Goal: Complete application form

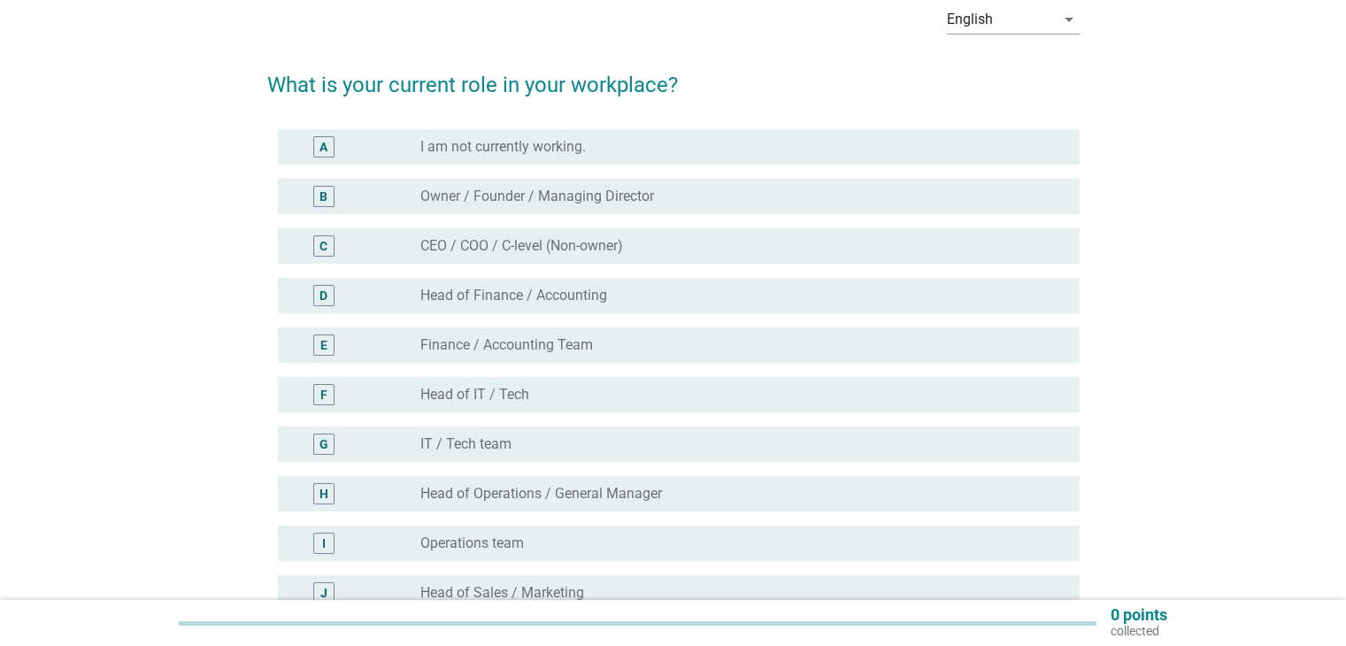
scroll to position [177, 0]
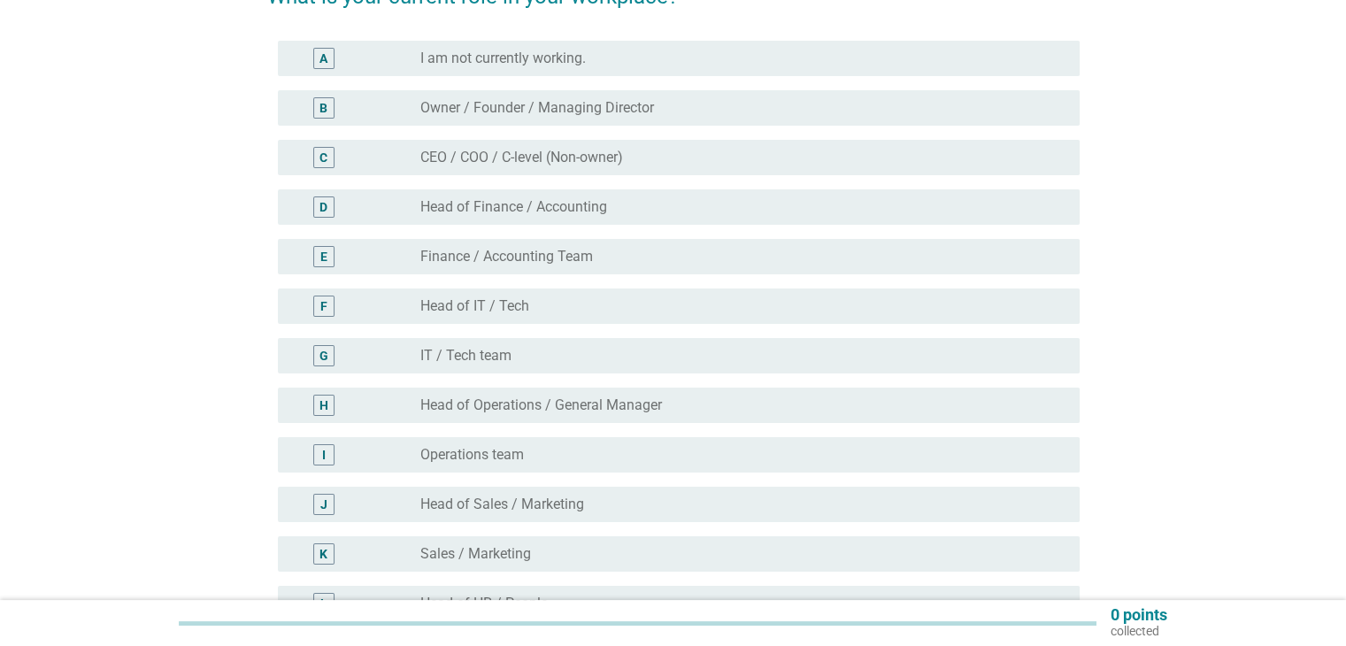
click at [570, 348] on div "radio_button_unchecked IT / Tech team" at bounding box center [735, 356] width 630 height 18
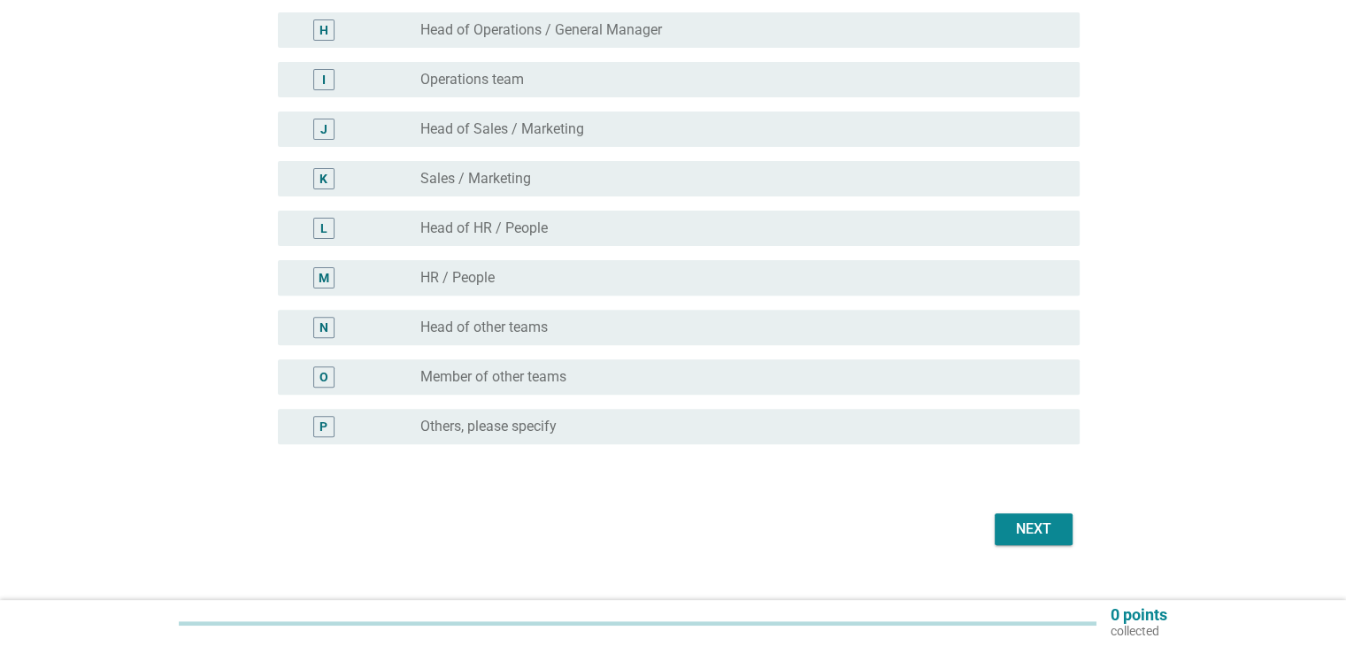
scroll to position [582, 0]
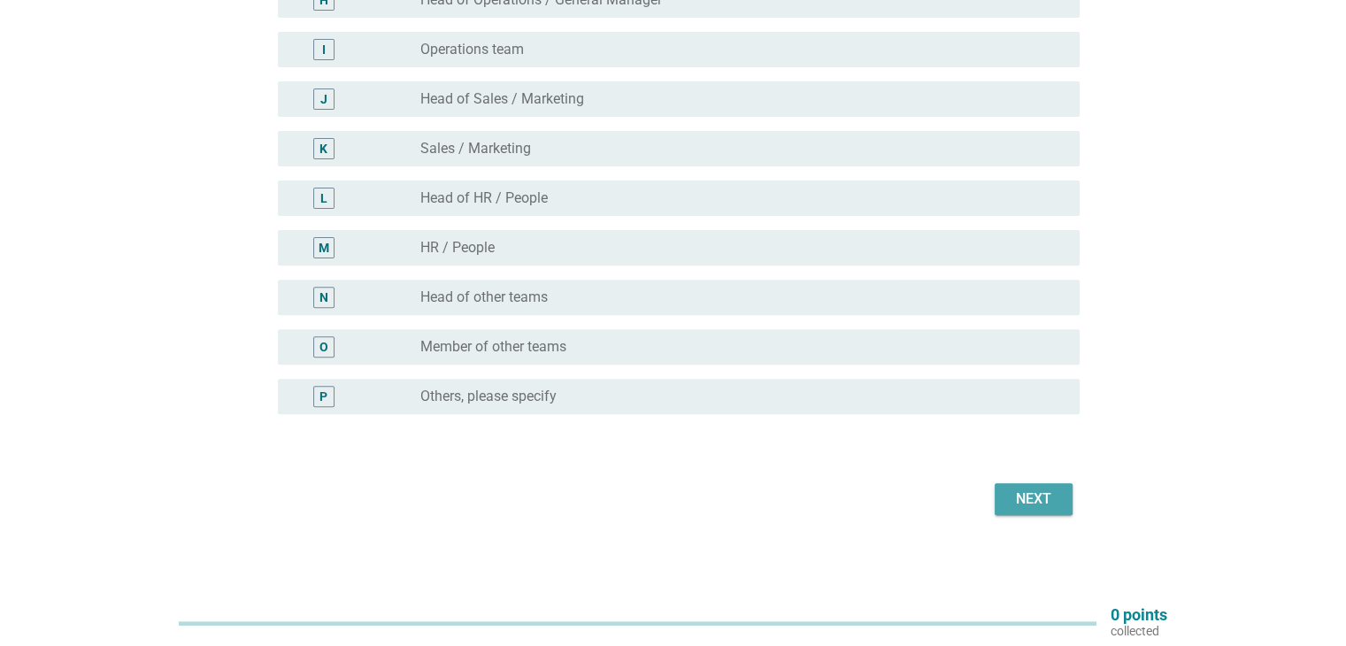
click at [1013, 496] on div "Next" at bounding box center [1034, 498] width 50 height 21
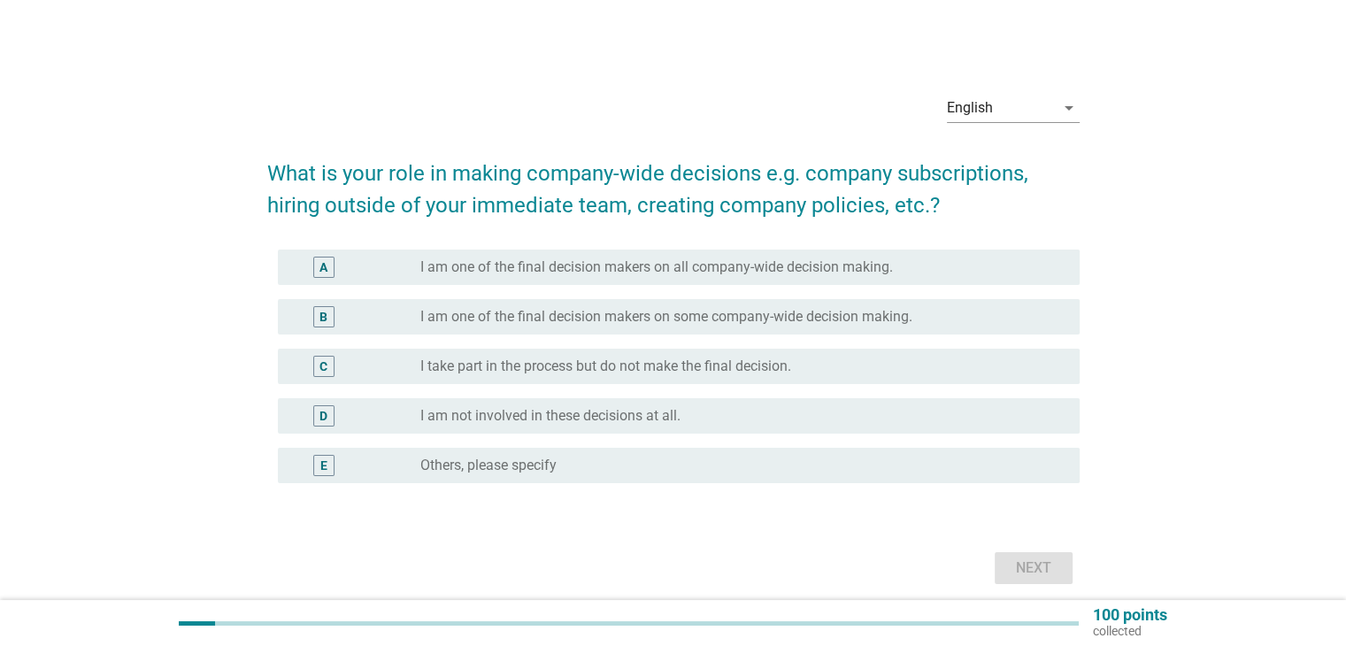
click at [714, 365] on label "I take part in the process but do not make the final decision." at bounding box center [605, 366] width 371 height 18
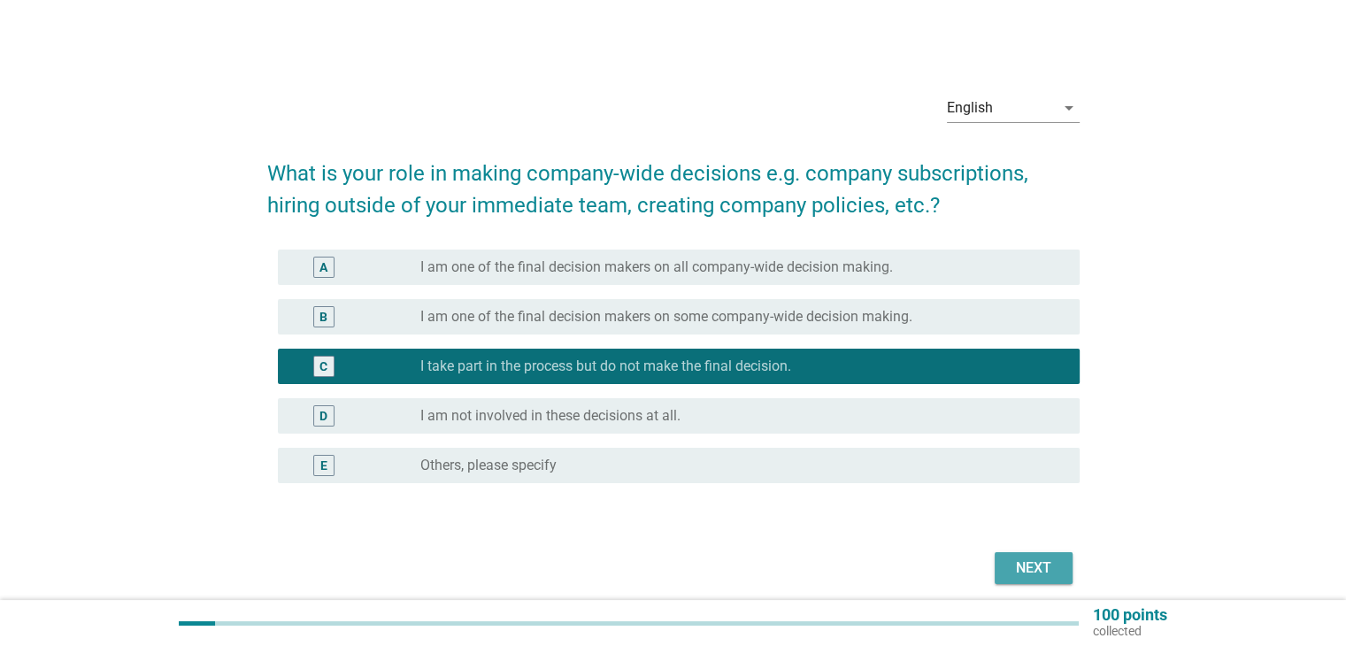
click at [1040, 569] on div "Next" at bounding box center [1034, 567] width 50 height 21
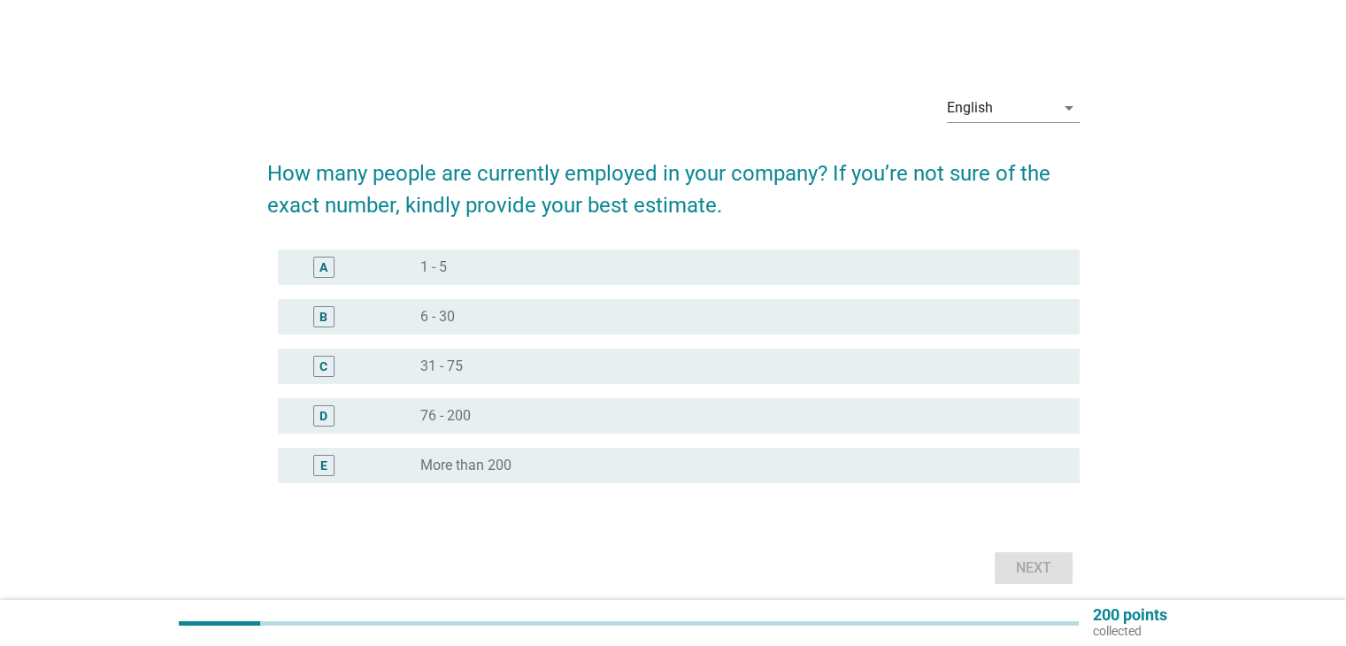
click at [632, 473] on div "radio_button_unchecked More than 200" at bounding box center [735, 466] width 630 height 18
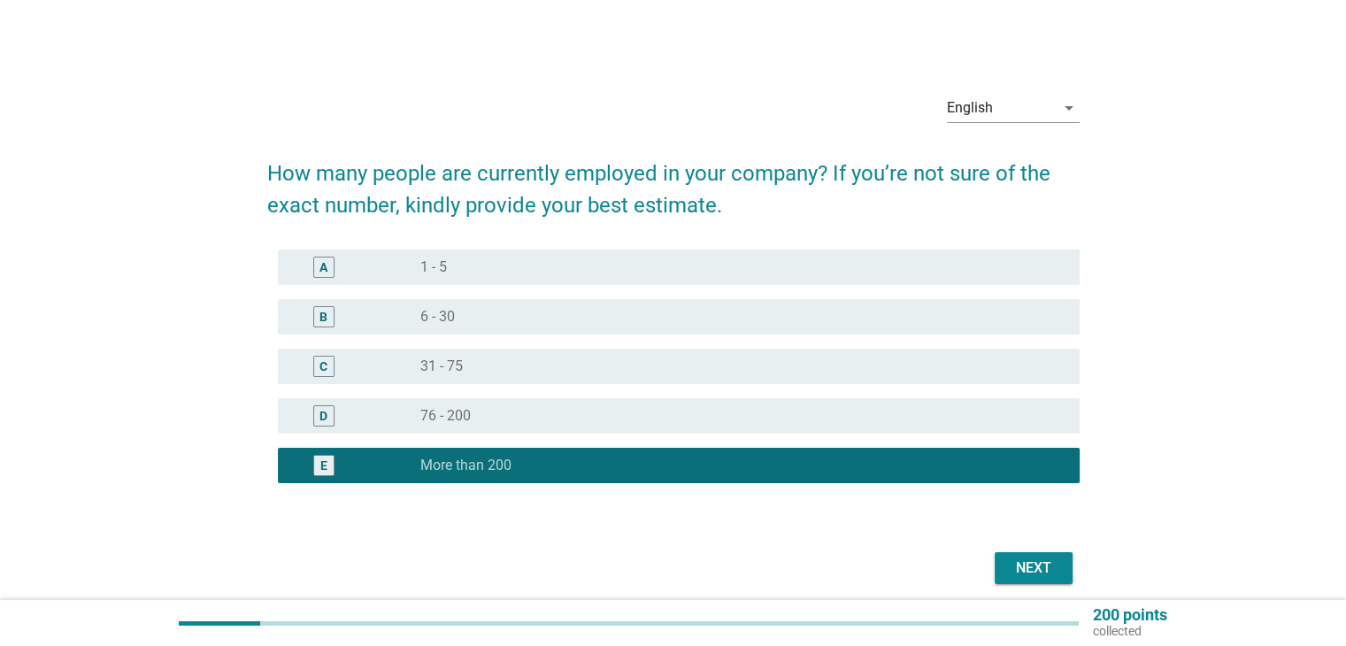
click at [916, 418] on div "radio_button_unchecked 76 - 200" at bounding box center [735, 416] width 630 height 18
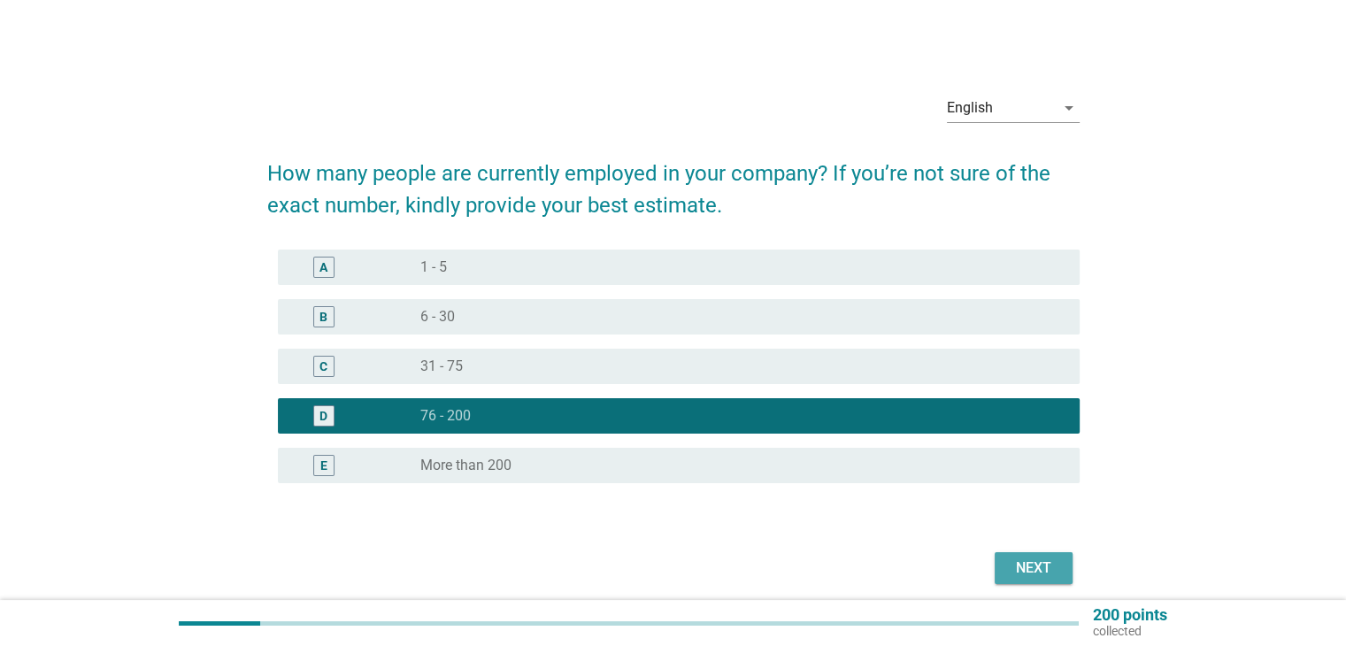
click at [1023, 559] on div "Next" at bounding box center [1034, 567] width 50 height 21
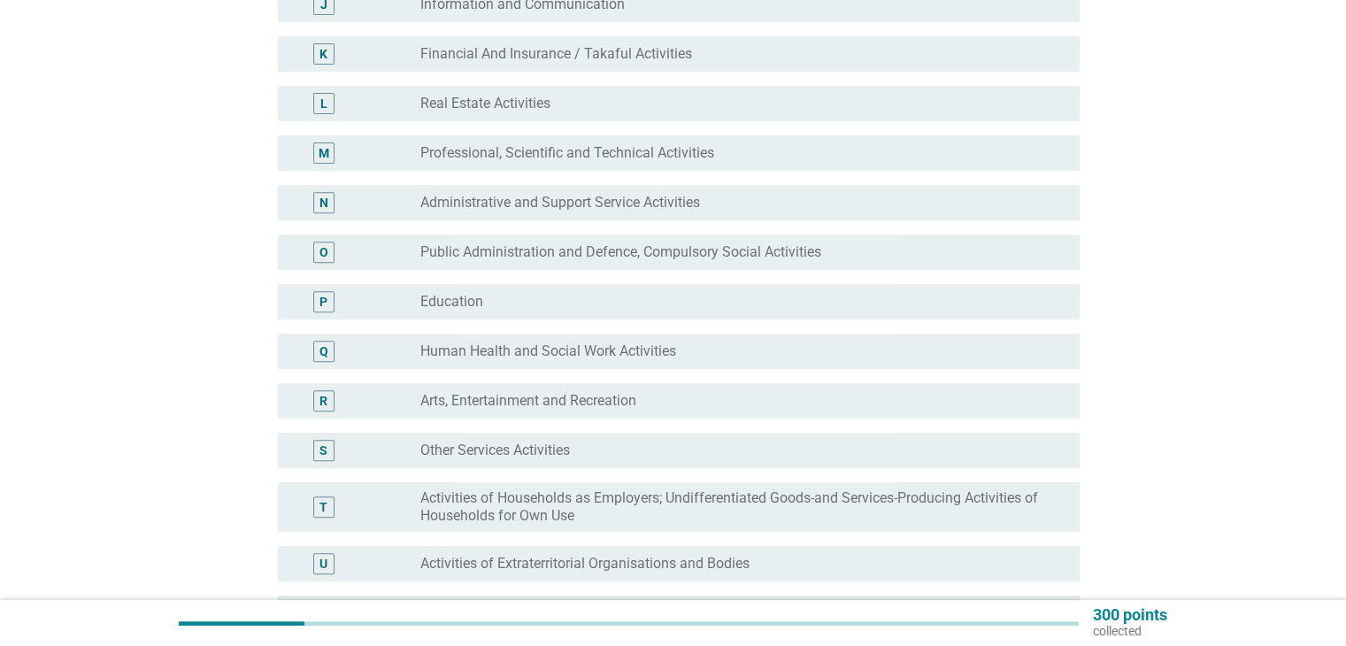
scroll to position [708, 0]
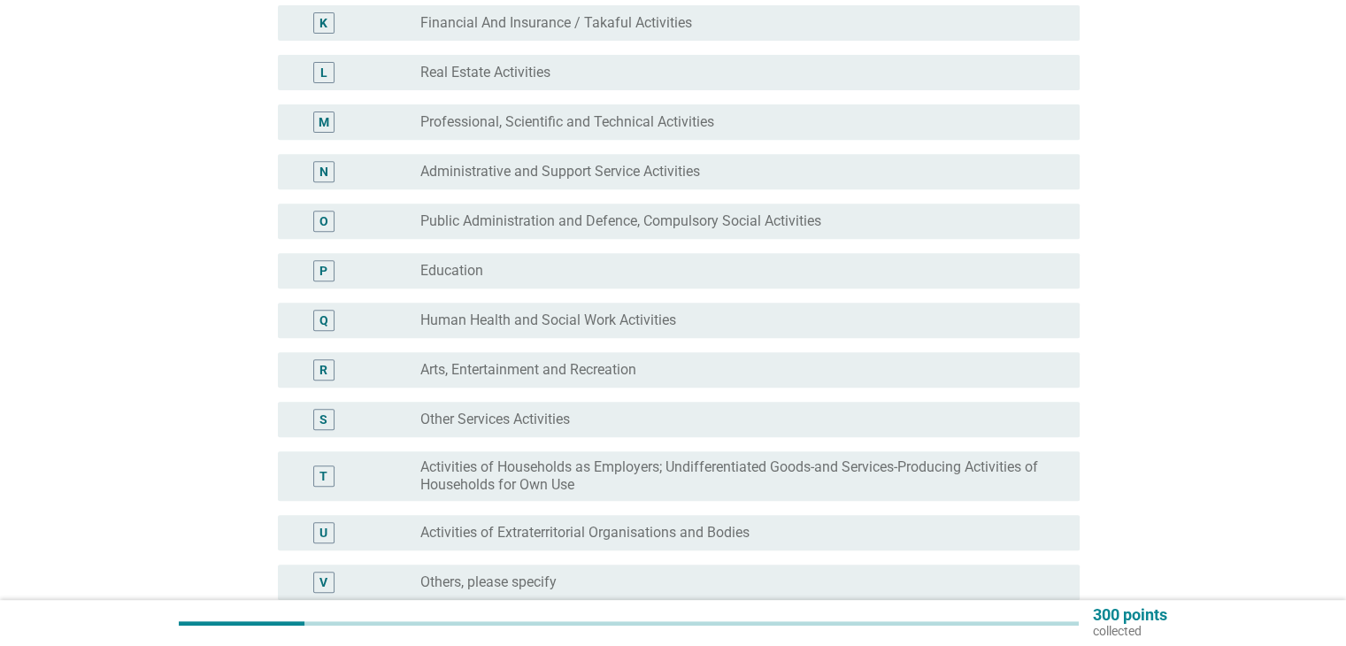
click at [664, 323] on label "Human Health and Social Work Activities" at bounding box center [548, 320] width 256 height 18
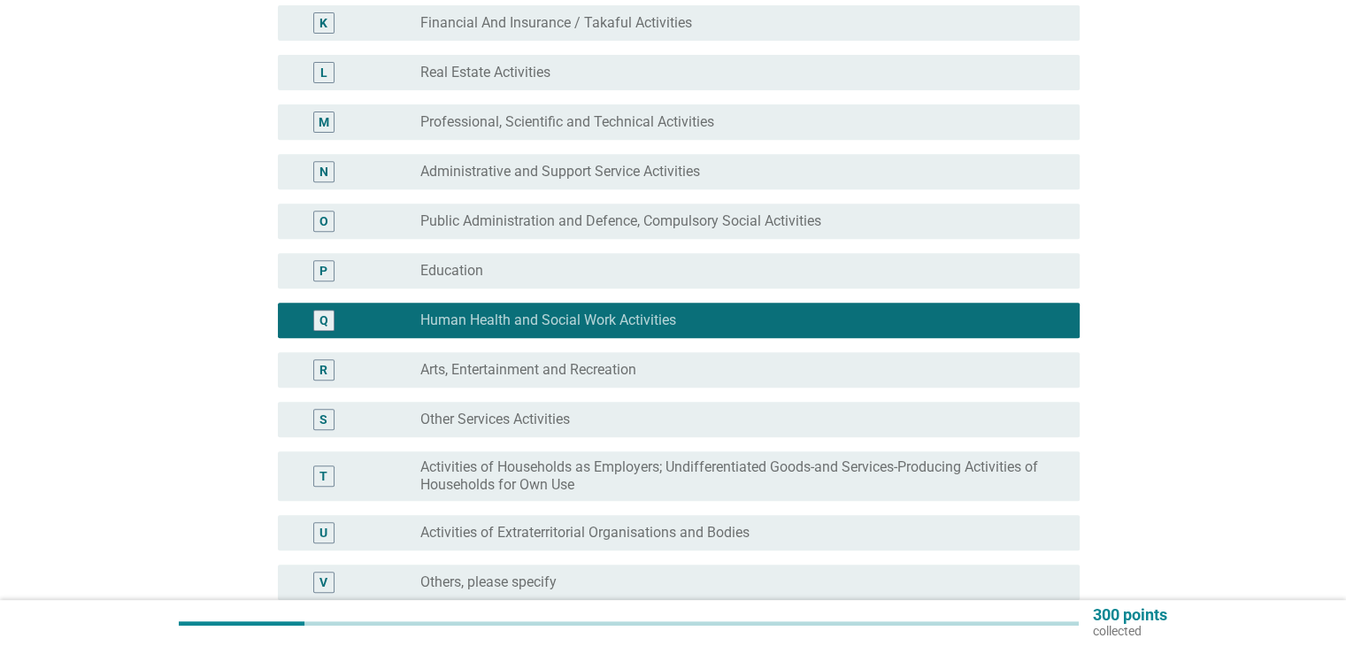
scroll to position [885, 0]
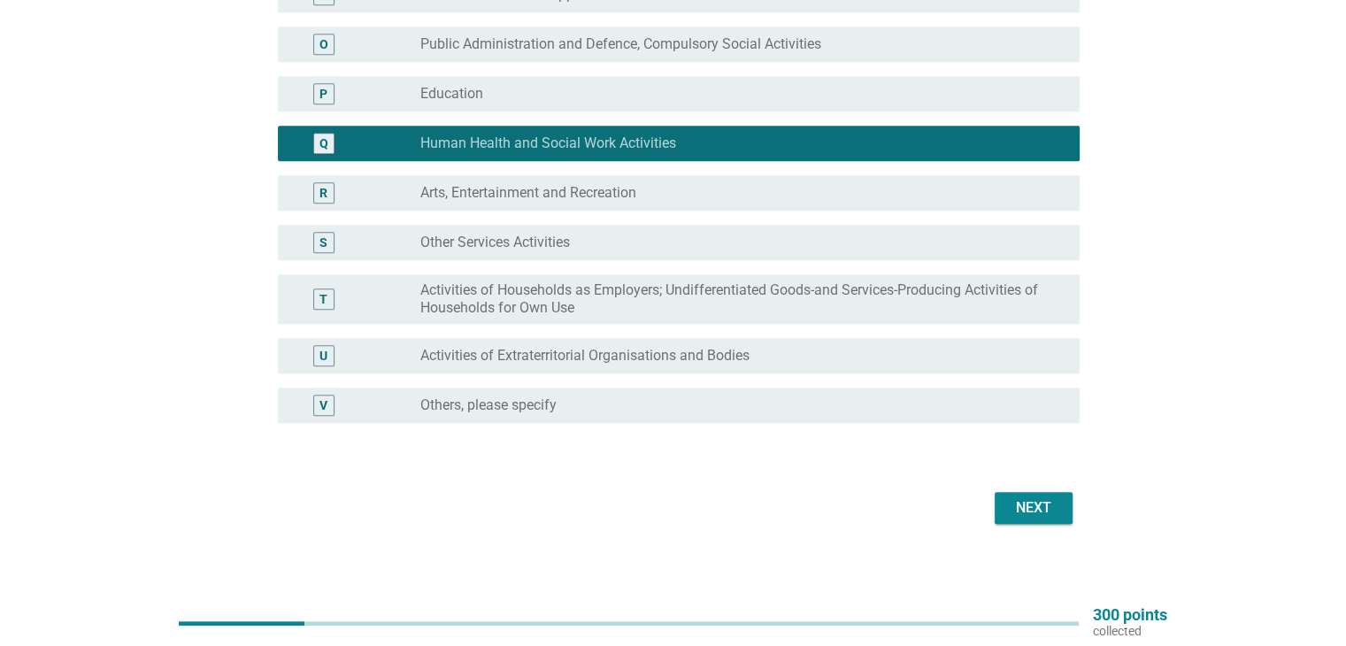
click at [1045, 496] on button "Next" at bounding box center [1033, 508] width 78 height 32
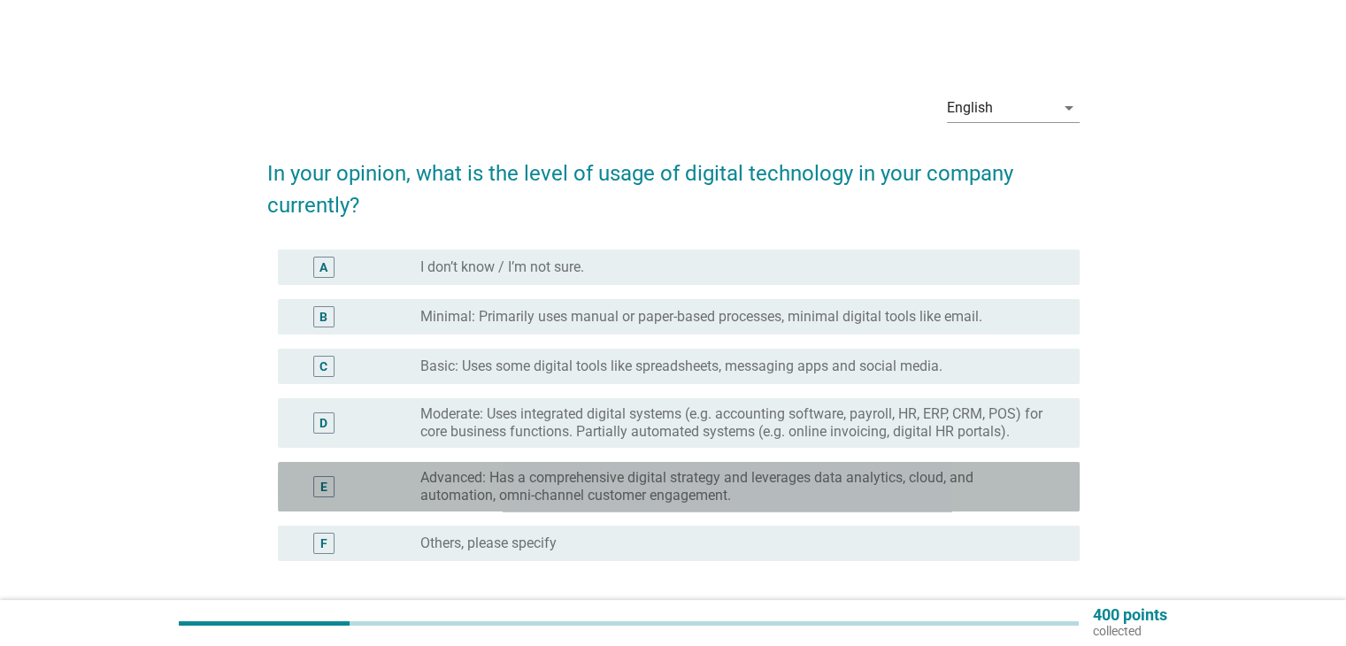
click at [999, 487] on label "Advanced: Has a comprehensive digital strategy and leverages data analytics, cl…" at bounding box center [735, 486] width 630 height 35
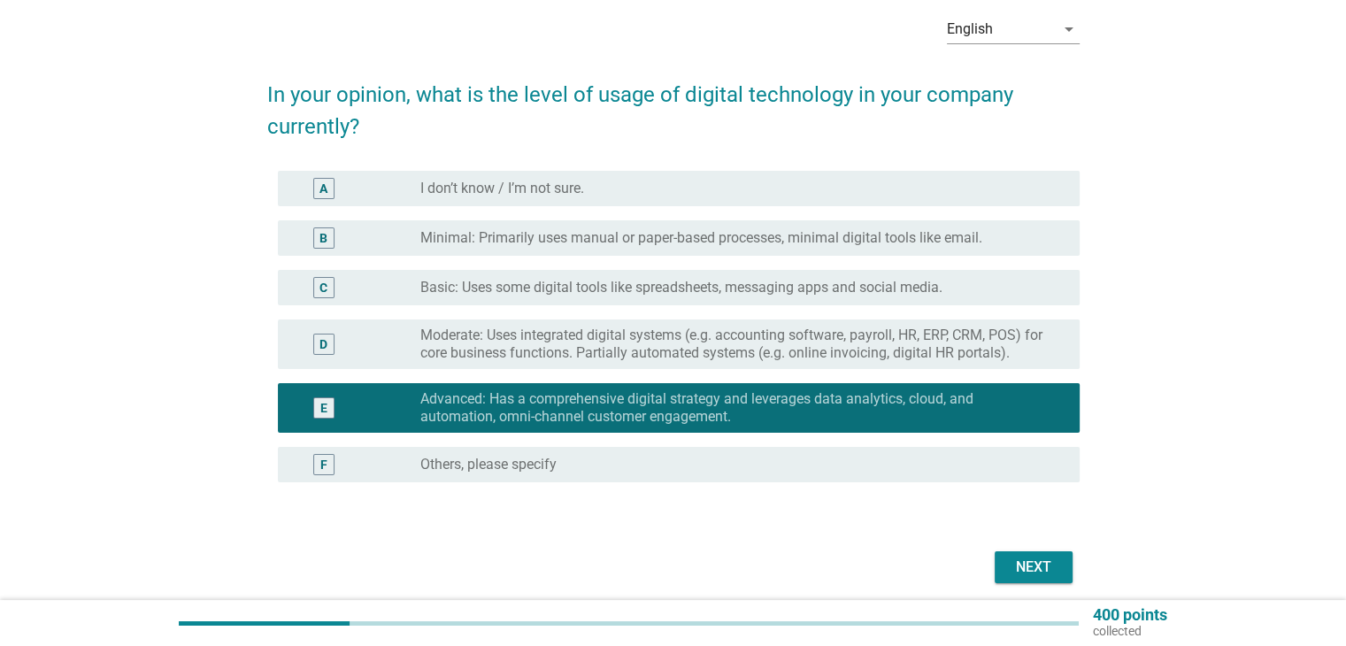
scroll to position [147, 0]
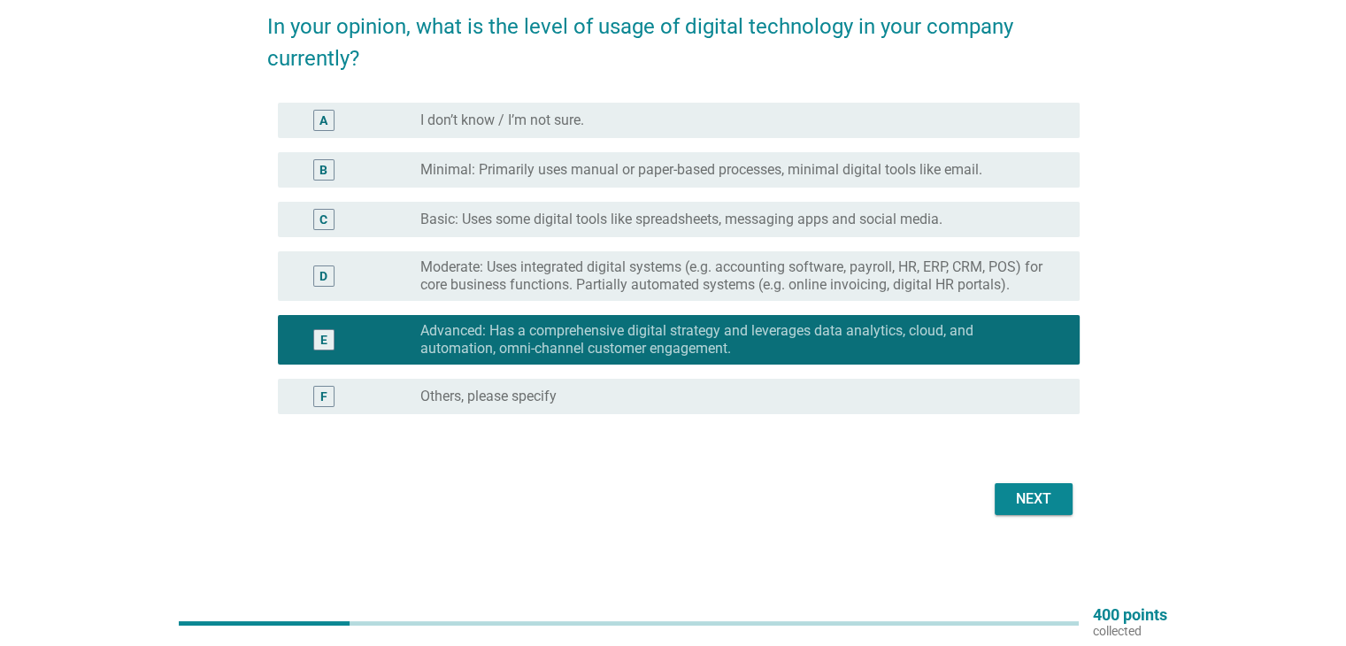
click at [1021, 499] on div "Next" at bounding box center [1034, 498] width 50 height 21
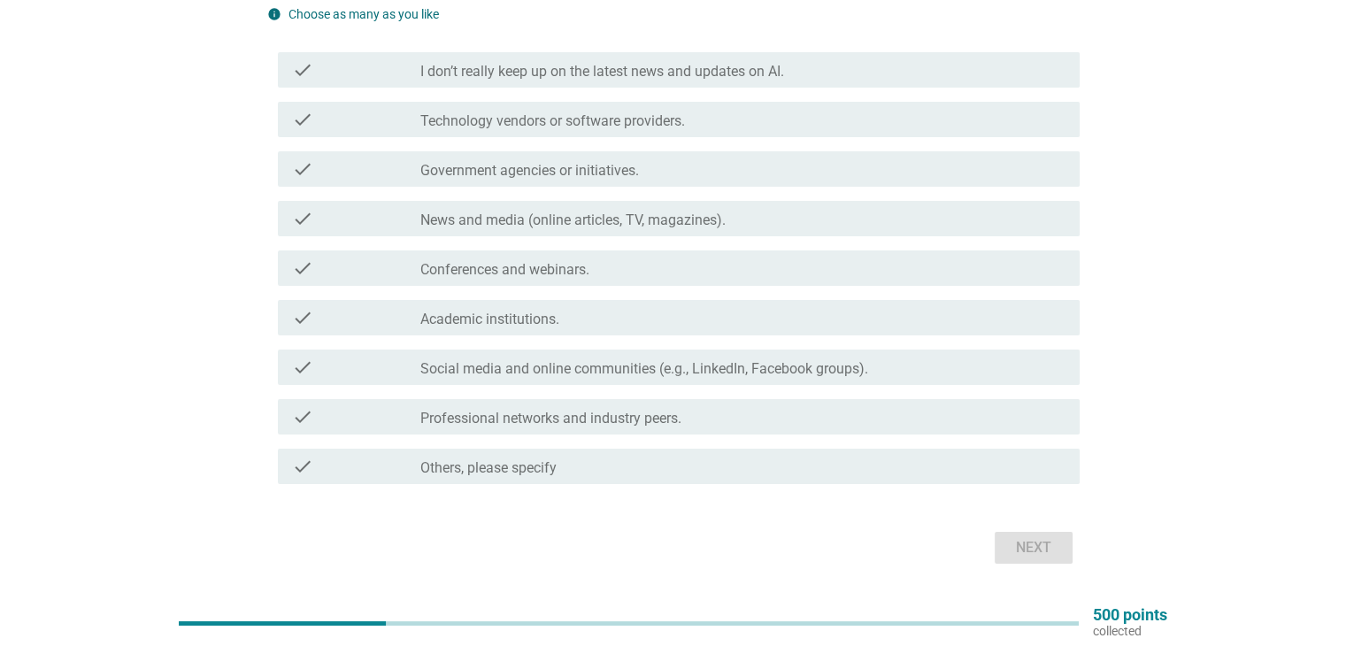
scroll to position [151, 0]
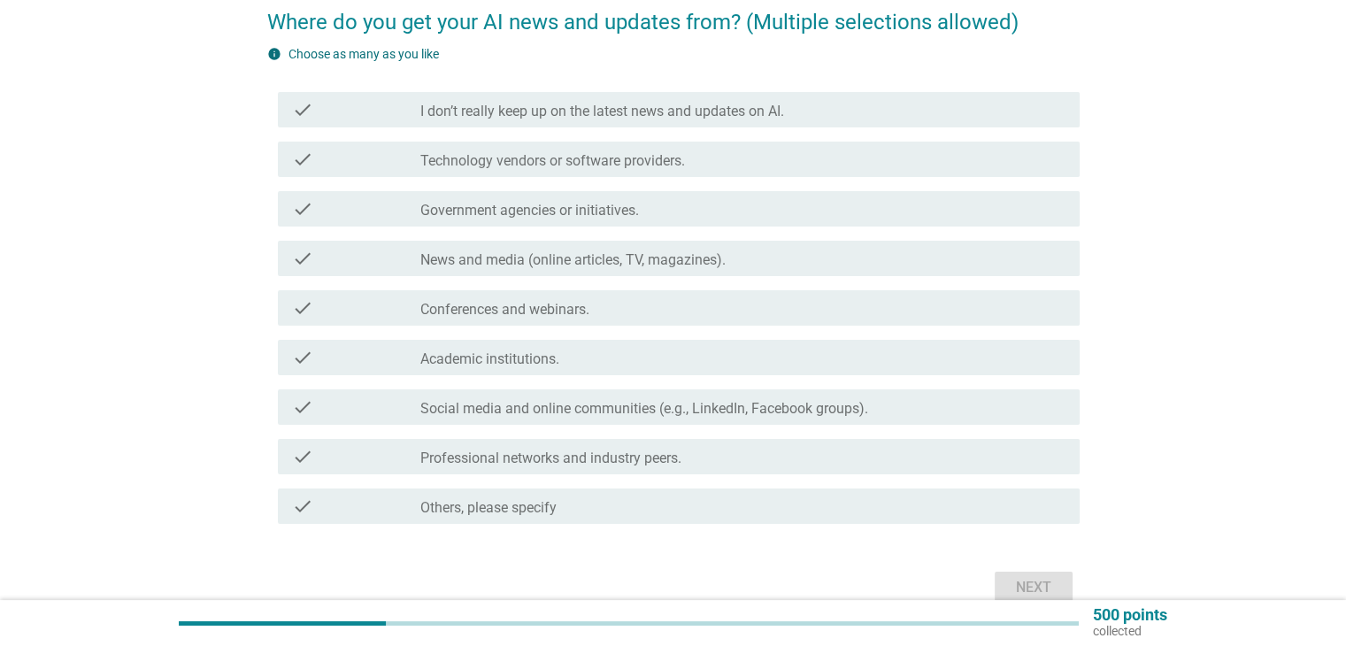
click at [829, 258] on div "check_box_outline_blank News and media (online articles, TV, magazines)." at bounding box center [742, 258] width 644 height 21
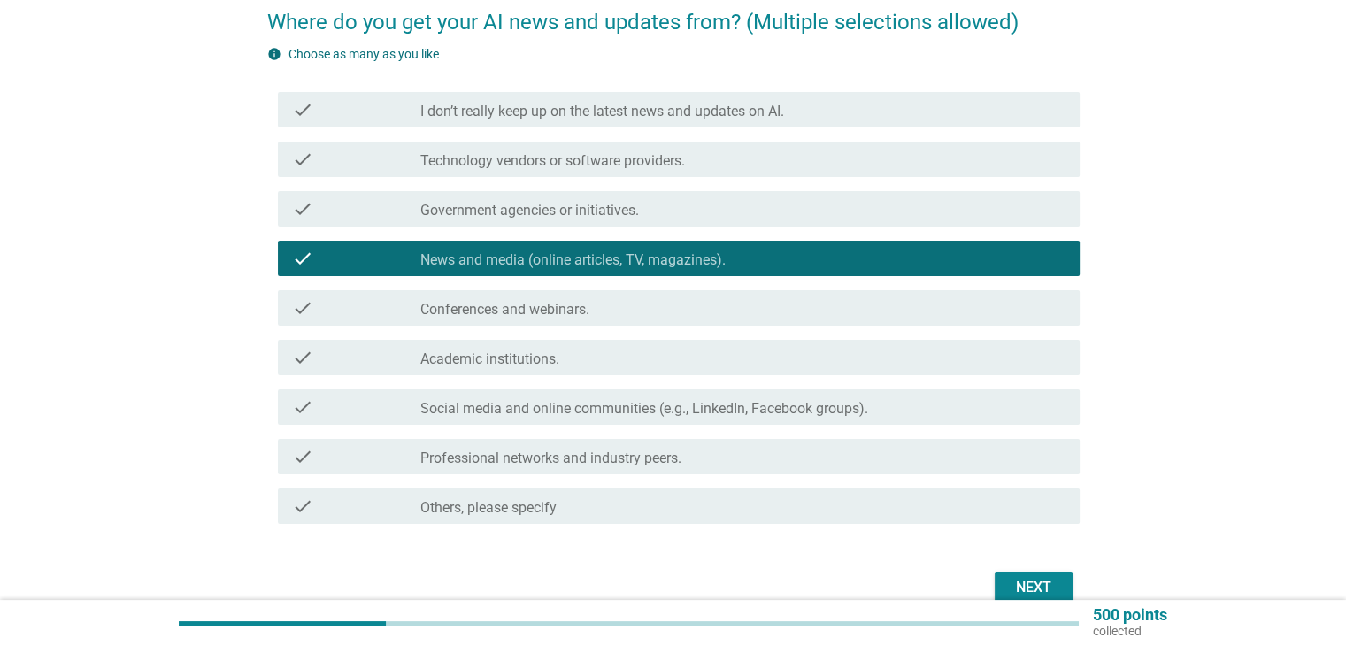
click at [814, 204] on div "check_box_outline_blank Government agencies or initiatives." at bounding box center [742, 208] width 644 height 21
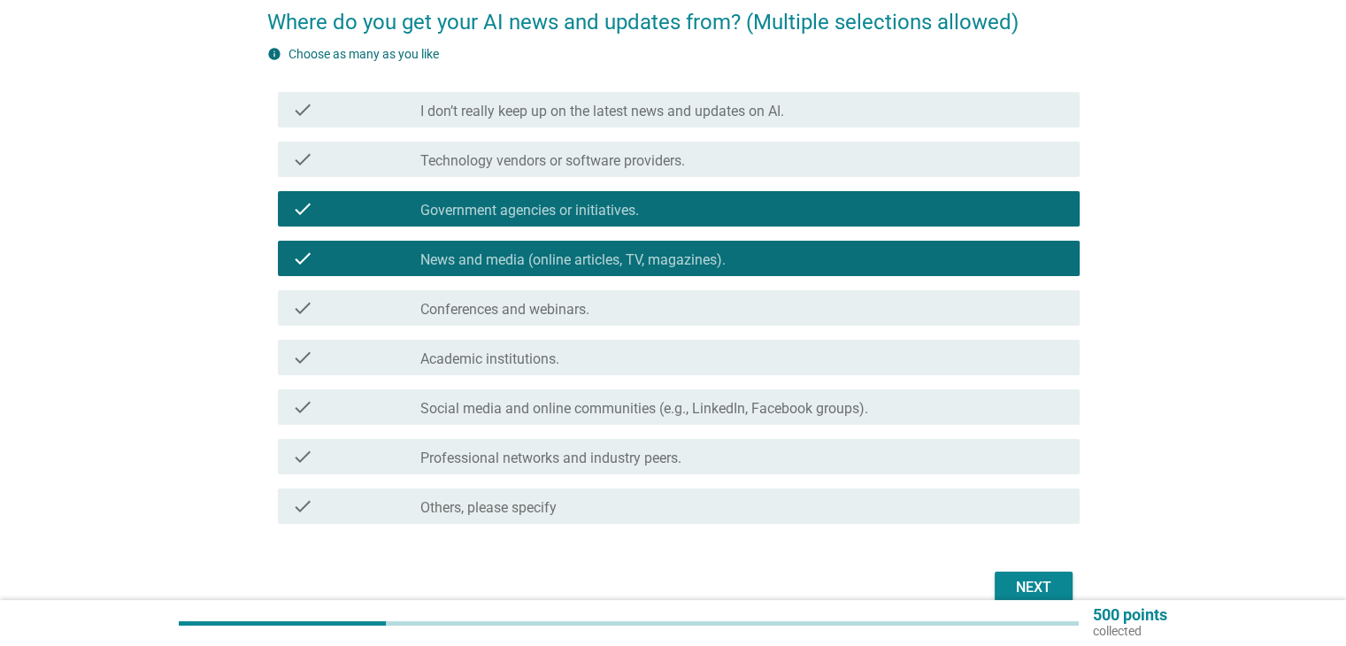
click at [822, 410] on label "Social media and online communities (e.g., LinkedIn, Facebook groups)." at bounding box center [644, 409] width 448 height 18
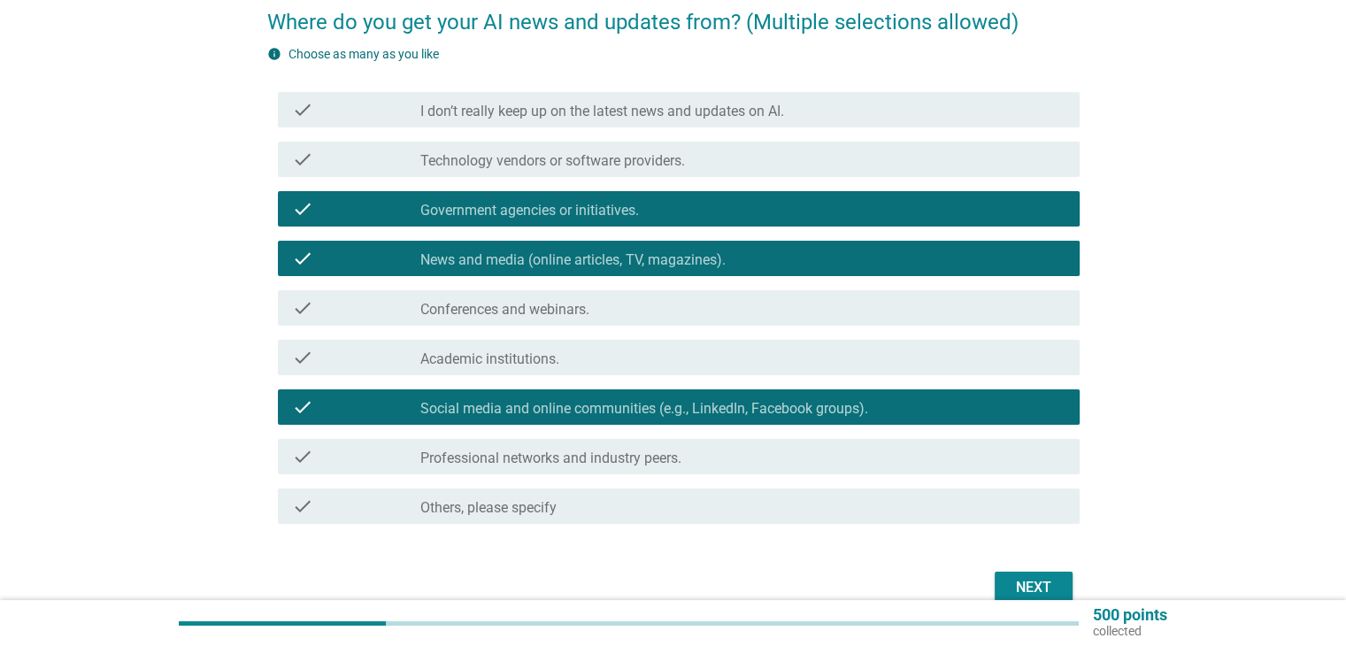
click at [1029, 582] on div "Next" at bounding box center [1034, 587] width 50 height 21
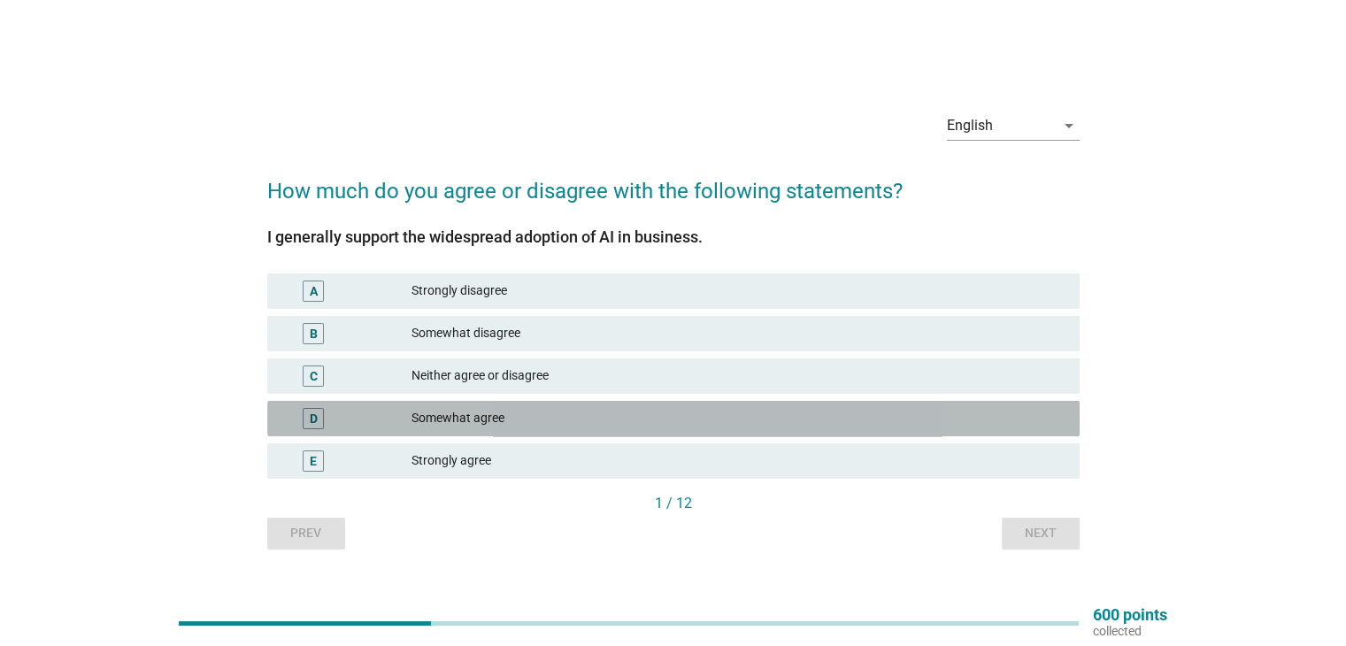
drag, startPoint x: 570, startPoint y: 413, endPoint x: 736, endPoint y: 447, distance: 169.7
click at [578, 418] on div "Somewhat agree" at bounding box center [737, 418] width 653 height 21
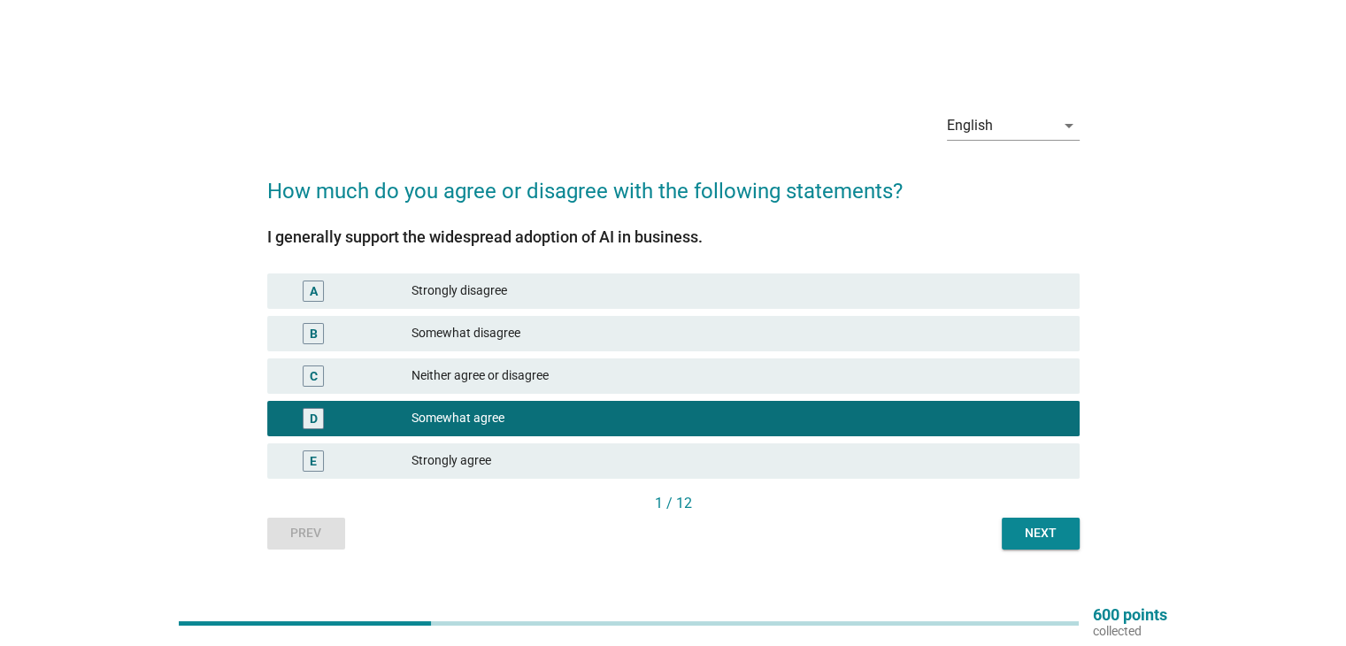
click at [1047, 540] on div "Next" at bounding box center [1041, 533] width 50 height 19
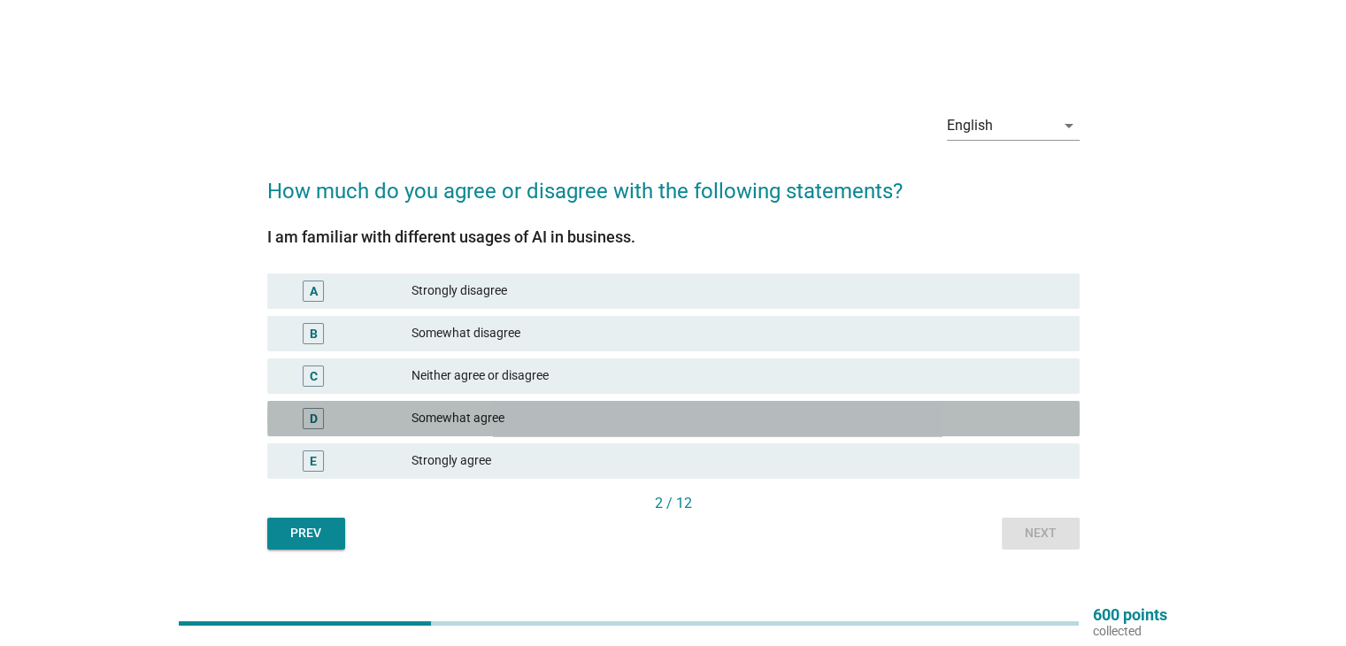
click at [752, 415] on div "Somewhat agree" at bounding box center [737, 418] width 653 height 21
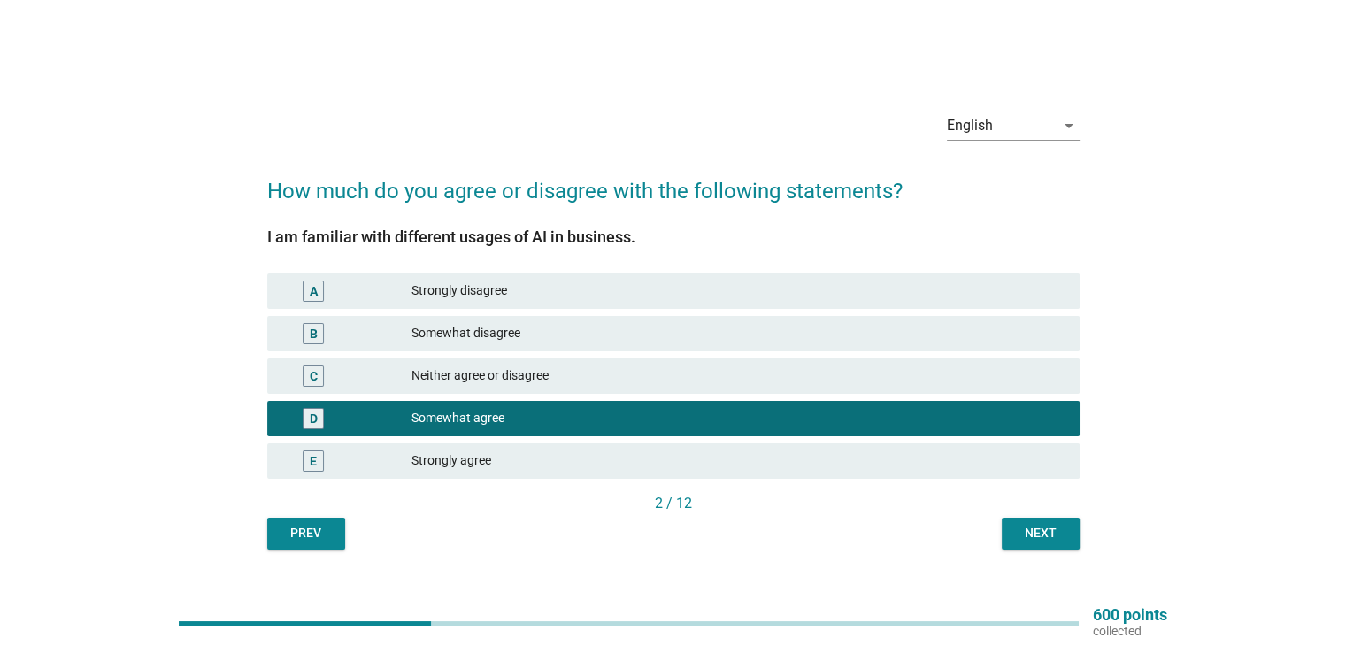
click at [1060, 528] on div "Next" at bounding box center [1041, 533] width 50 height 19
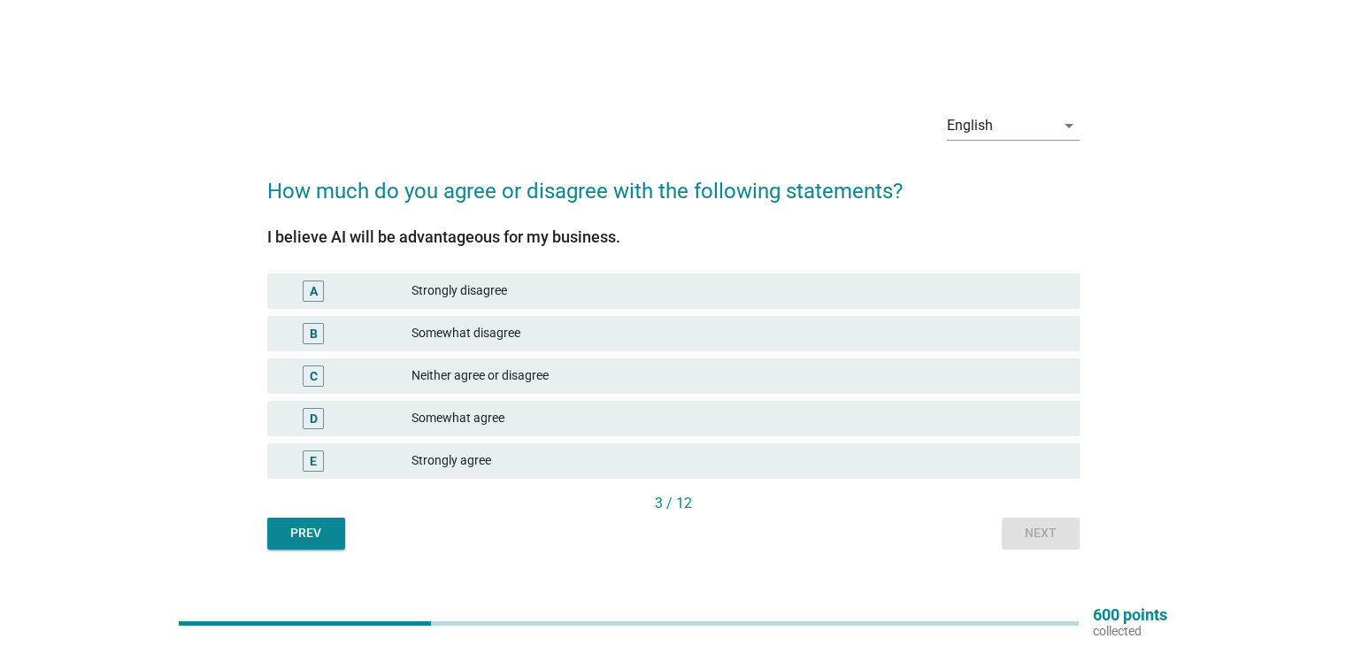
click at [689, 411] on div "Somewhat agree" at bounding box center [737, 418] width 653 height 21
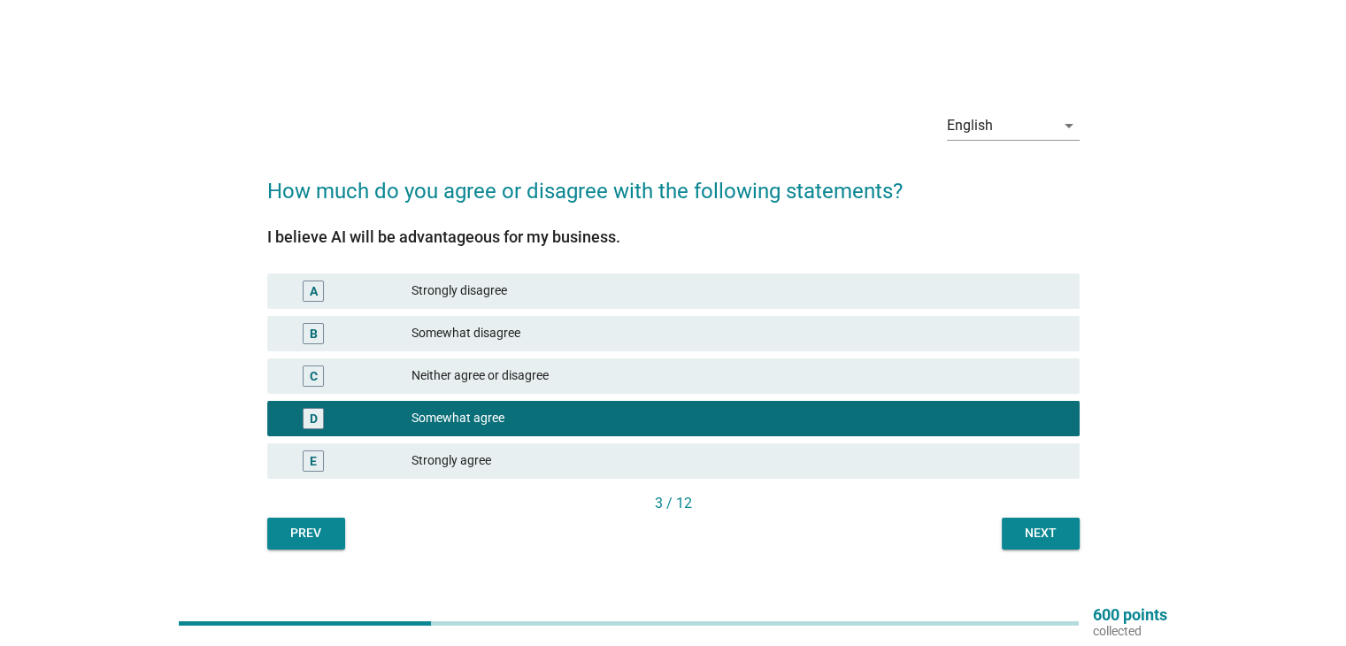
click at [952, 460] on div "Strongly agree" at bounding box center [737, 460] width 653 height 21
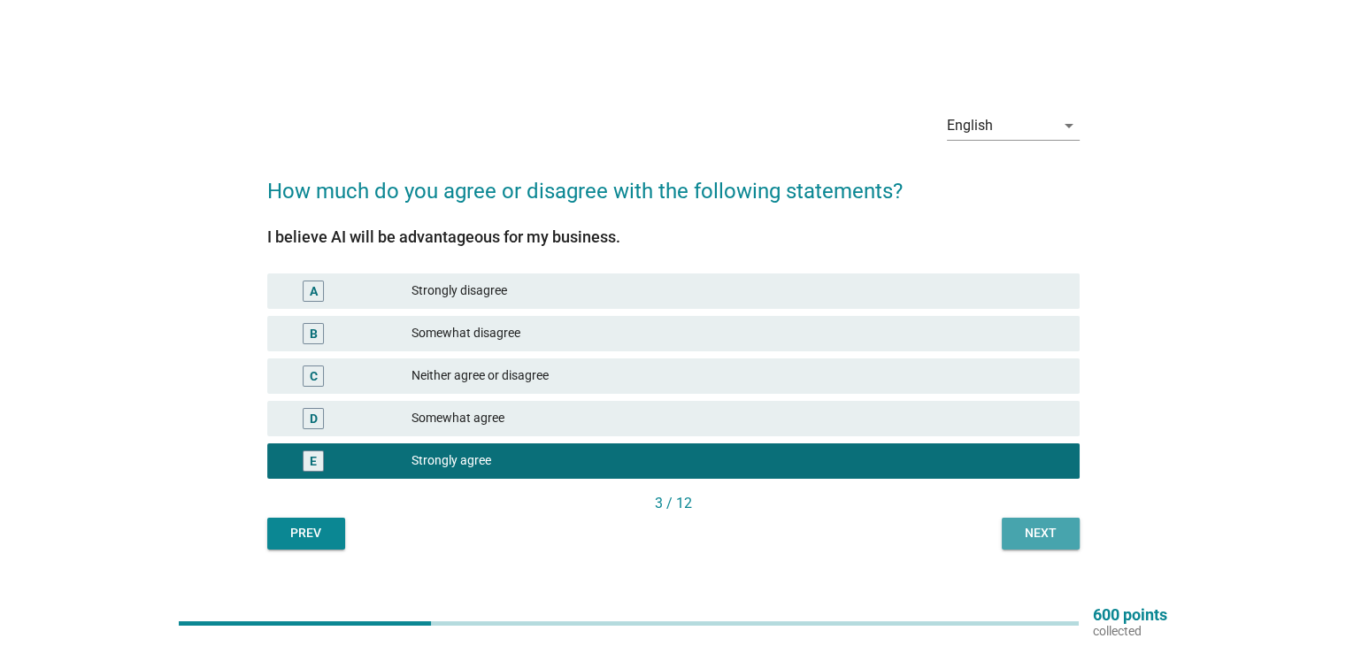
click at [1025, 532] on div "Next" at bounding box center [1041, 533] width 50 height 19
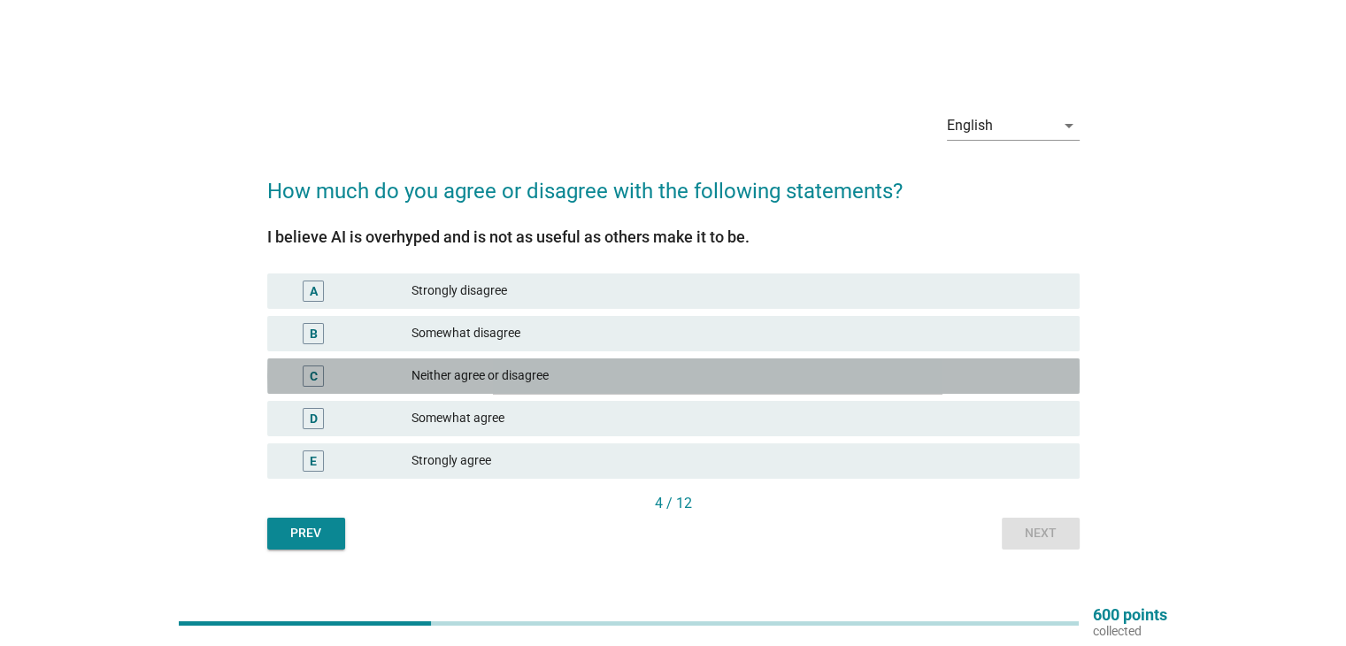
click at [793, 362] on div "C Neither agree or disagree" at bounding box center [673, 375] width 812 height 35
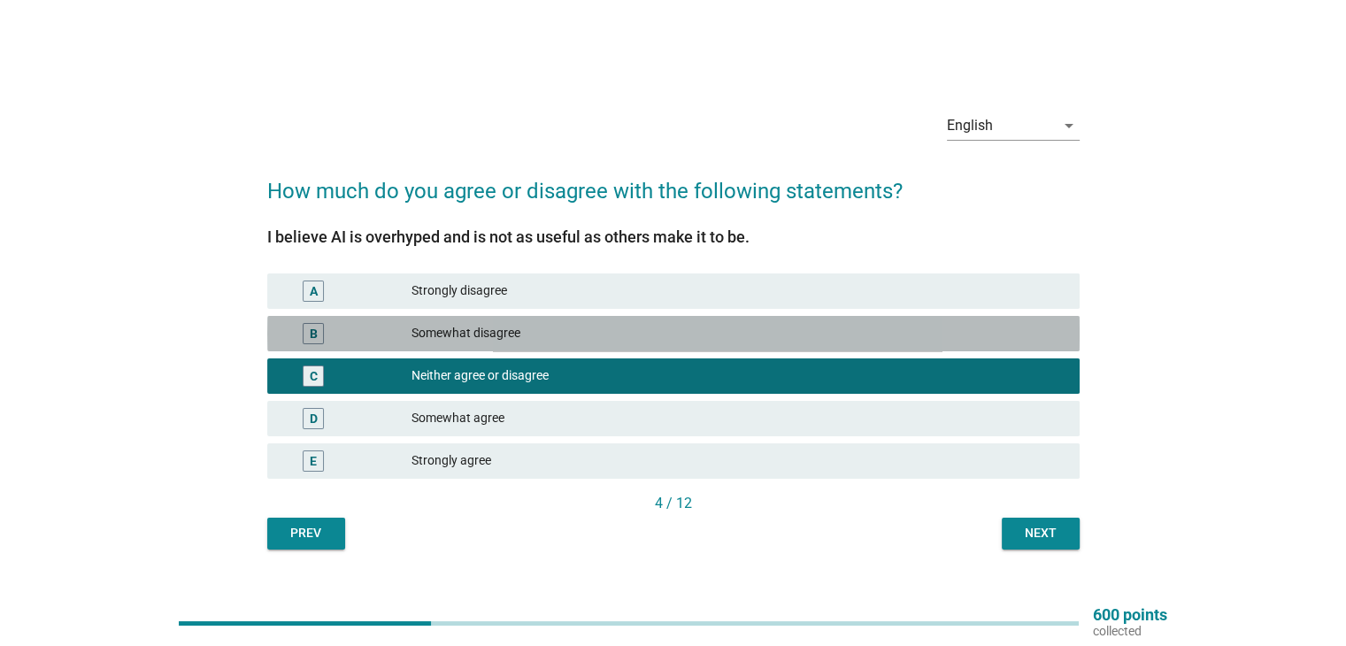
click at [787, 318] on div "B Somewhat disagree" at bounding box center [673, 333] width 812 height 35
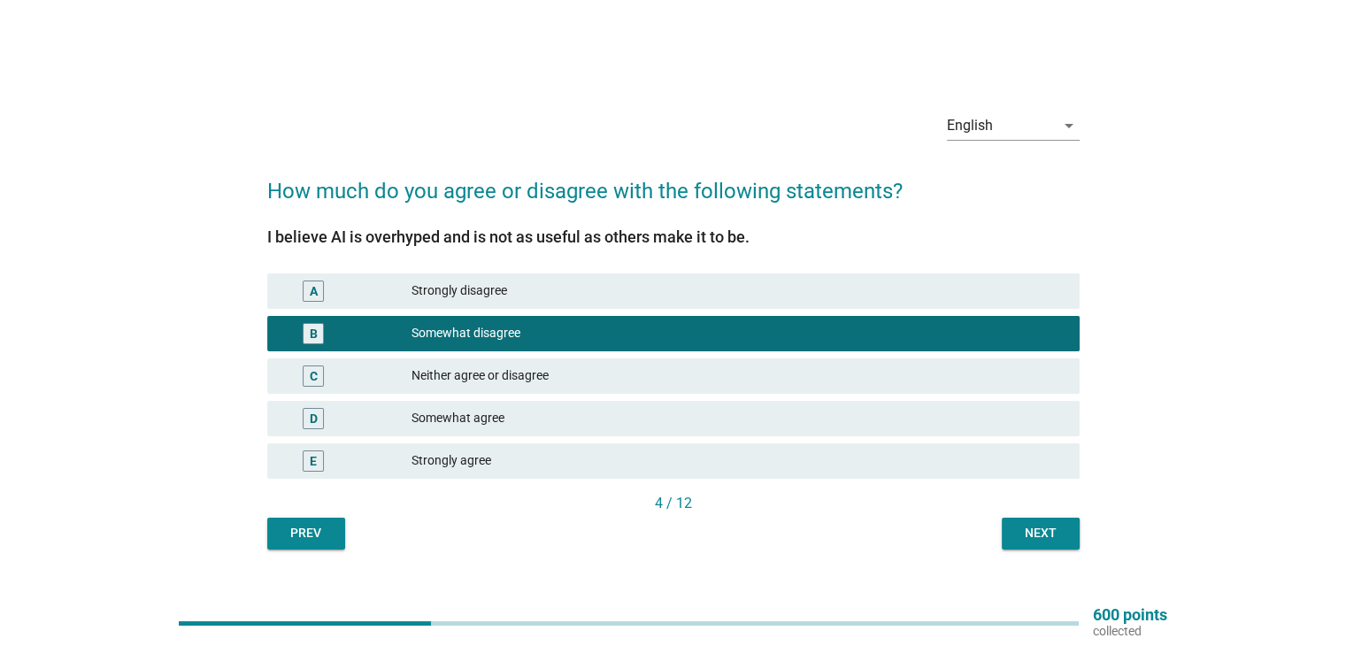
click at [1052, 533] on div "Next" at bounding box center [1041, 533] width 50 height 19
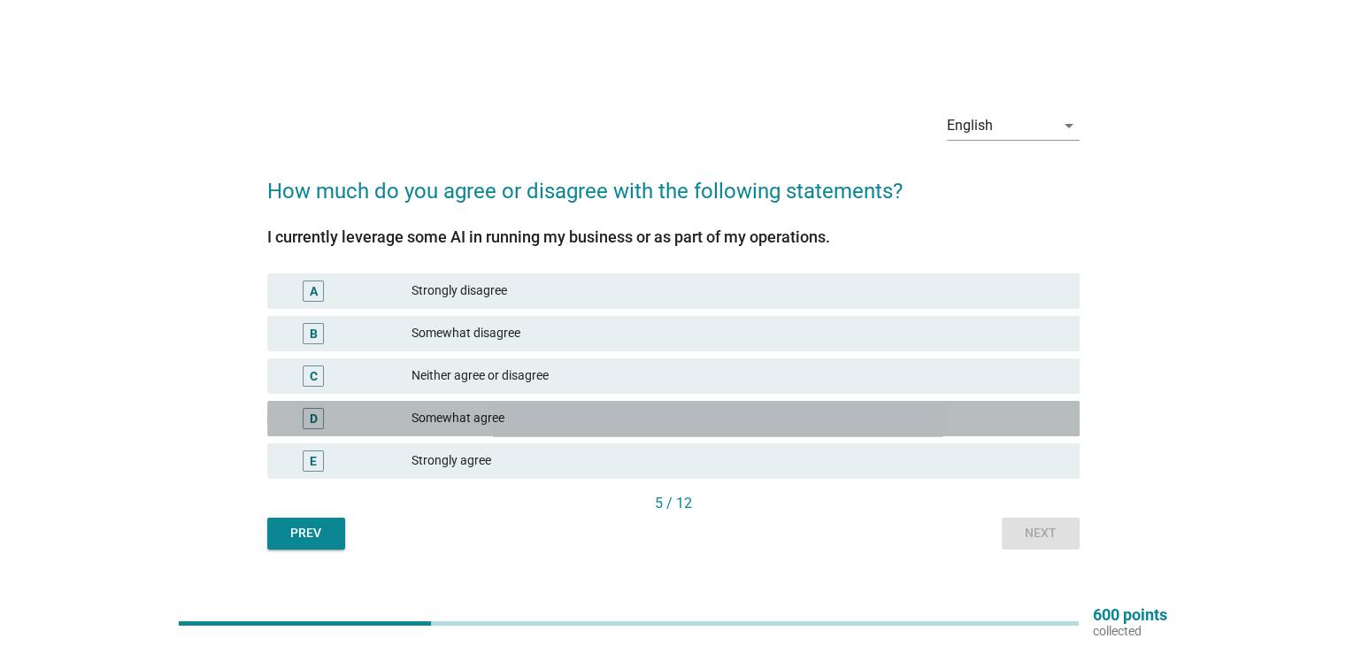
click at [879, 412] on div "Somewhat agree" at bounding box center [737, 418] width 653 height 21
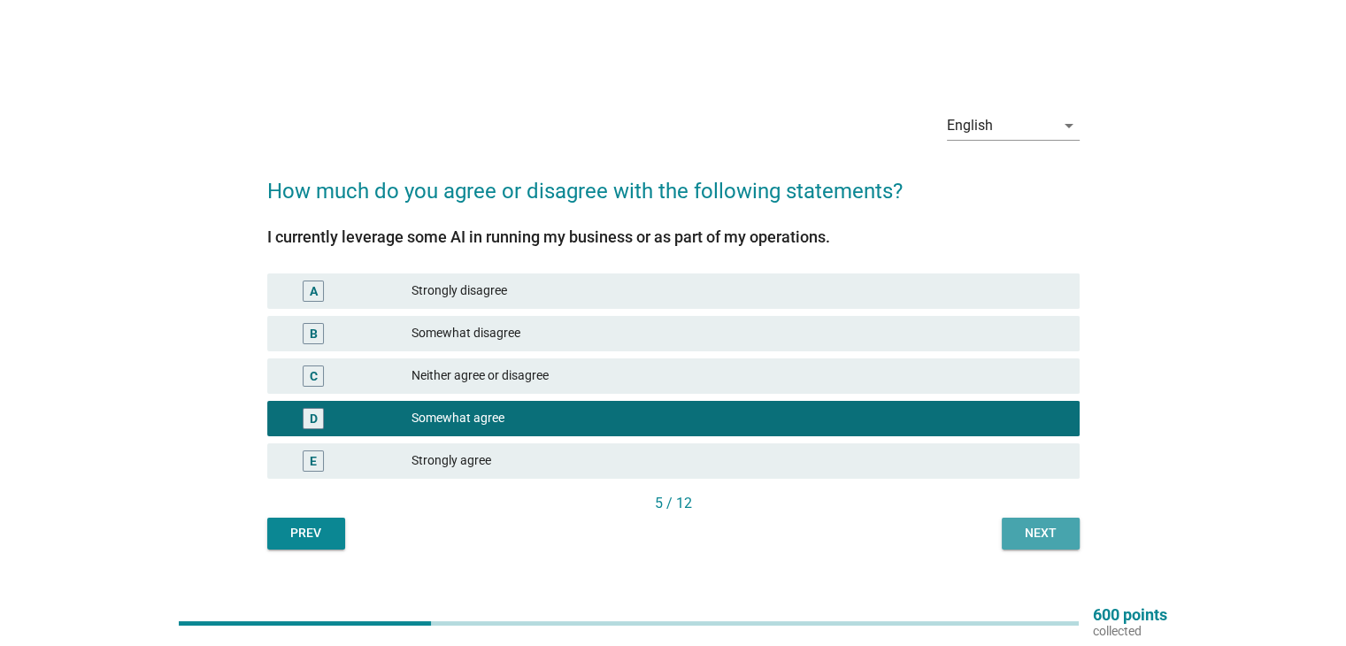
click at [1041, 544] on button "Next" at bounding box center [1040, 534] width 78 height 32
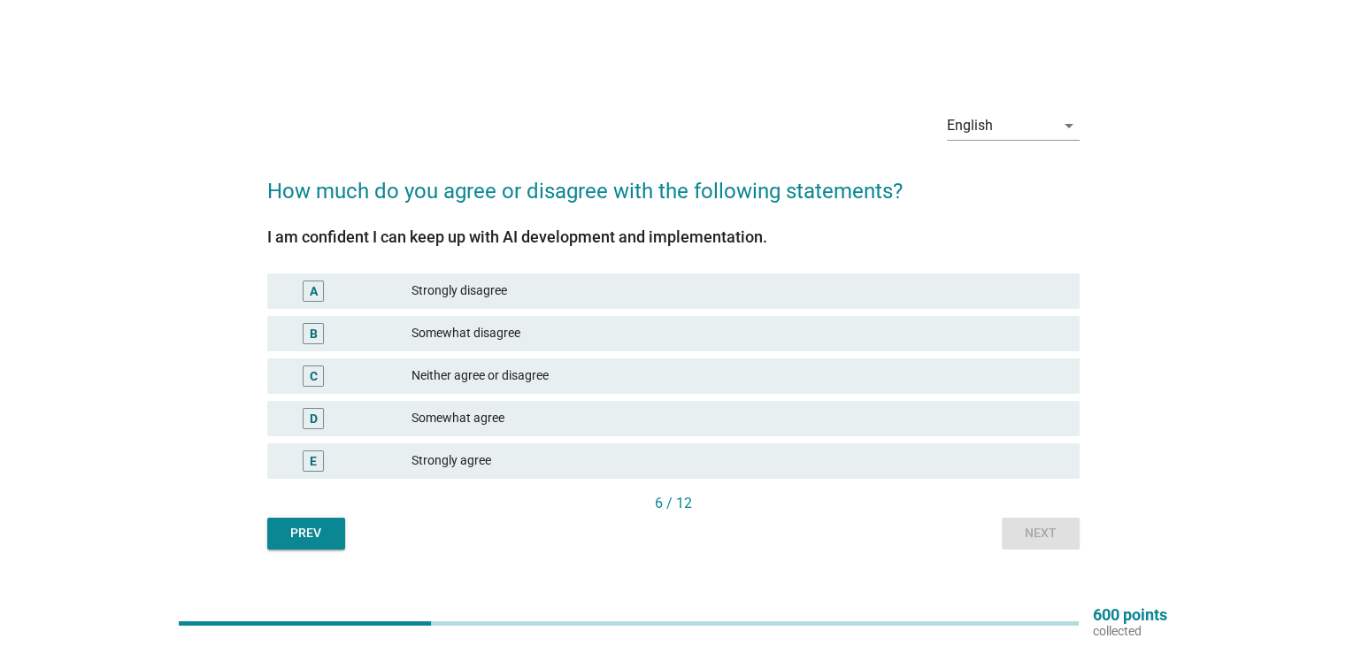
click at [988, 461] on div "Strongly agree" at bounding box center [737, 460] width 653 height 21
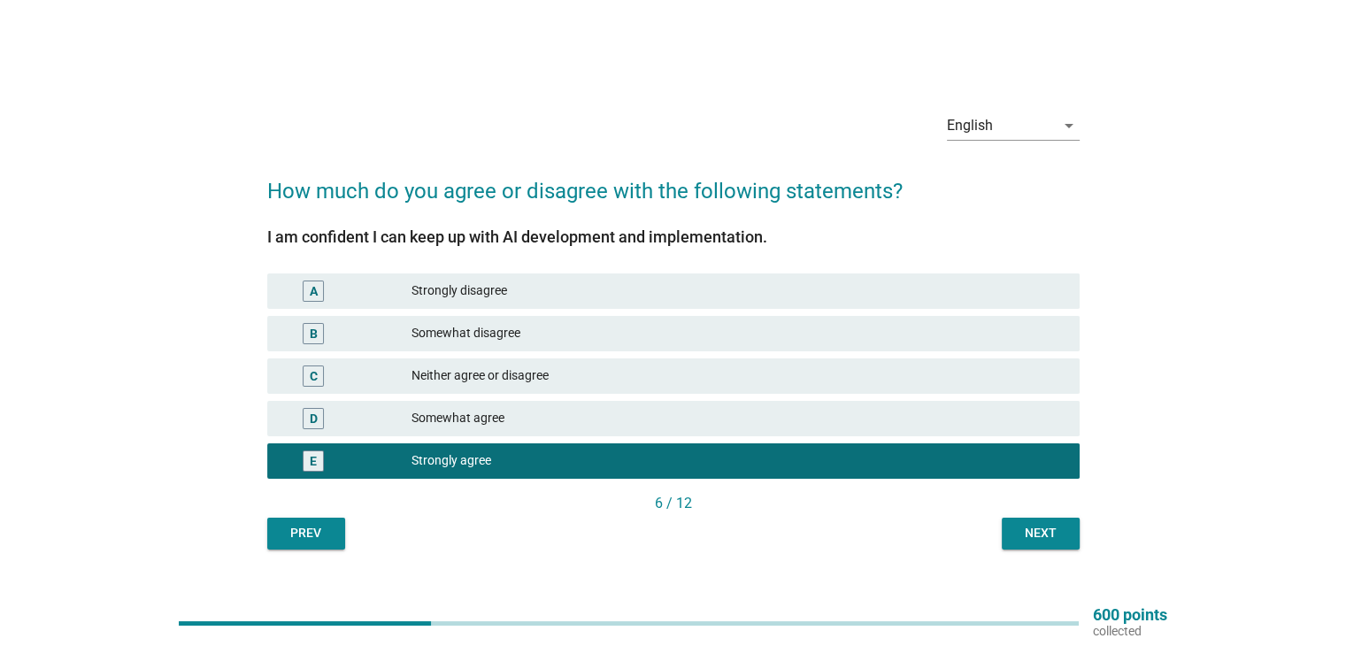
click at [1058, 500] on div "6 / 12" at bounding box center [673, 503] width 812 height 21
click at [1046, 524] on div "Next" at bounding box center [1041, 533] width 50 height 19
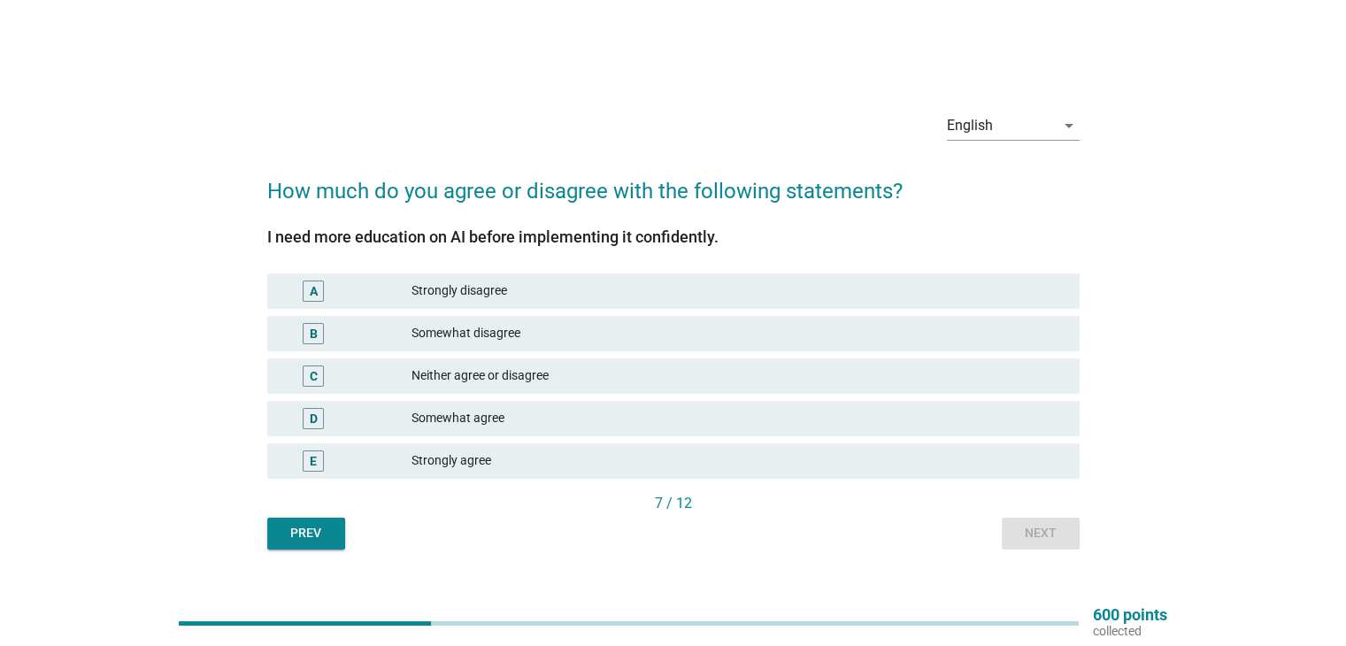
click at [895, 446] on div "E Strongly agree" at bounding box center [673, 460] width 812 height 35
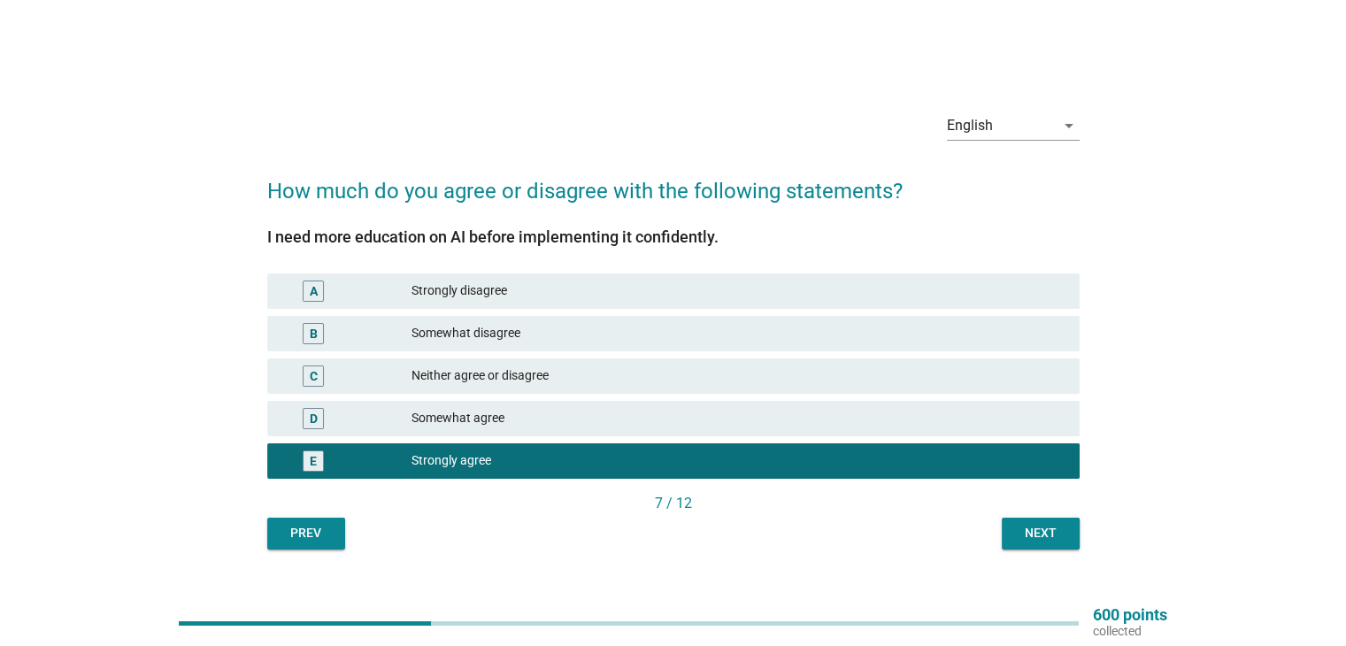
click at [1018, 533] on div "Next" at bounding box center [1041, 533] width 50 height 19
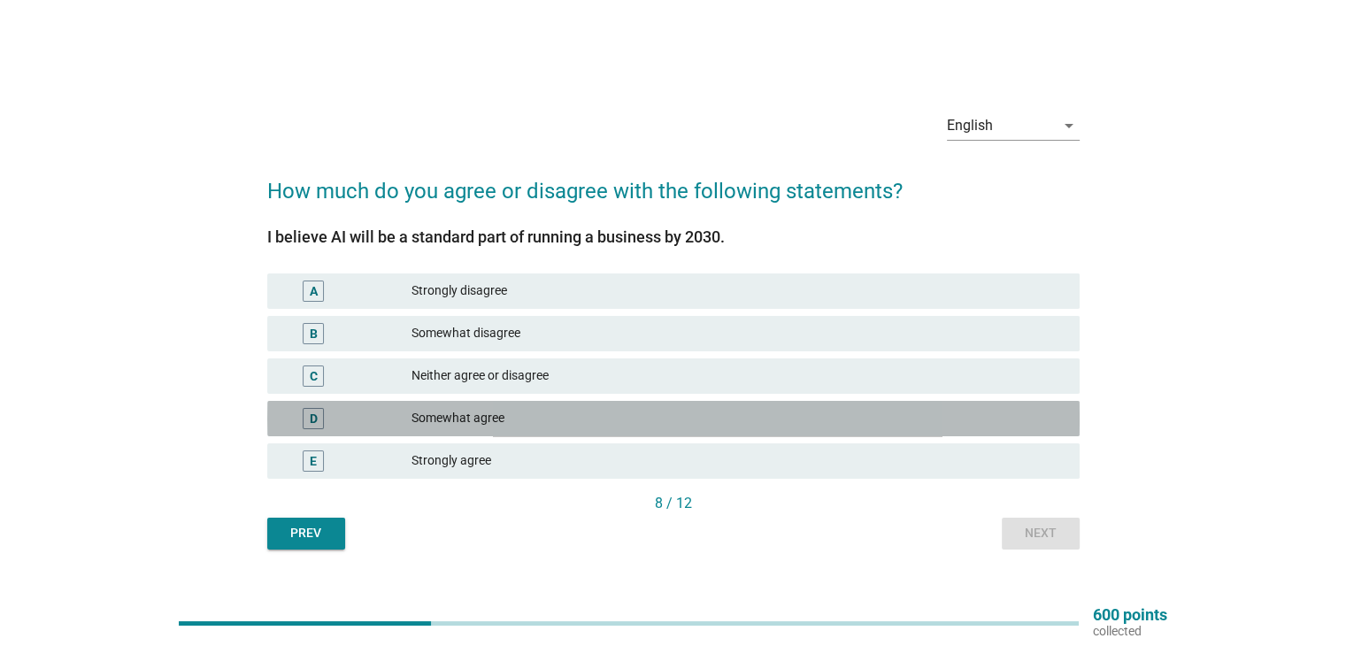
drag, startPoint x: 745, startPoint y: 426, endPoint x: 788, endPoint y: 499, distance: 85.3
click at [748, 429] on div "D Somewhat agree" at bounding box center [673, 418] width 812 height 35
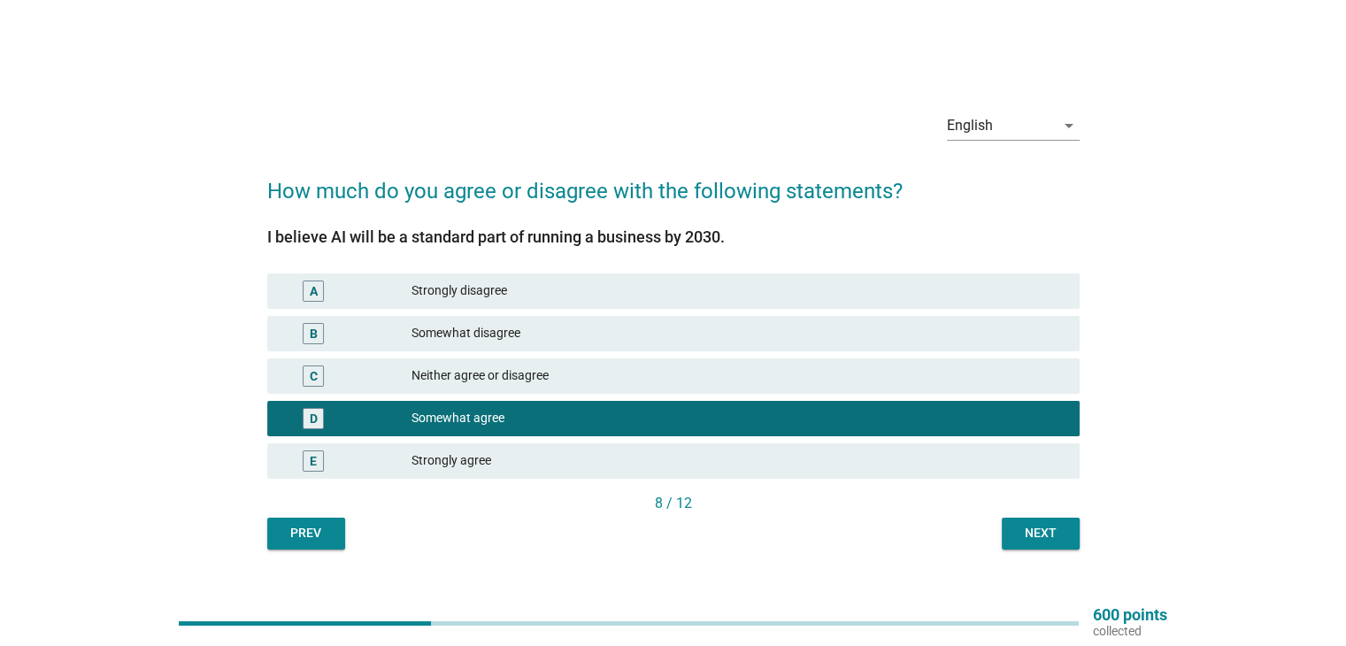
click at [779, 441] on div "E Strongly agree" at bounding box center [673, 461] width 819 height 42
click at [962, 443] on div "E Strongly agree" at bounding box center [673, 460] width 812 height 35
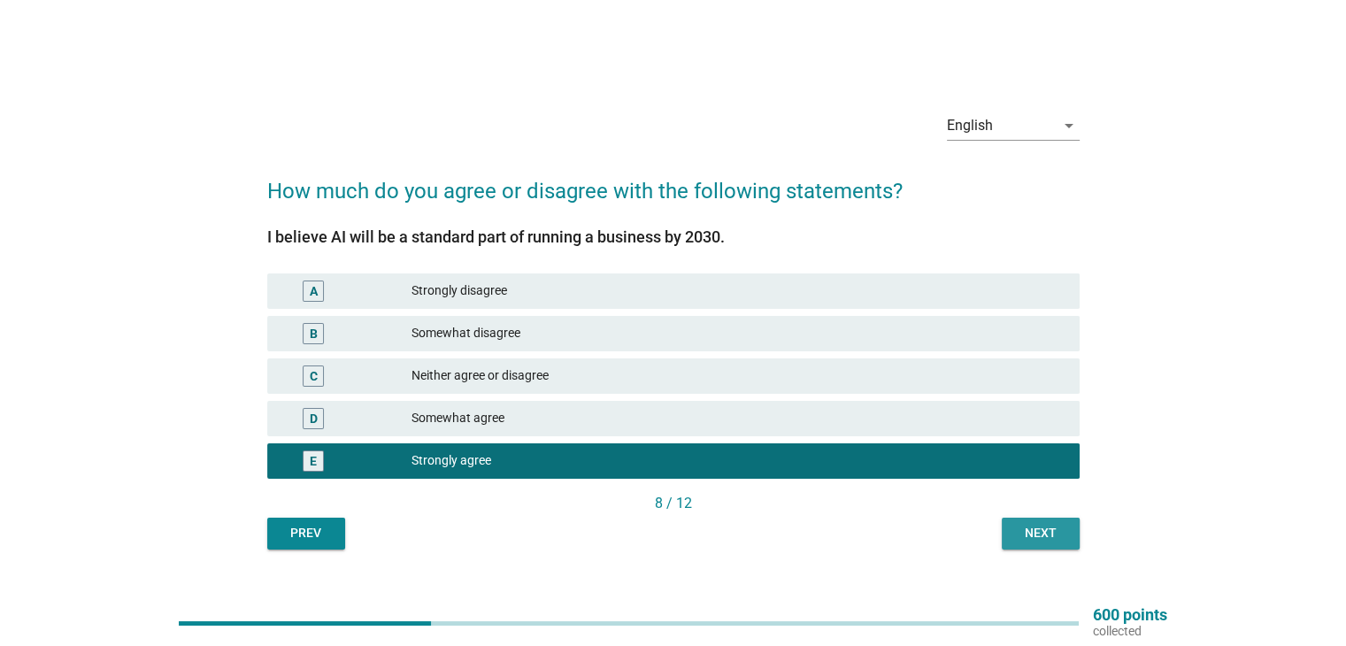
click at [1032, 540] on div "Next" at bounding box center [1041, 533] width 50 height 19
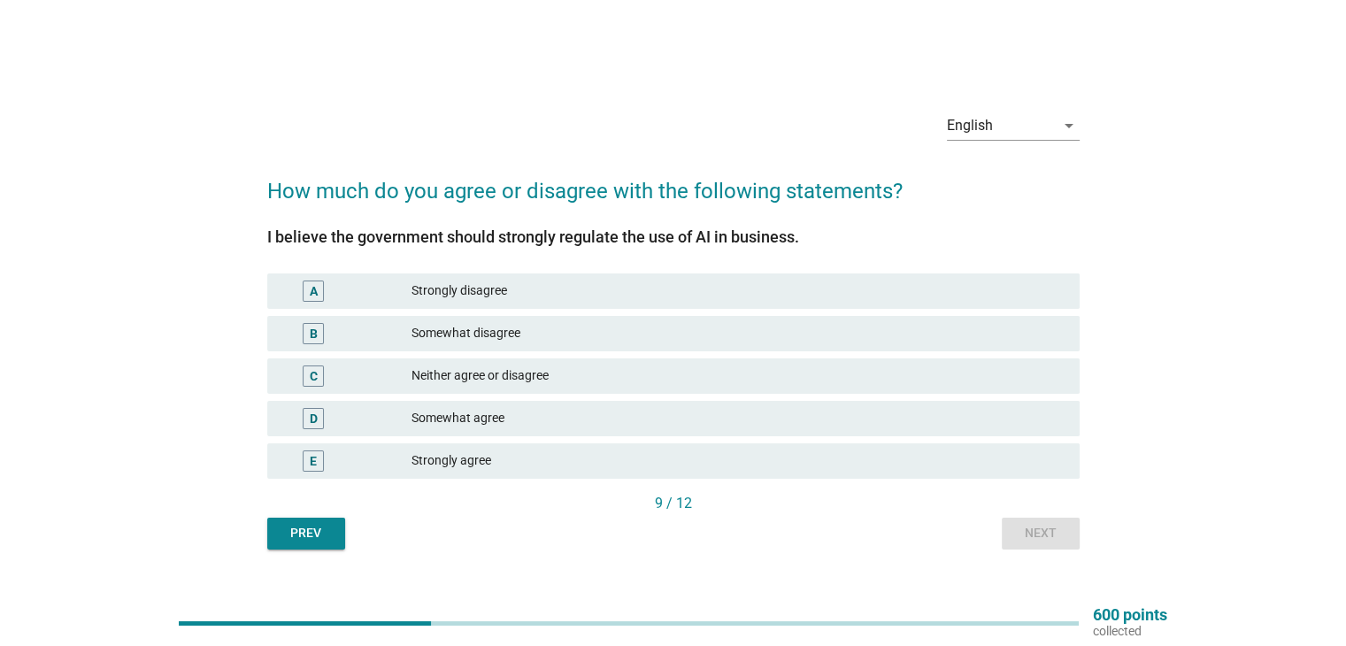
click at [939, 455] on div "Strongly agree" at bounding box center [737, 460] width 653 height 21
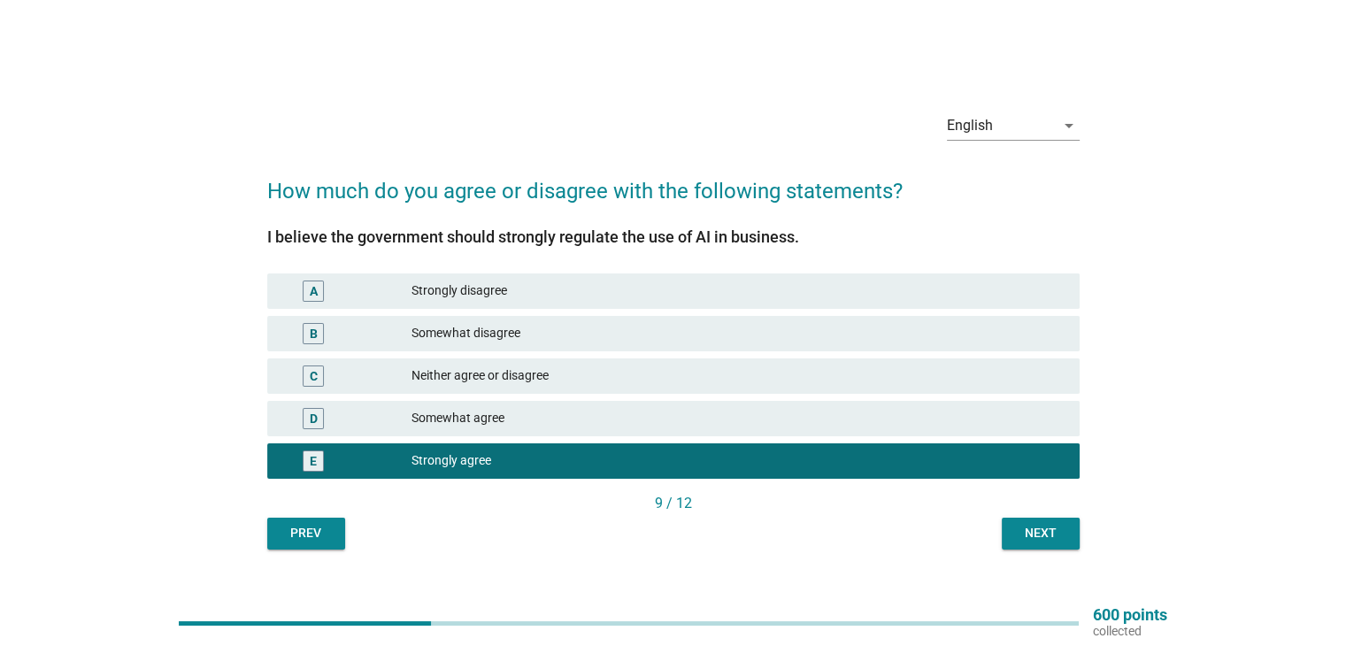
click at [1026, 531] on div "Next" at bounding box center [1041, 533] width 50 height 19
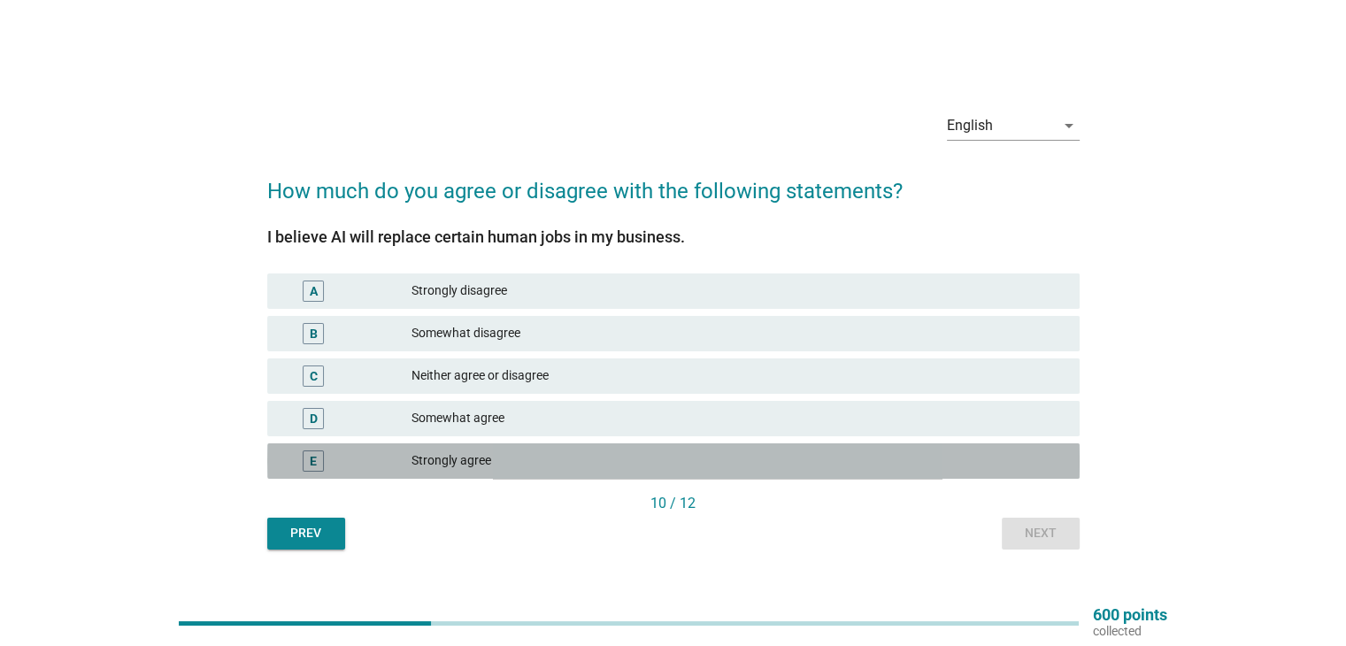
click at [909, 450] on div "Strongly agree" at bounding box center [737, 460] width 653 height 21
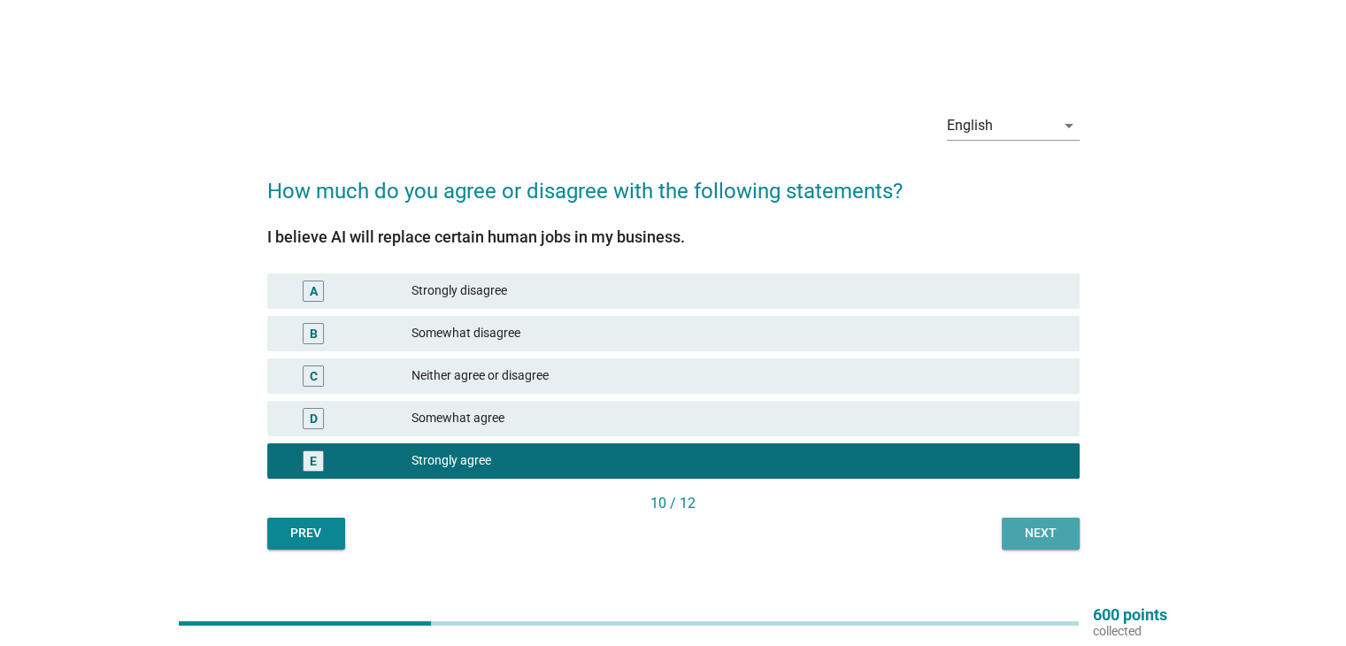
click at [1058, 531] on div "Next" at bounding box center [1041, 533] width 50 height 19
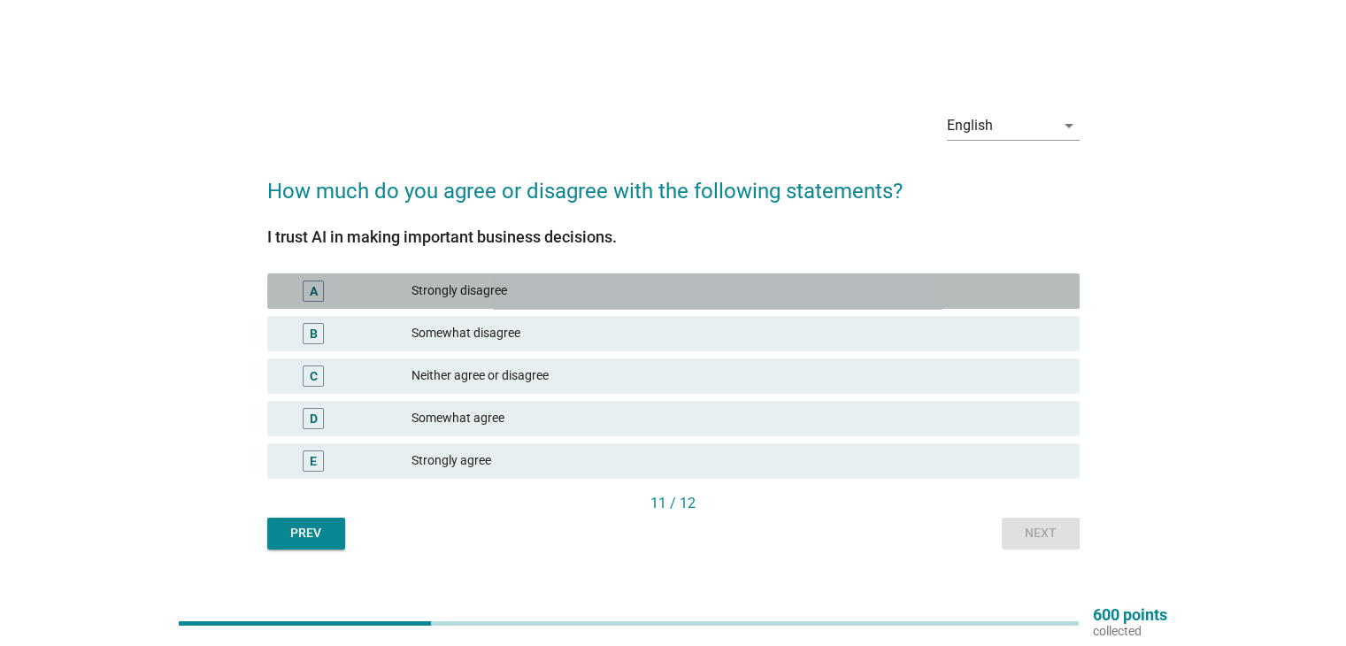
click at [835, 290] on div "Strongly disagree" at bounding box center [737, 290] width 653 height 21
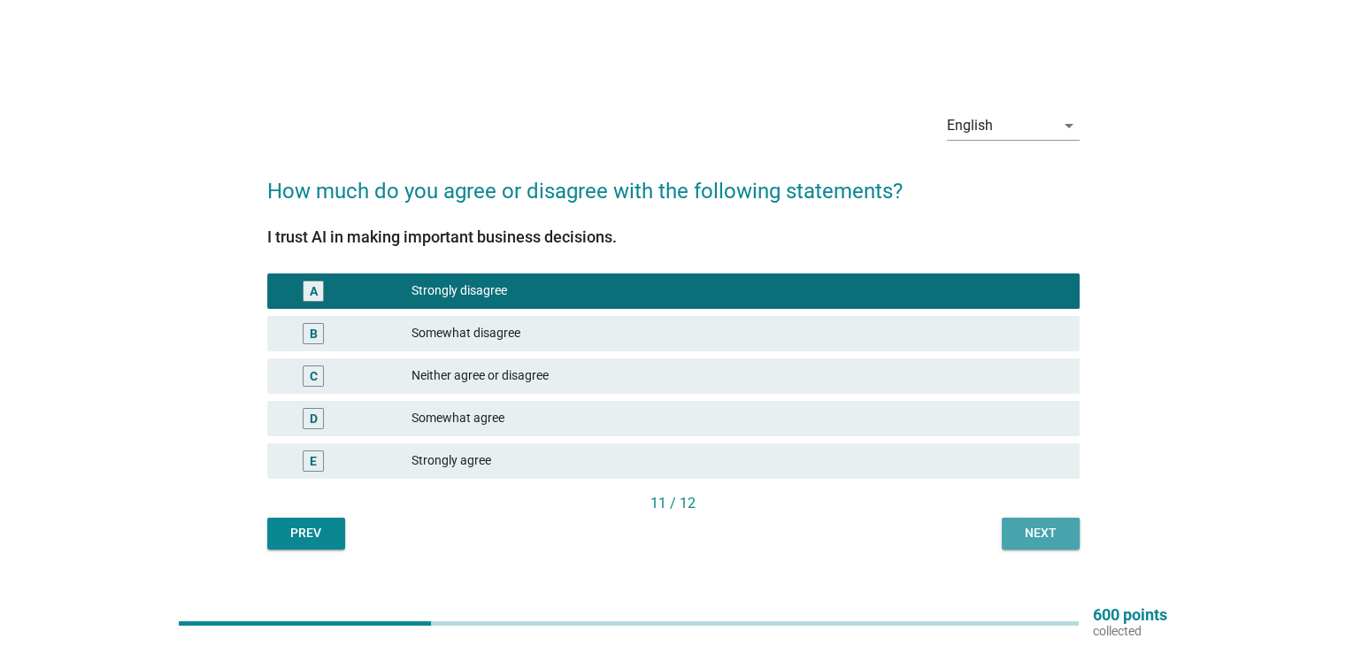
click at [1036, 540] on div "Next" at bounding box center [1041, 533] width 50 height 19
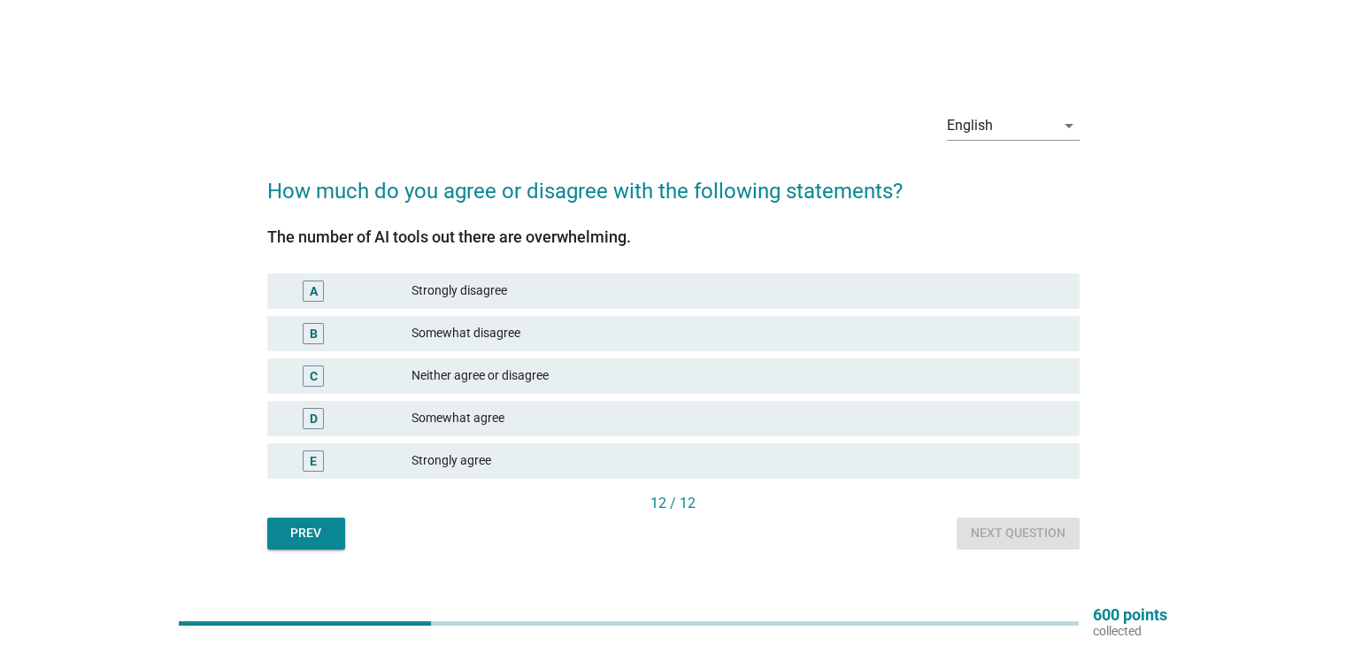
click at [767, 451] on div "Strongly agree" at bounding box center [737, 460] width 653 height 21
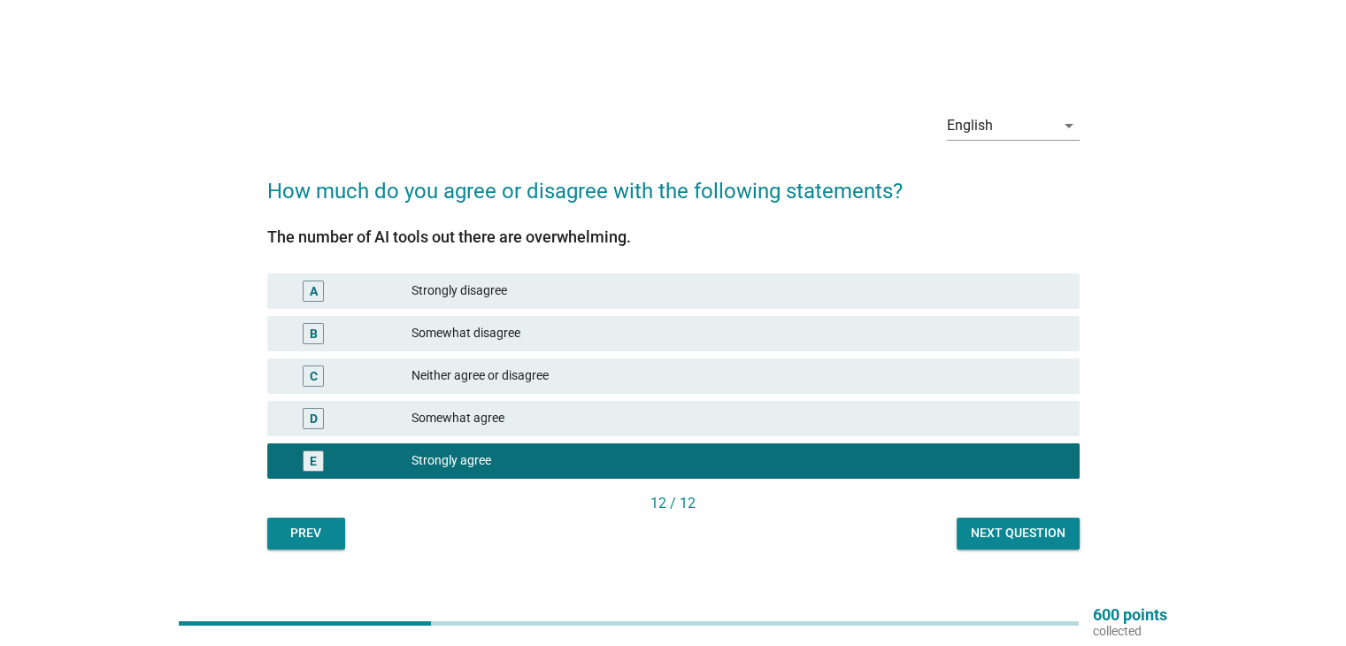
click at [975, 532] on div "Next question" at bounding box center [1018, 533] width 95 height 19
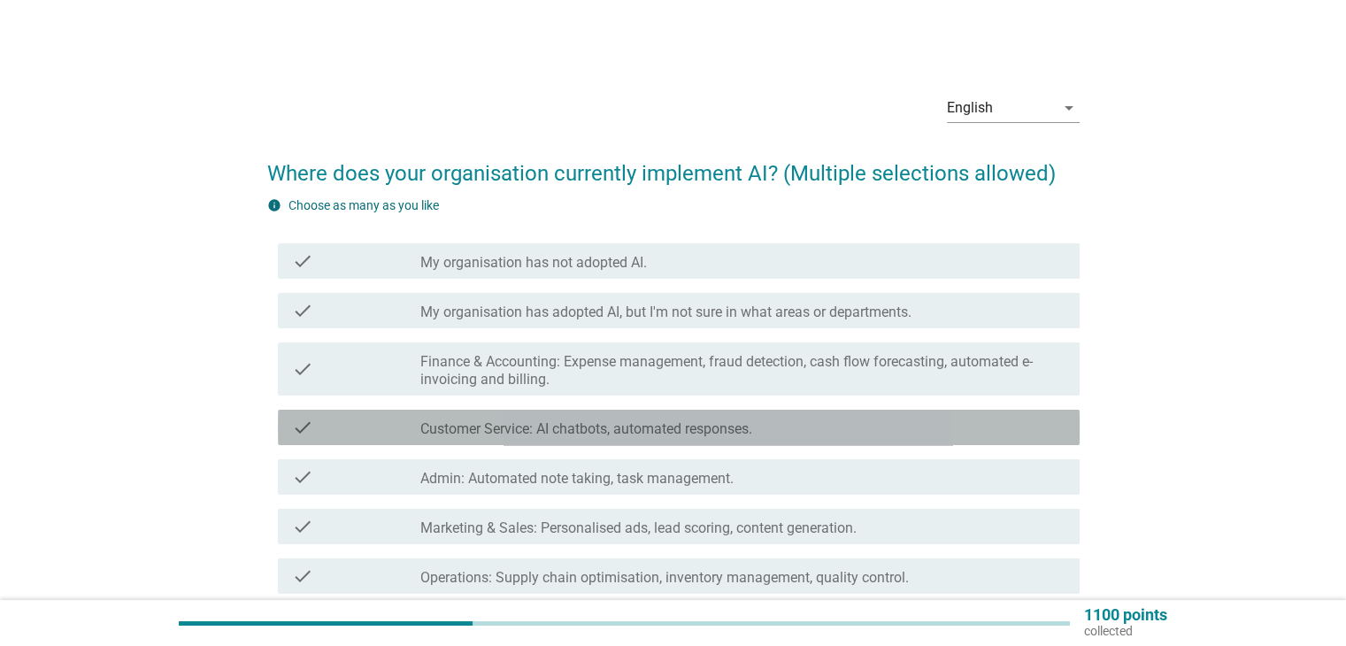
click at [913, 431] on div "check_box_outline_blank Customer Service: AI chatbots, automated responses." at bounding box center [742, 427] width 644 height 21
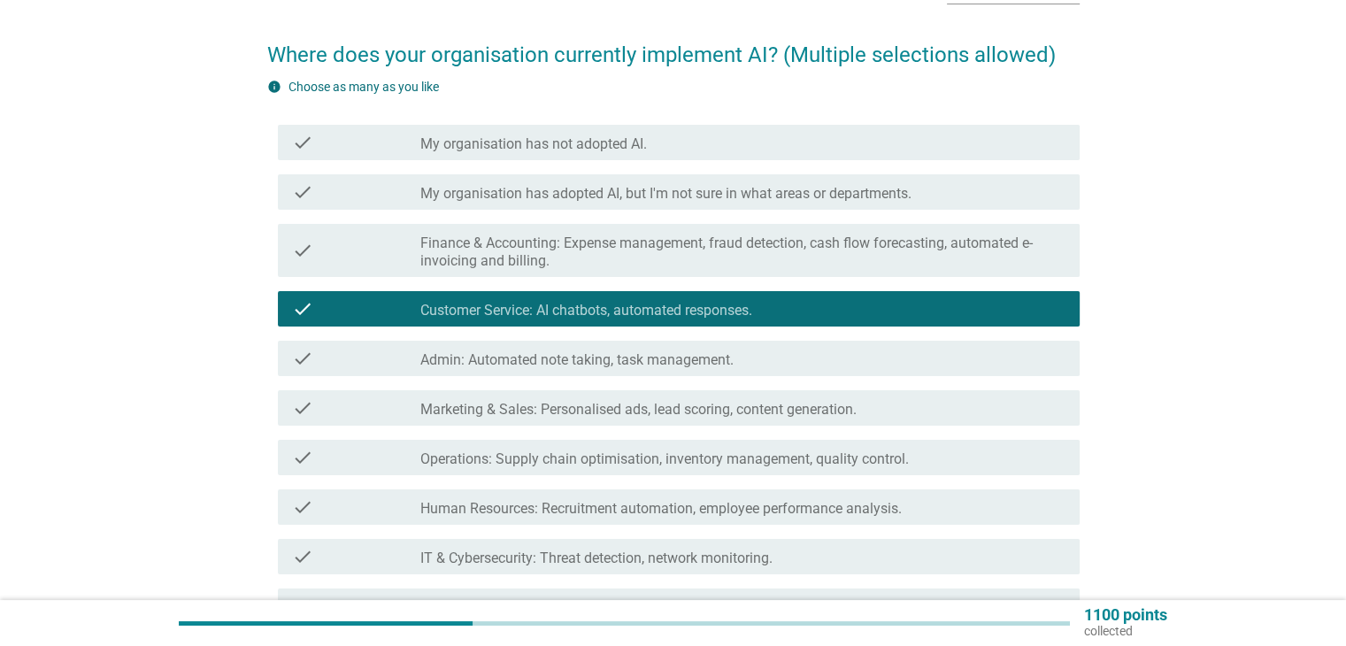
scroll to position [88, 0]
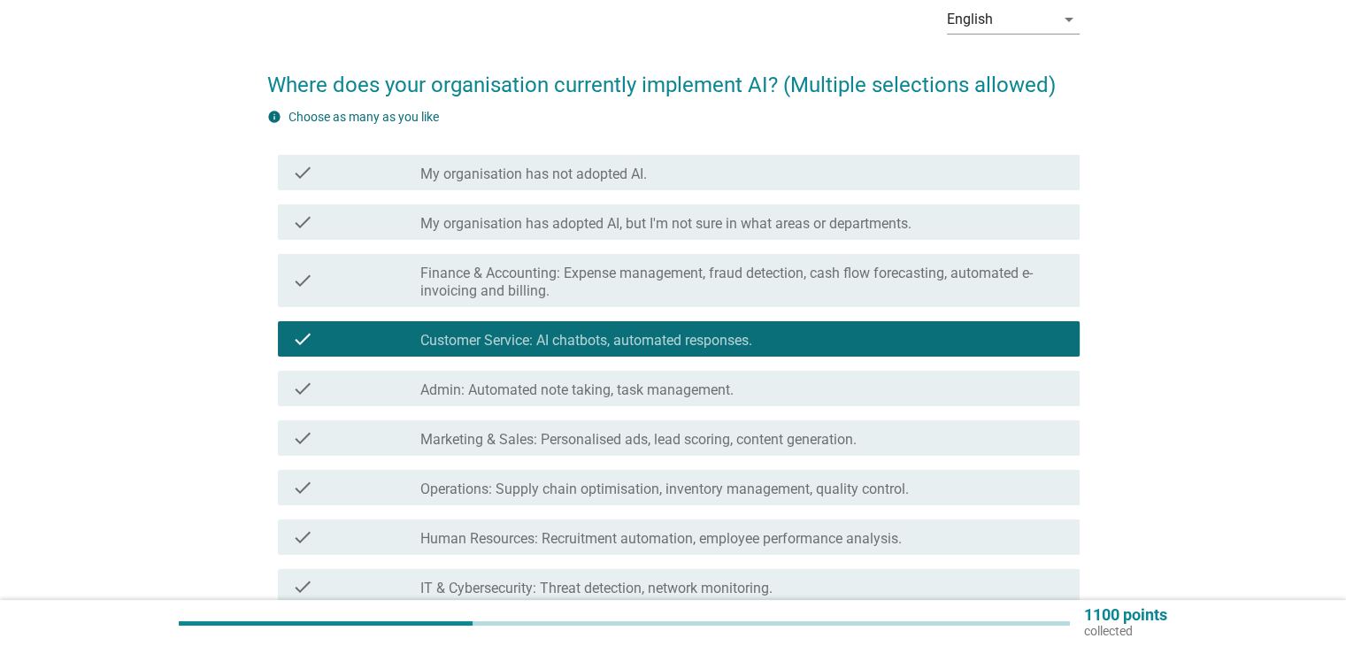
click at [855, 213] on div "check_box_outline_blank My organisation has adopted AI, but I'm not sure in wha…" at bounding box center [742, 221] width 644 height 21
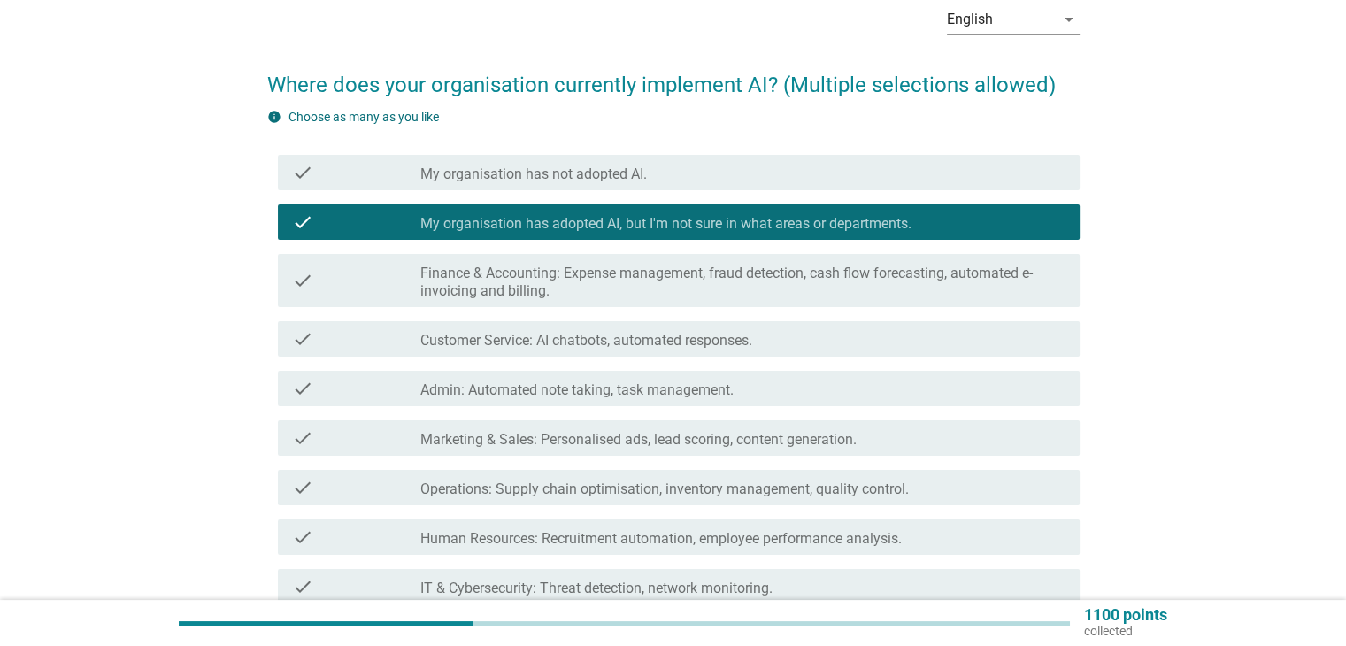
click at [945, 341] on div "check_box_outline_blank Customer Service: AI chatbots, automated responses." at bounding box center [742, 338] width 644 height 21
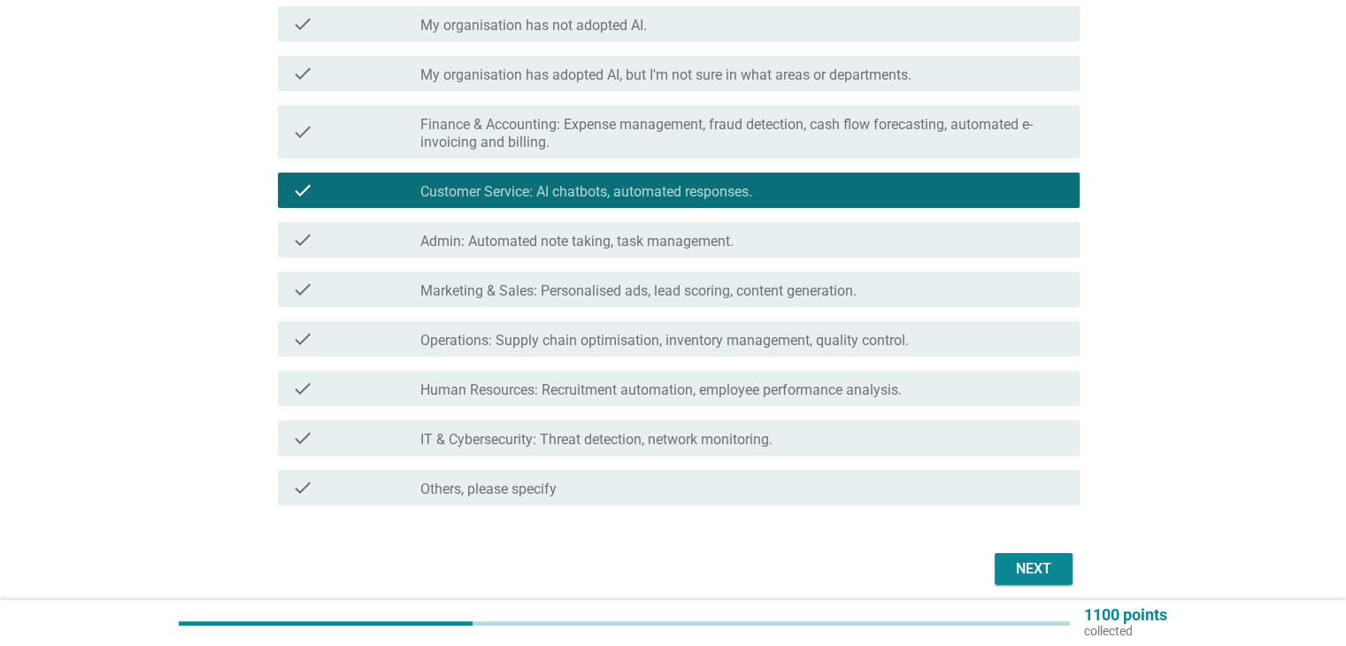
scroll to position [307, 0]
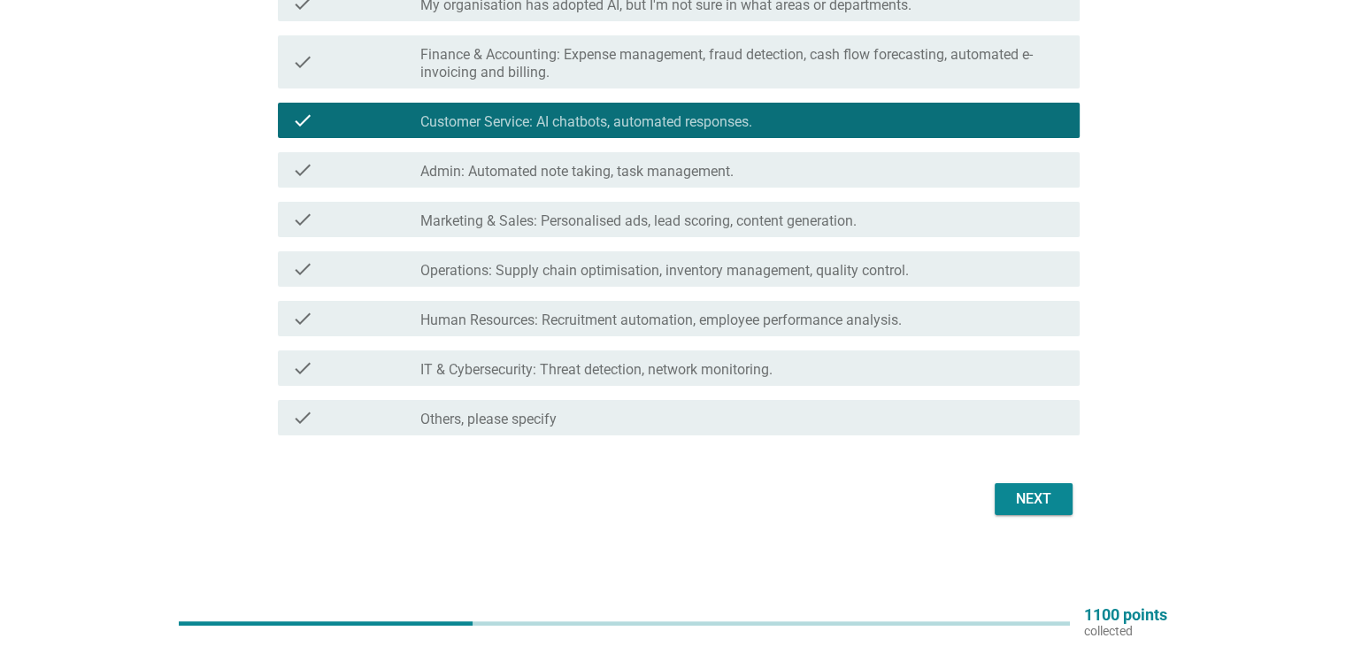
click at [1047, 490] on div "Next" at bounding box center [1034, 498] width 50 height 21
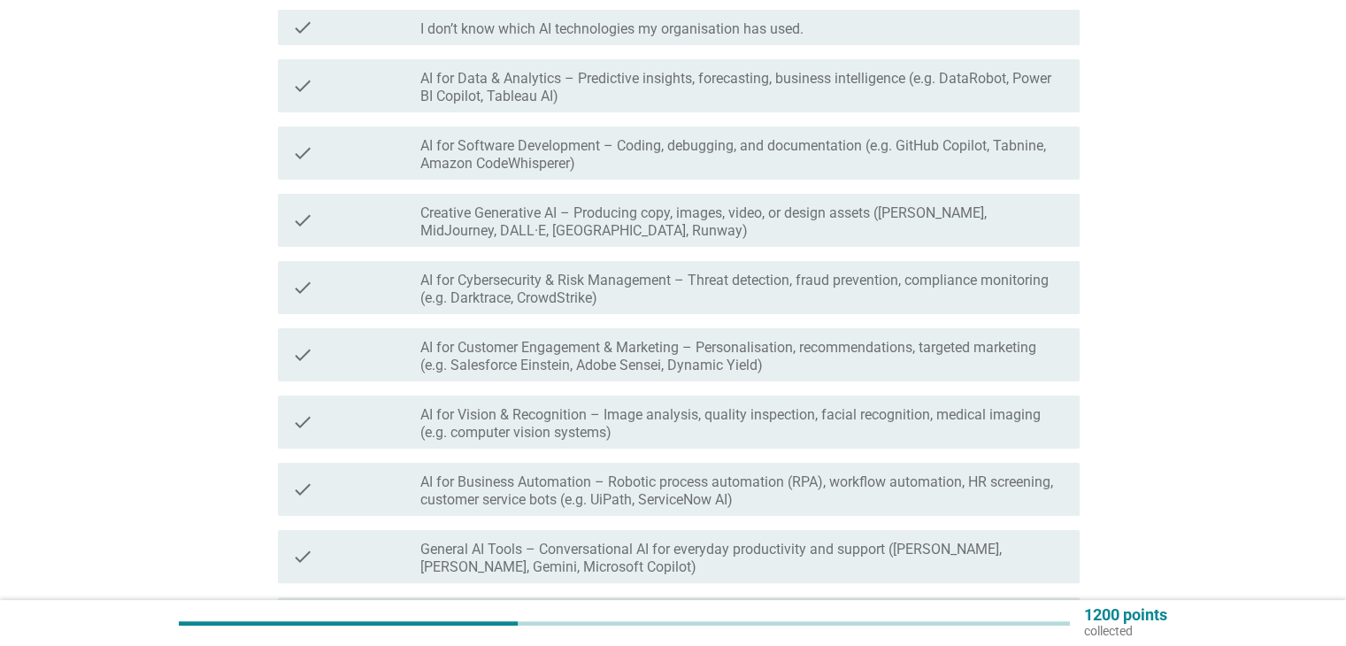
scroll to position [177, 0]
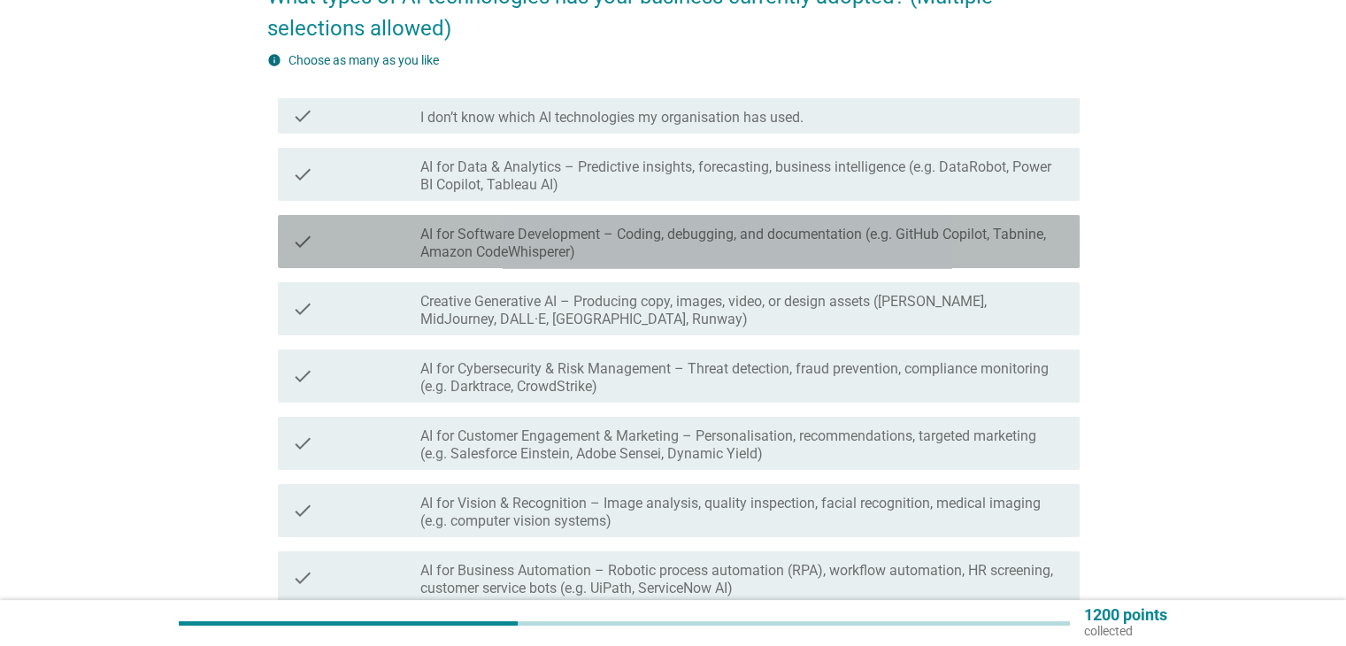
click at [889, 246] on label "AI for Software Development – Coding, debugging, and documentation (e.g. GitHub…" at bounding box center [742, 243] width 644 height 35
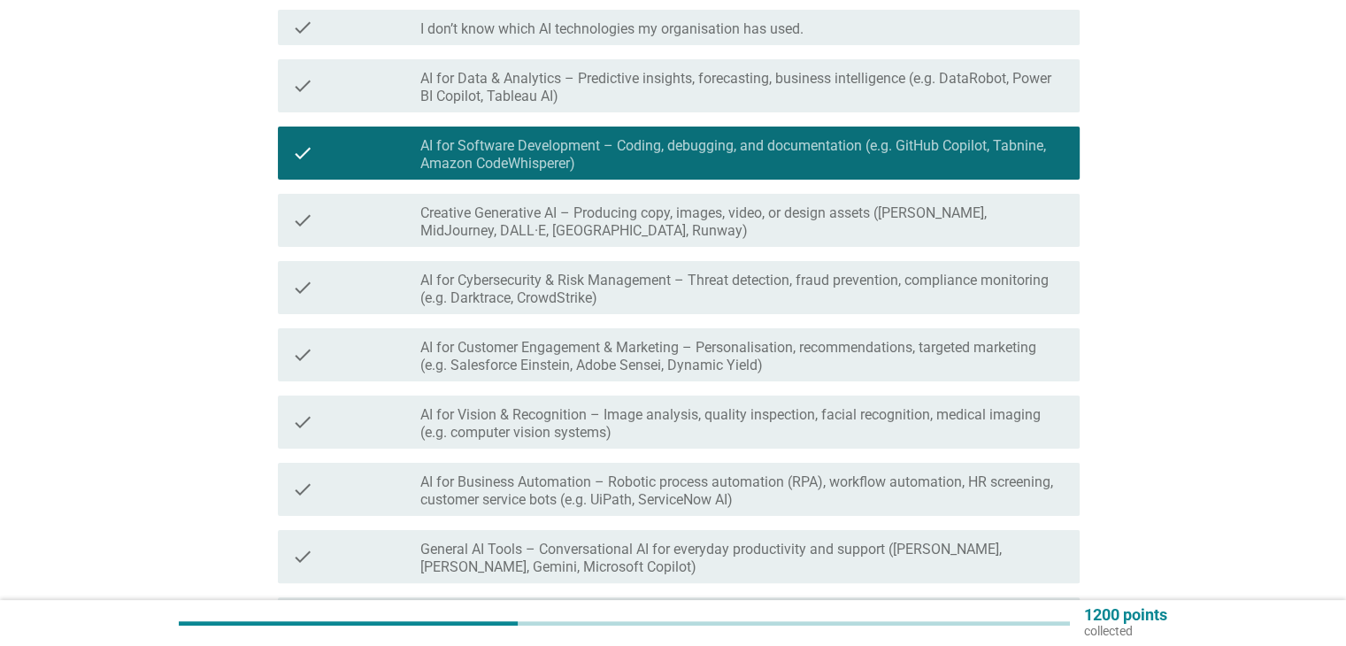
scroll to position [354, 0]
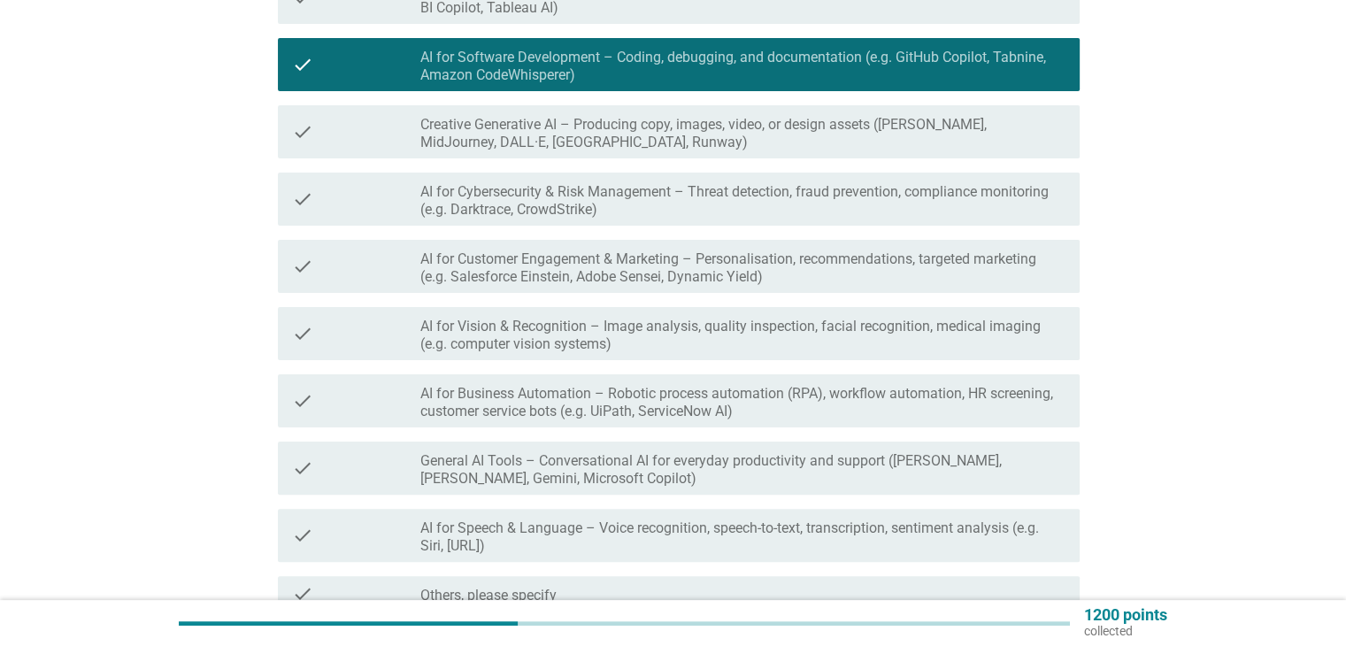
click at [924, 475] on label "General AI Tools – Conversational AI for everyday productivity and support ([PE…" at bounding box center [742, 469] width 644 height 35
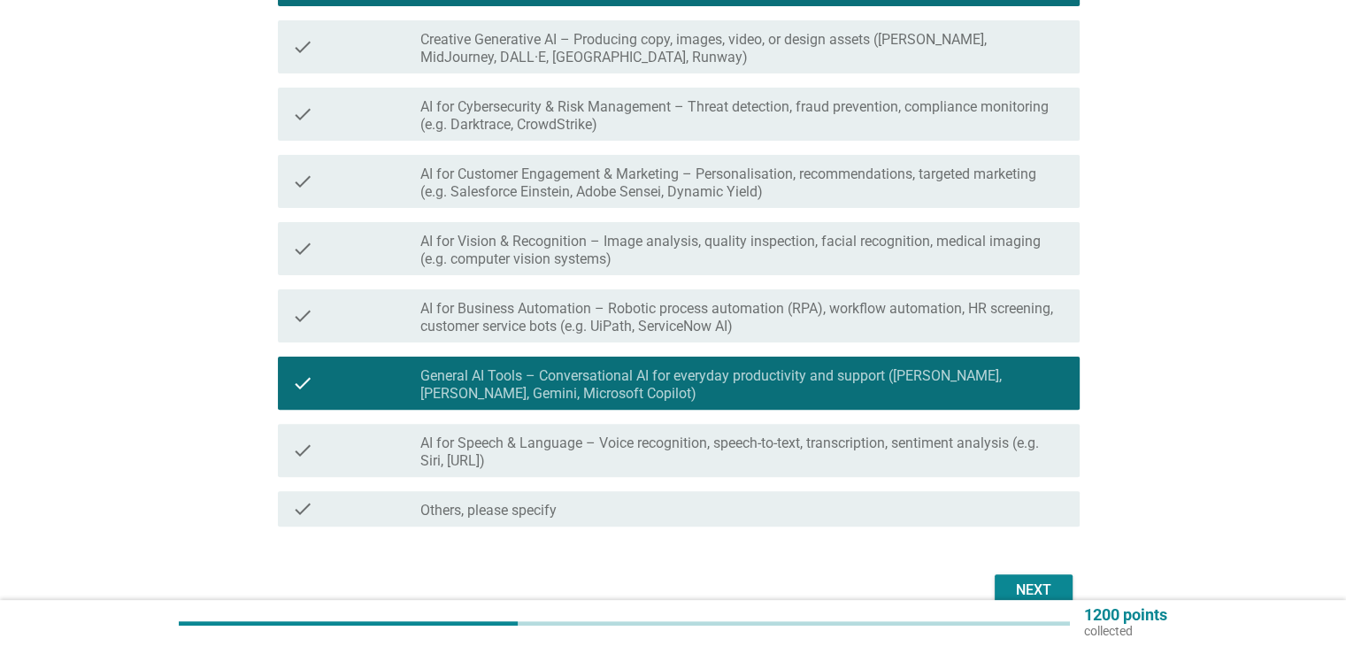
scroll to position [530, 0]
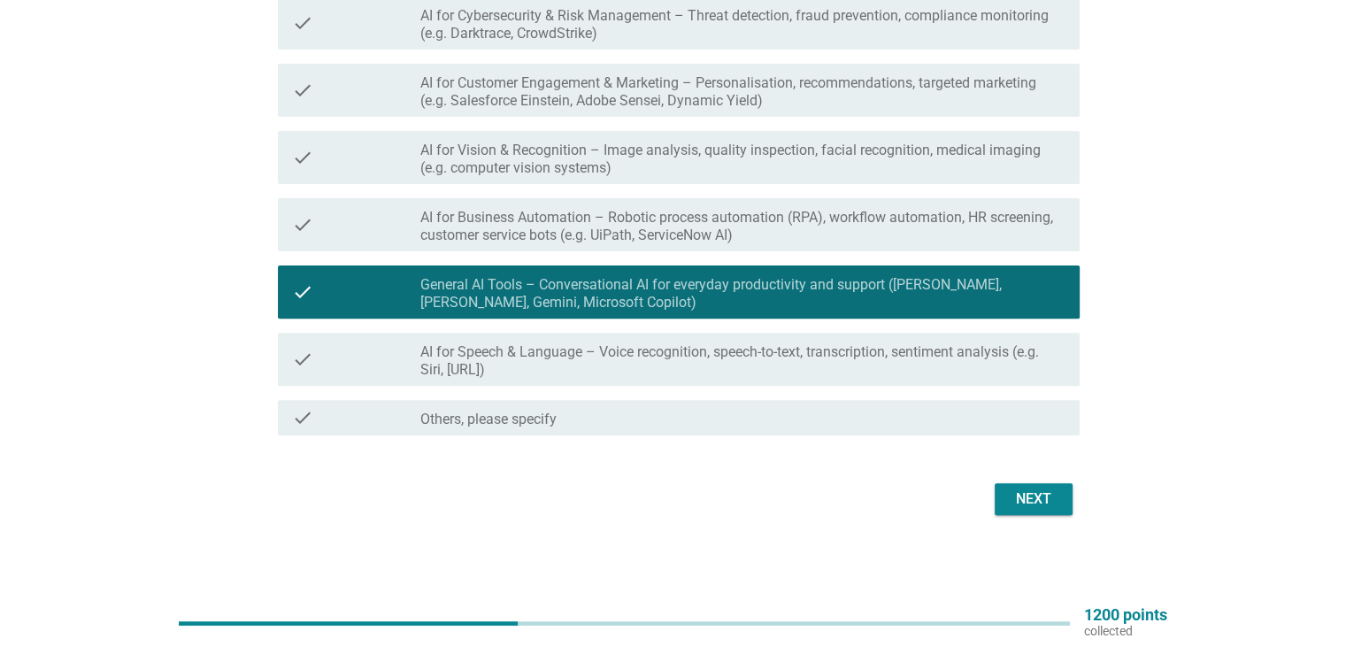
click at [1062, 496] on button "Next" at bounding box center [1033, 499] width 78 height 32
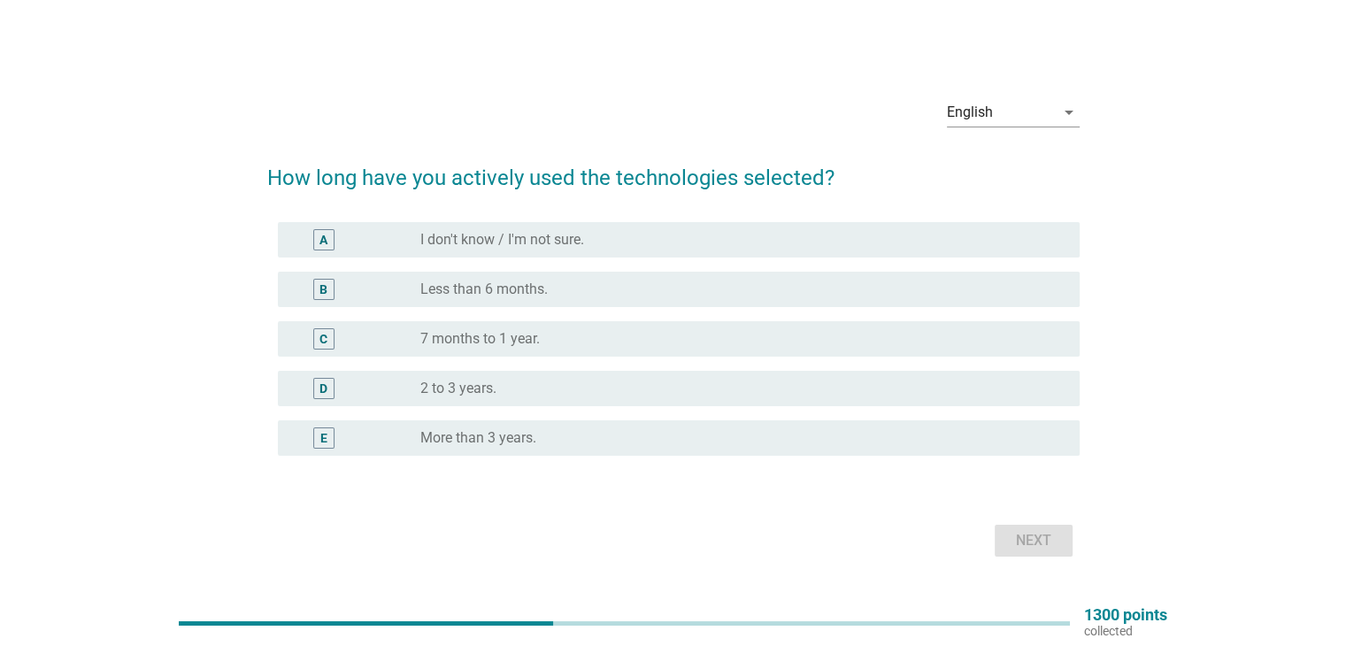
click at [631, 341] on div "radio_button_unchecked 7 months to 1 year." at bounding box center [735, 339] width 630 height 18
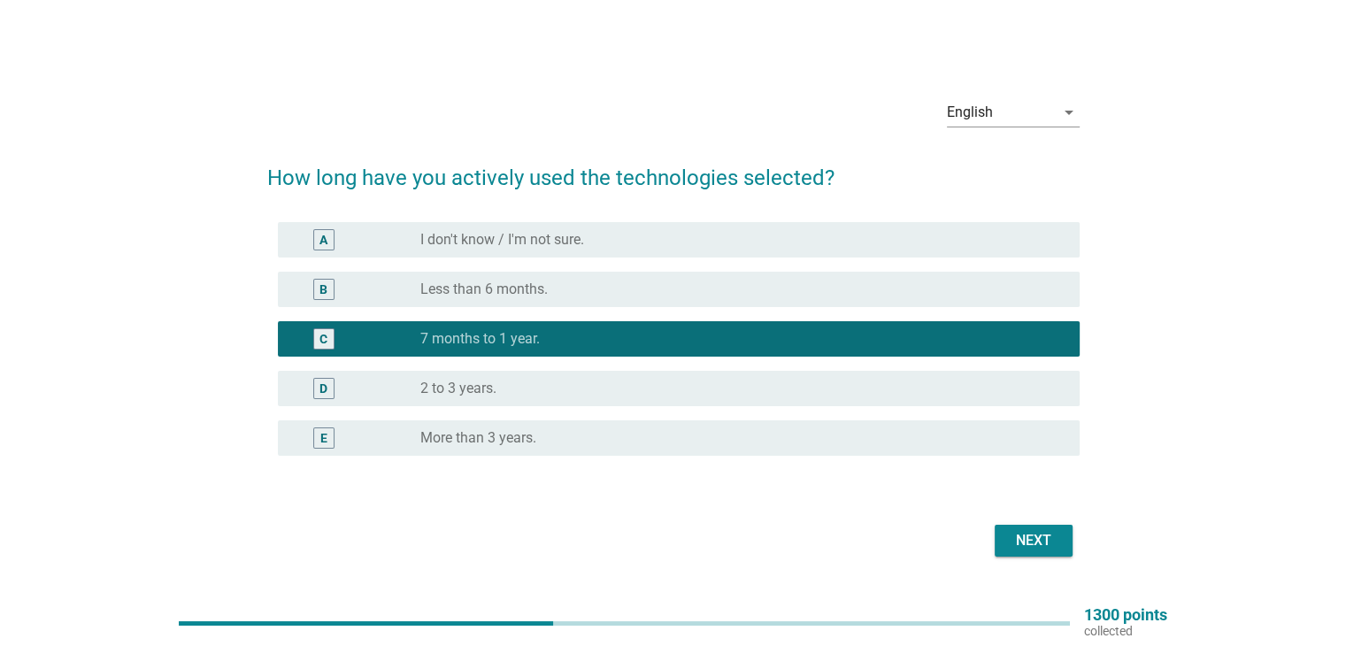
click at [1009, 532] on div "Next" at bounding box center [1034, 540] width 50 height 21
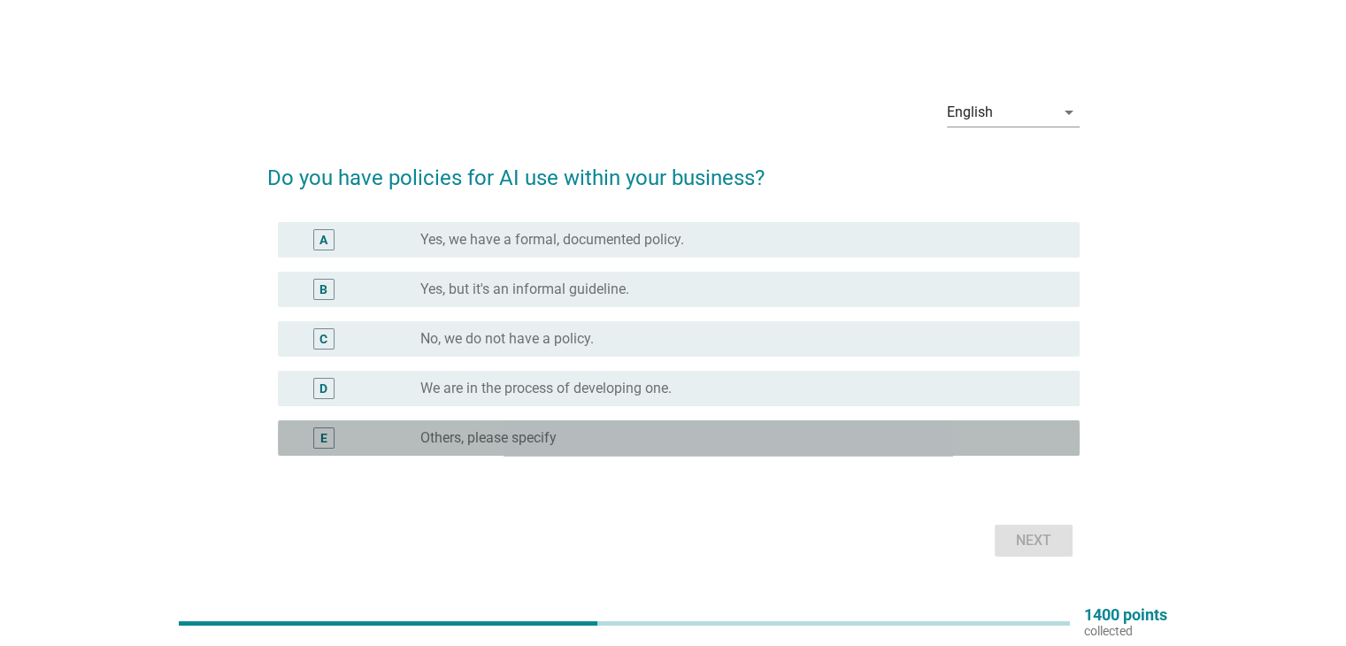
click at [810, 440] on div "radio_button_unchecked Others, please specify" at bounding box center [735, 438] width 630 height 18
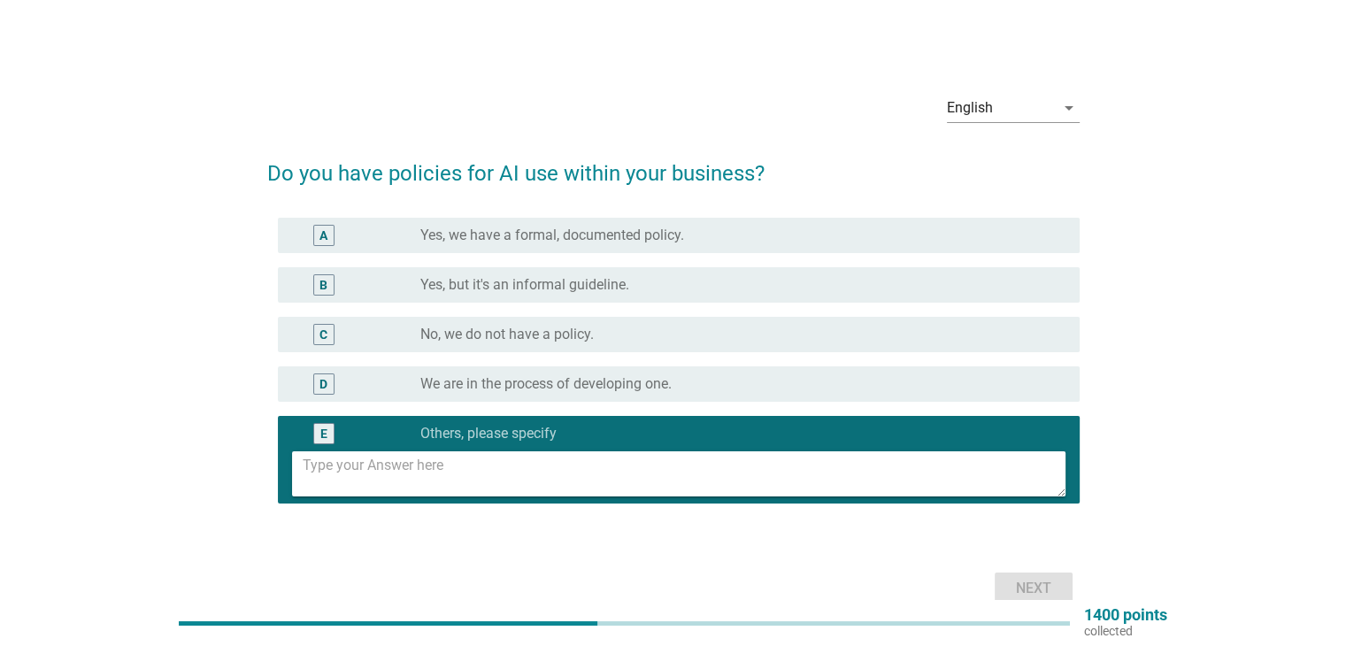
click at [799, 495] on textarea at bounding box center [684, 473] width 763 height 45
type textarea "Not sure"
click at [1059, 588] on button "Next" at bounding box center [1033, 588] width 78 height 32
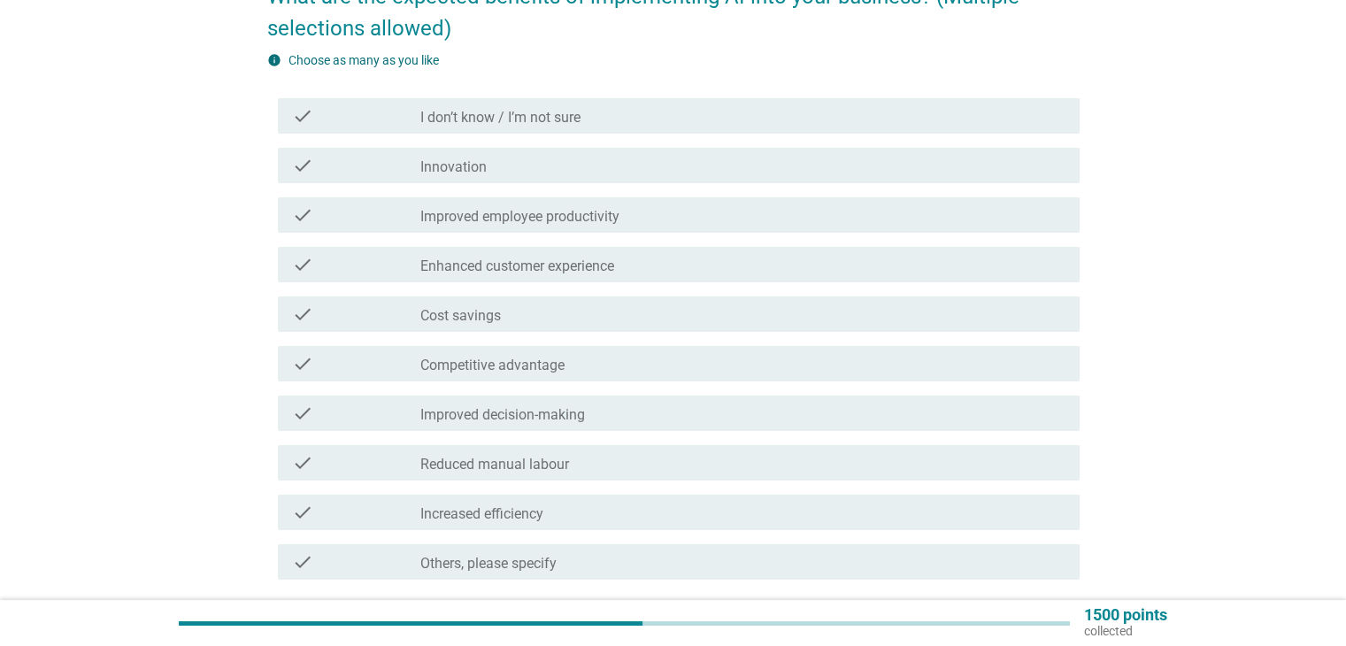
scroll to position [88, 0]
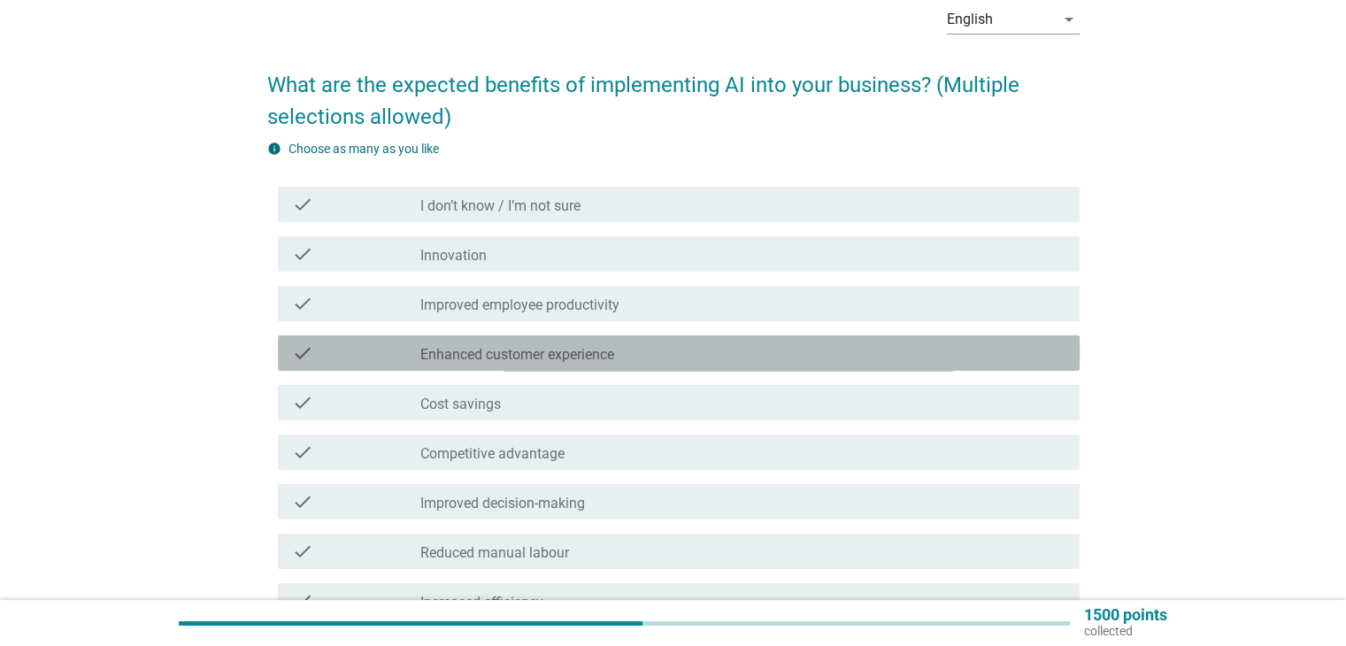
click at [710, 361] on div "check_box_outline_blank Enhanced customer experience" at bounding box center [742, 352] width 644 height 21
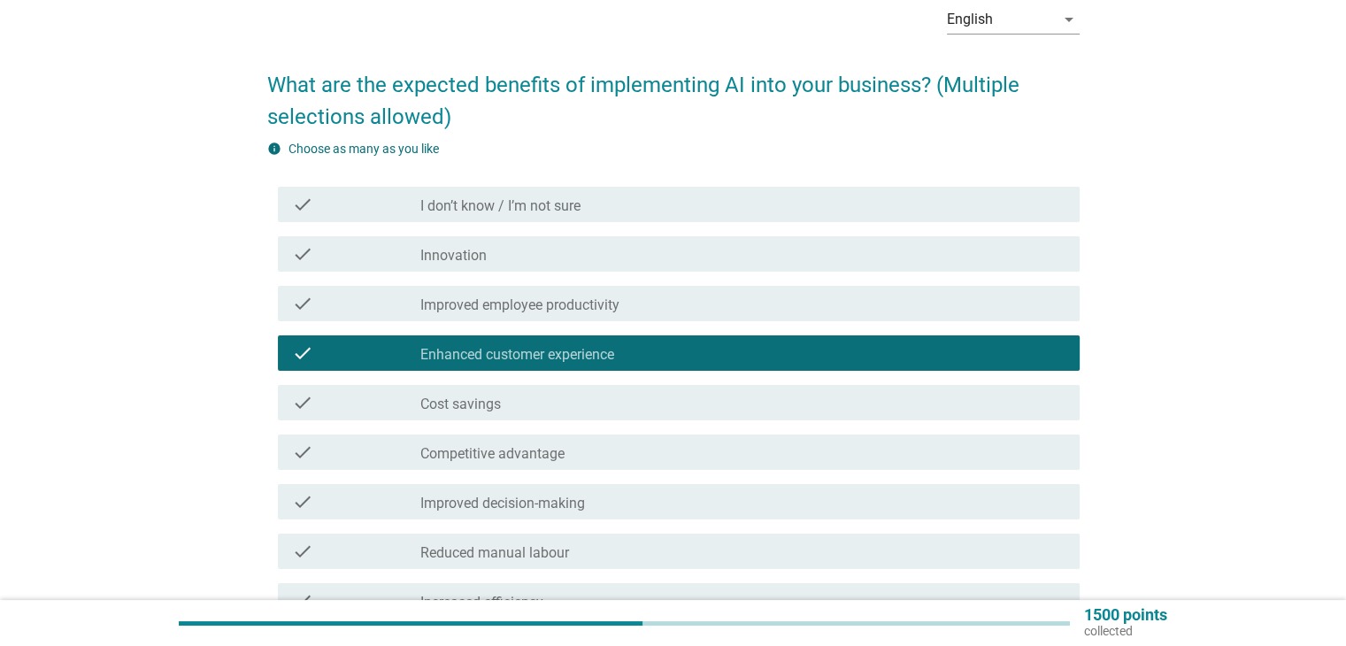
click at [736, 302] on div "check_box_outline_blank Improved employee productivity" at bounding box center [742, 303] width 644 height 21
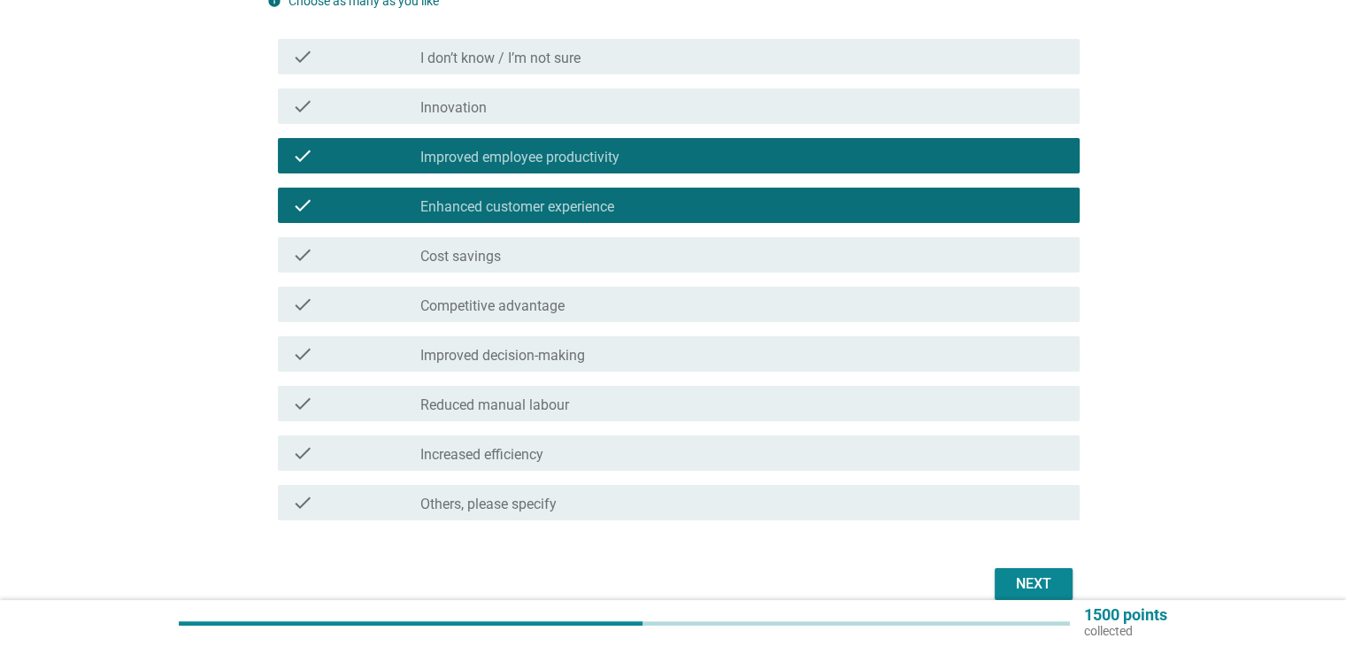
scroll to position [265, 0]
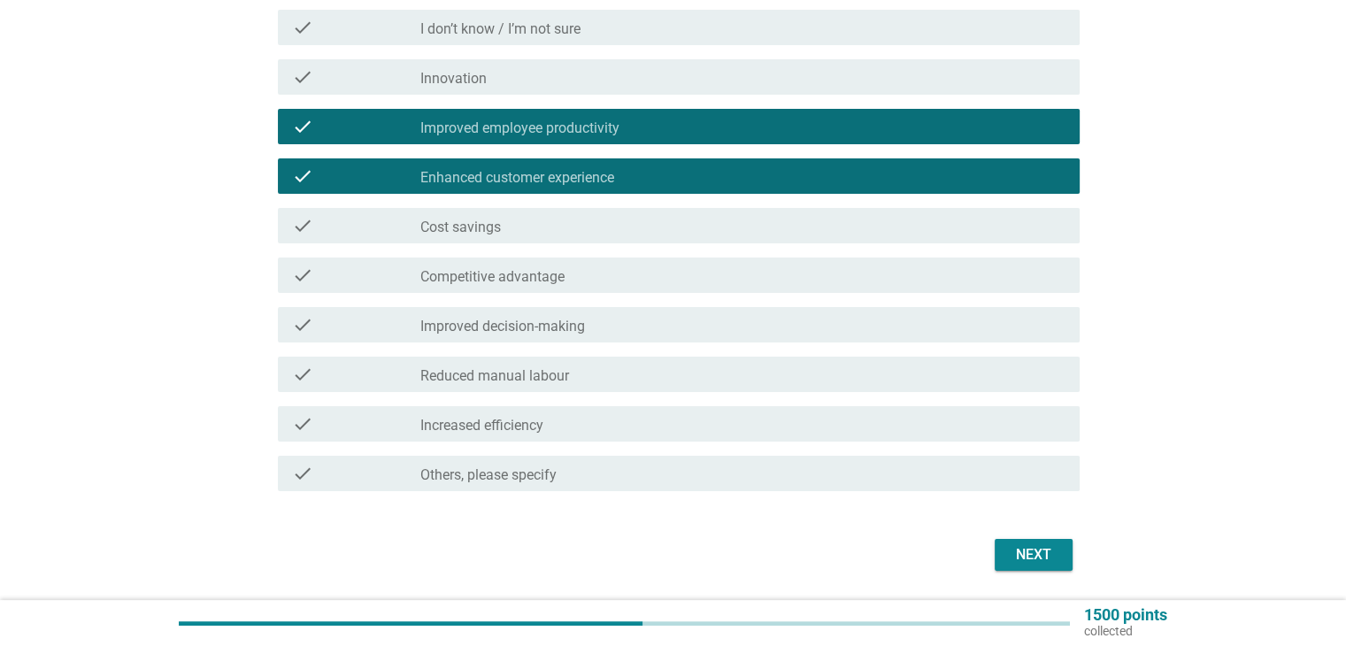
click at [745, 387] on div "check check_box_outline_blank Reduced manual labour" at bounding box center [679, 374] width 802 height 35
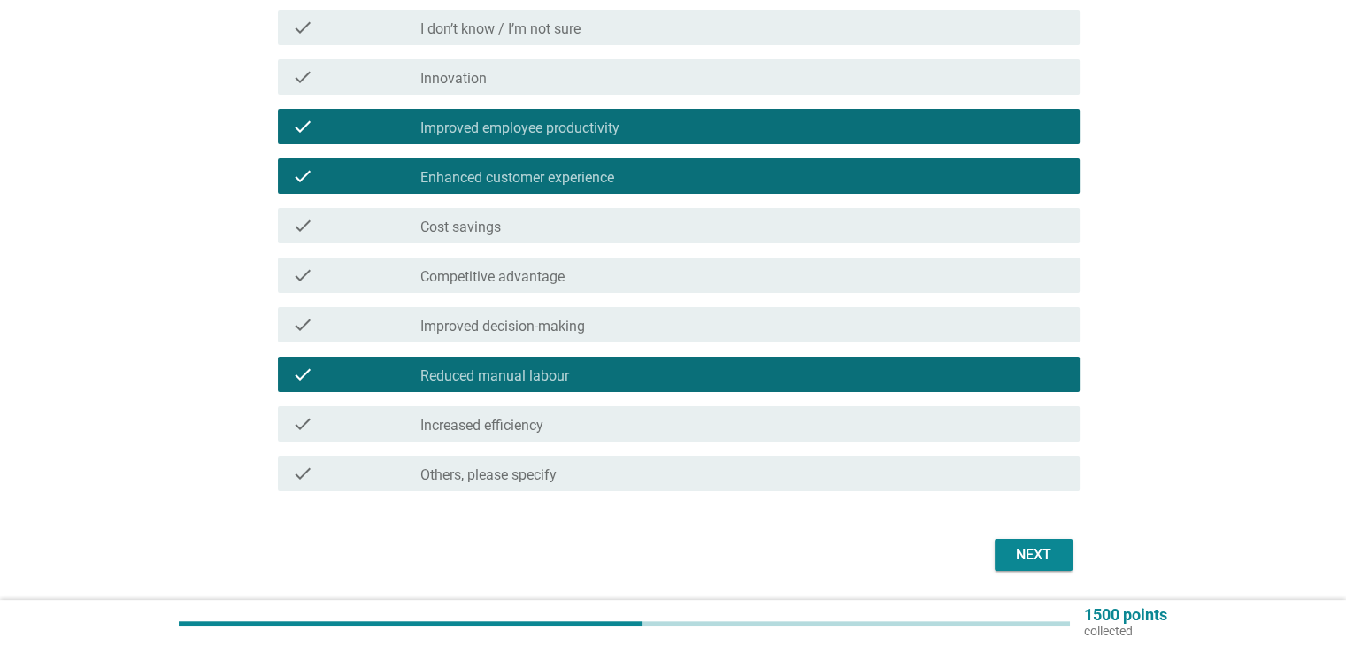
click at [822, 450] on div "check check_box_outline_blank Others, please specify" at bounding box center [673, 474] width 812 height 50
click at [927, 397] on div "check check_box_outline_blank Reduced manual labour" at bounding box center [673, 374] width 812 height 50
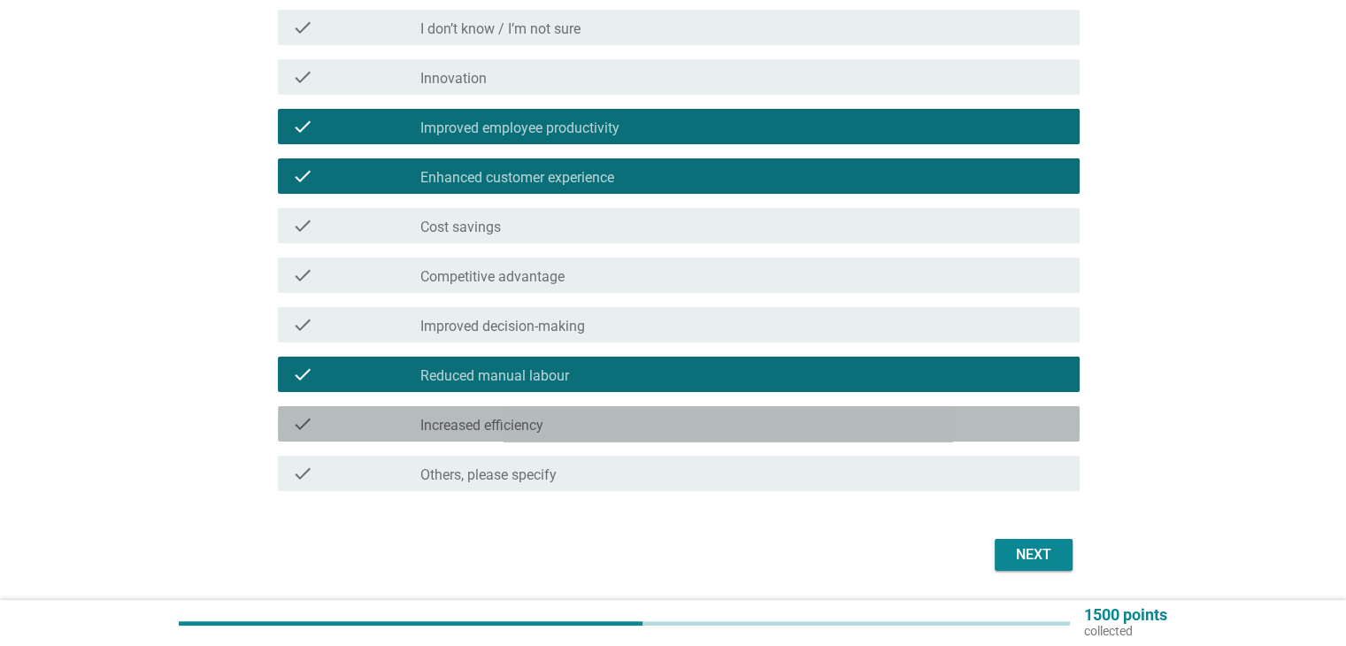
drag, startPoint x: 956, startPoint y: 426, endPoint x: 1009, endPoint y: 489, distance: 82.9
click at [959, 428] on div "check_box_outline_blank Increased efficiency" at bounding box center [742, 423] width 644 height 21
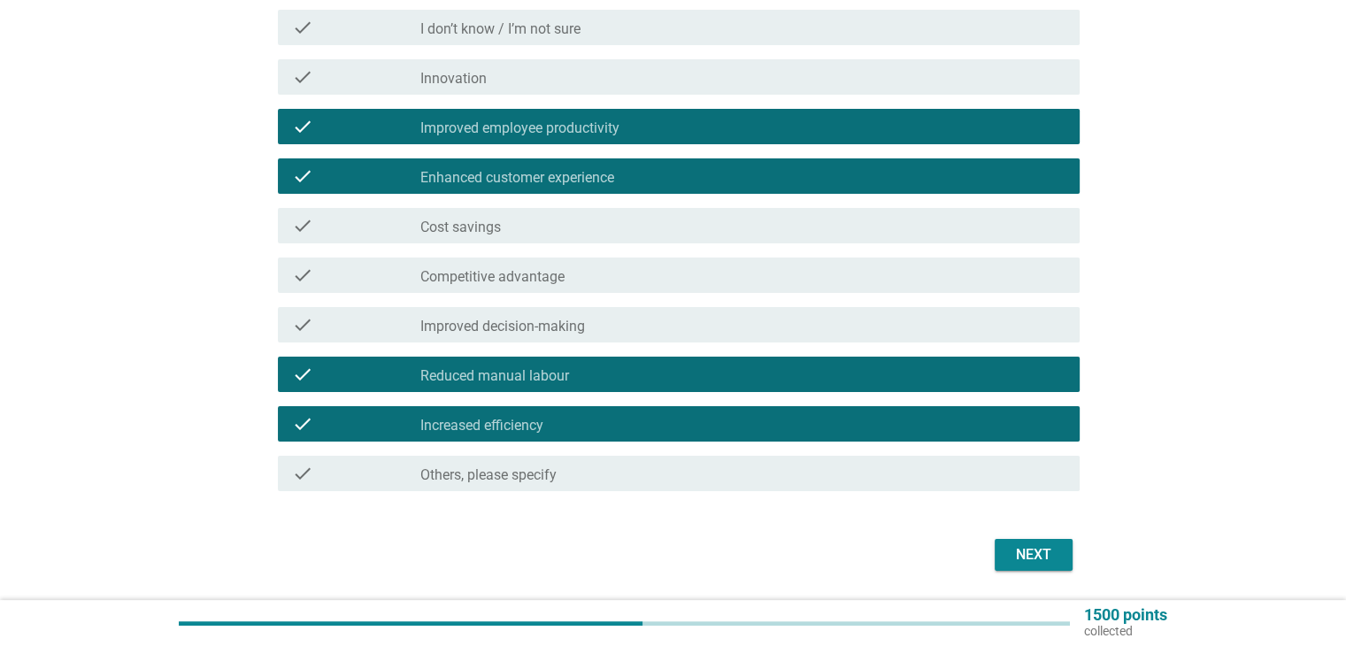
click at [1030, 565] on button "Next" at bounding box center [1033, 555] width 78 height 32
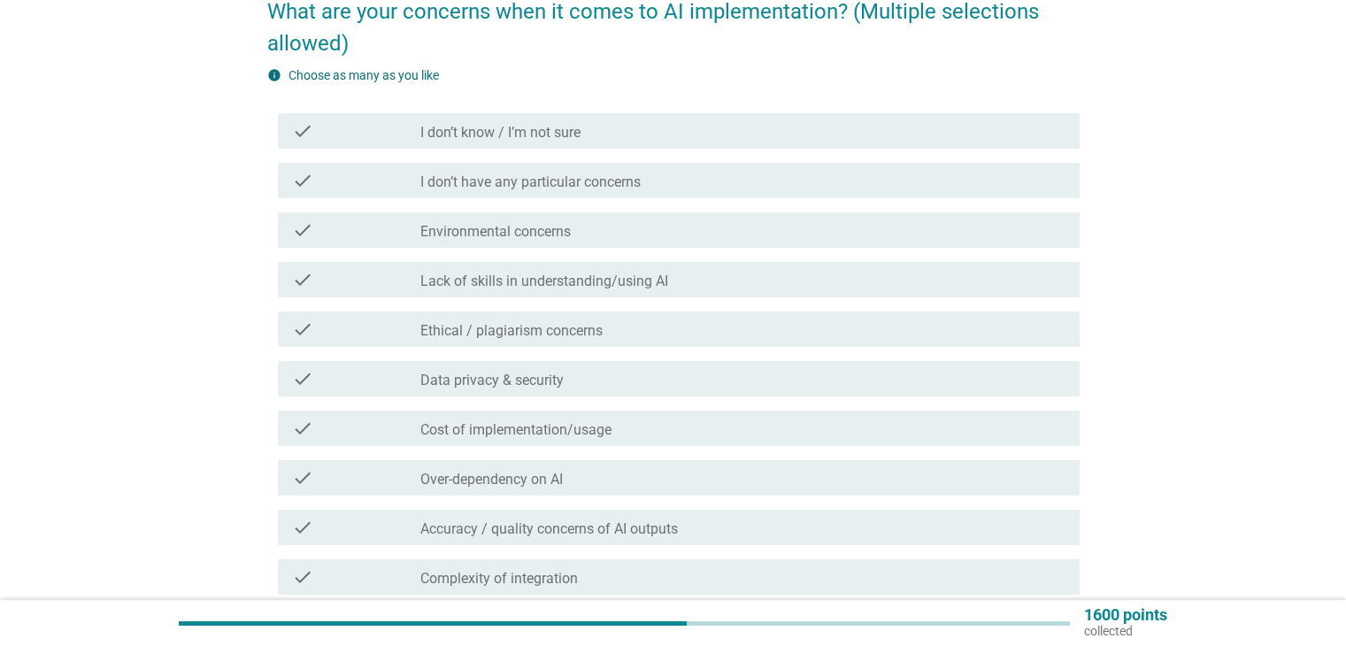
scroll to position [88, 0]
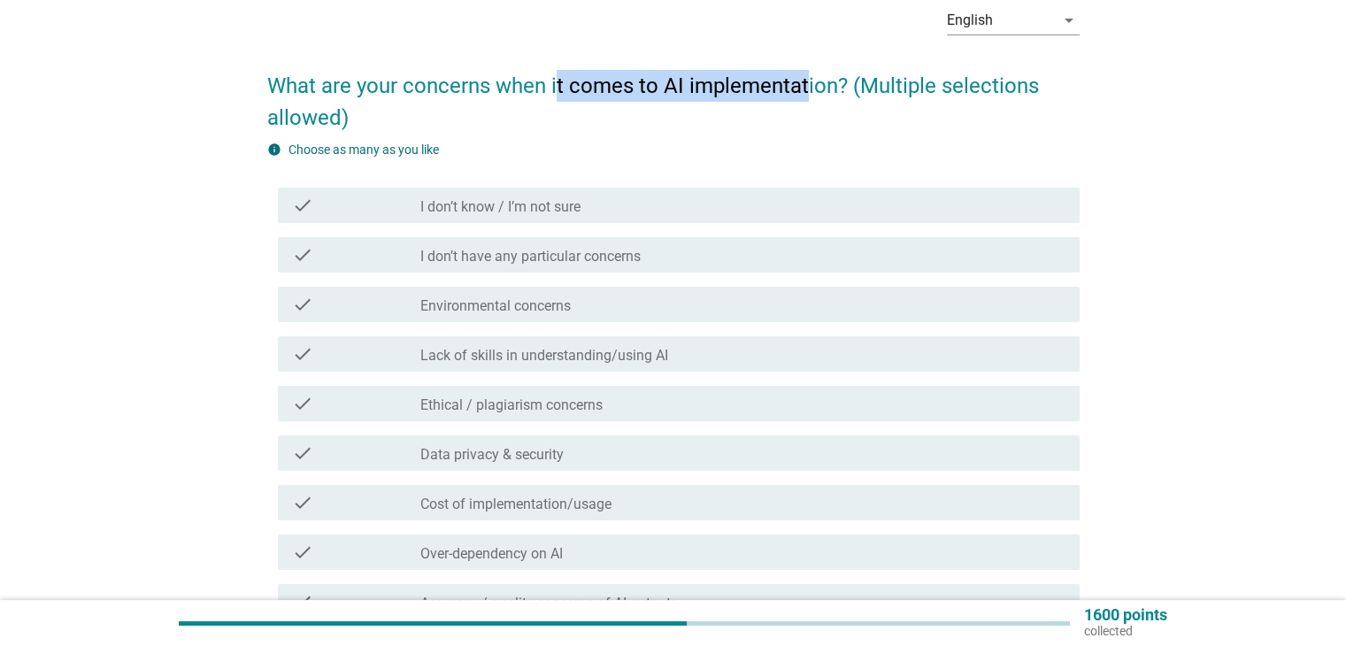
drag, startPoint x: 555, startPoint y: 96, endPoint x: 822, endPoint y: 132, distance: 269.6
click at [802, 90] on h2 "What are your concerns when it comes to AI implementation? (Multiple selections…" at bounding box center [673, 92] width 812 height 81
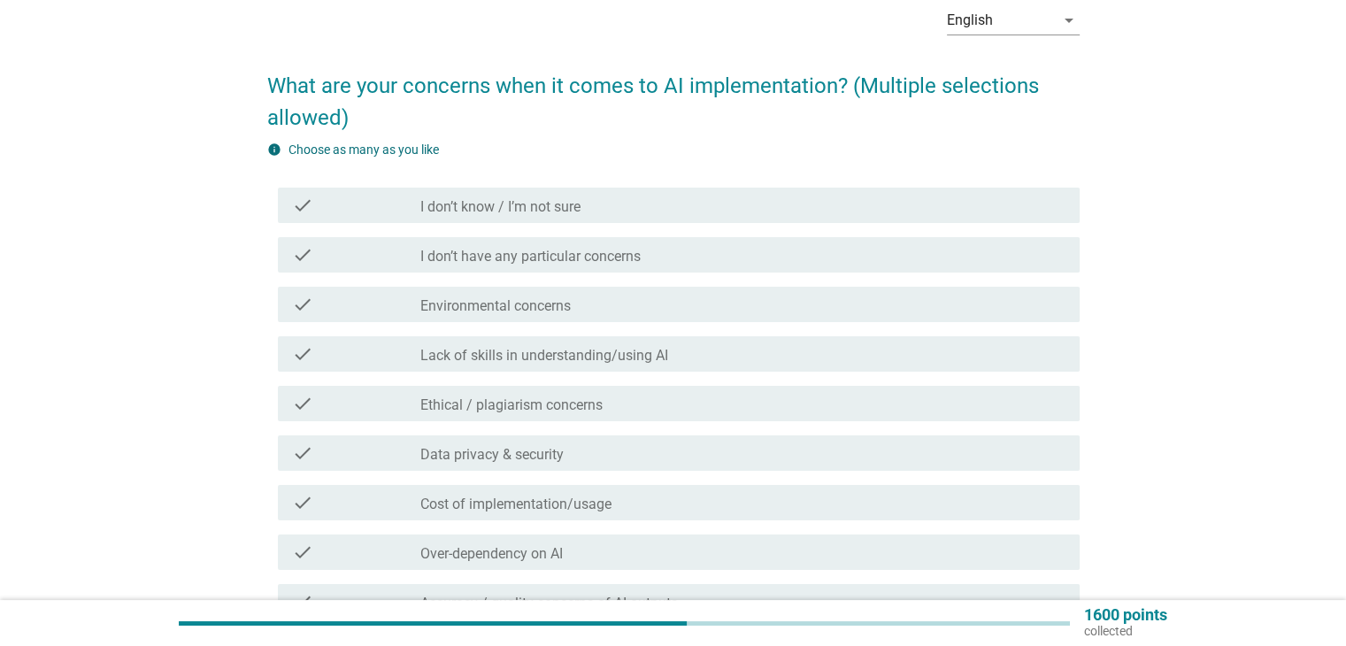
click at [790, 130] on h2 "What are your concerns when it comes to AI implementation? (Multiple selections…" at bounding box center [673, 92] width 812 height 81
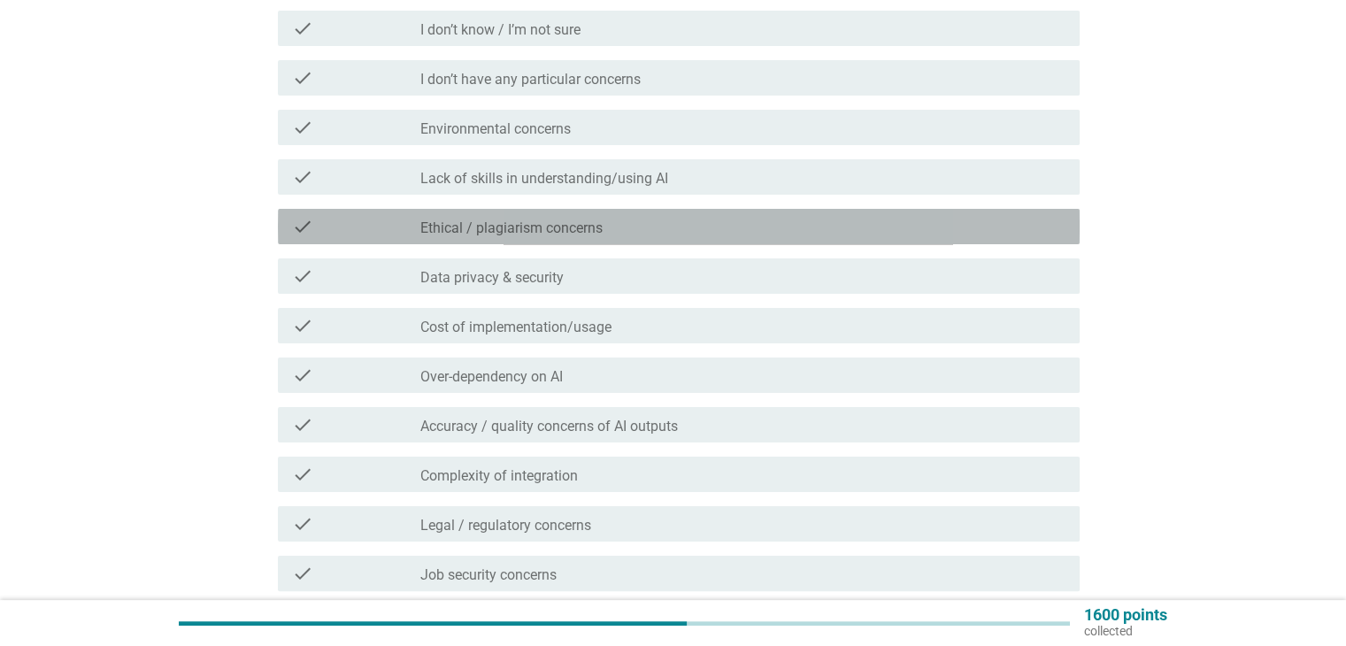
click at [729, 225] on div "check_box_outline_blank Ethical / plagiarism concerns" at bounding box center [742, 226] width 644 height 21
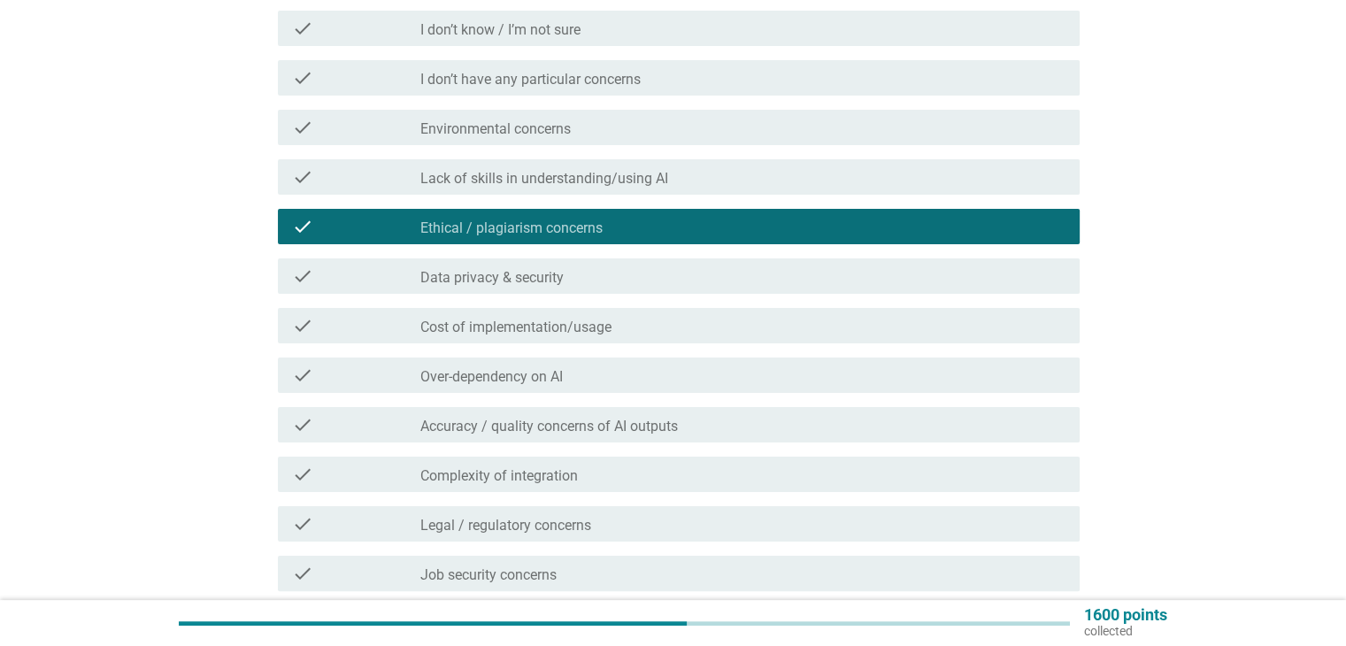
click at [727, 267] on div "check_box_outline_blank Data privacy & security" at bounding box center [742, 275] width 644 height 21
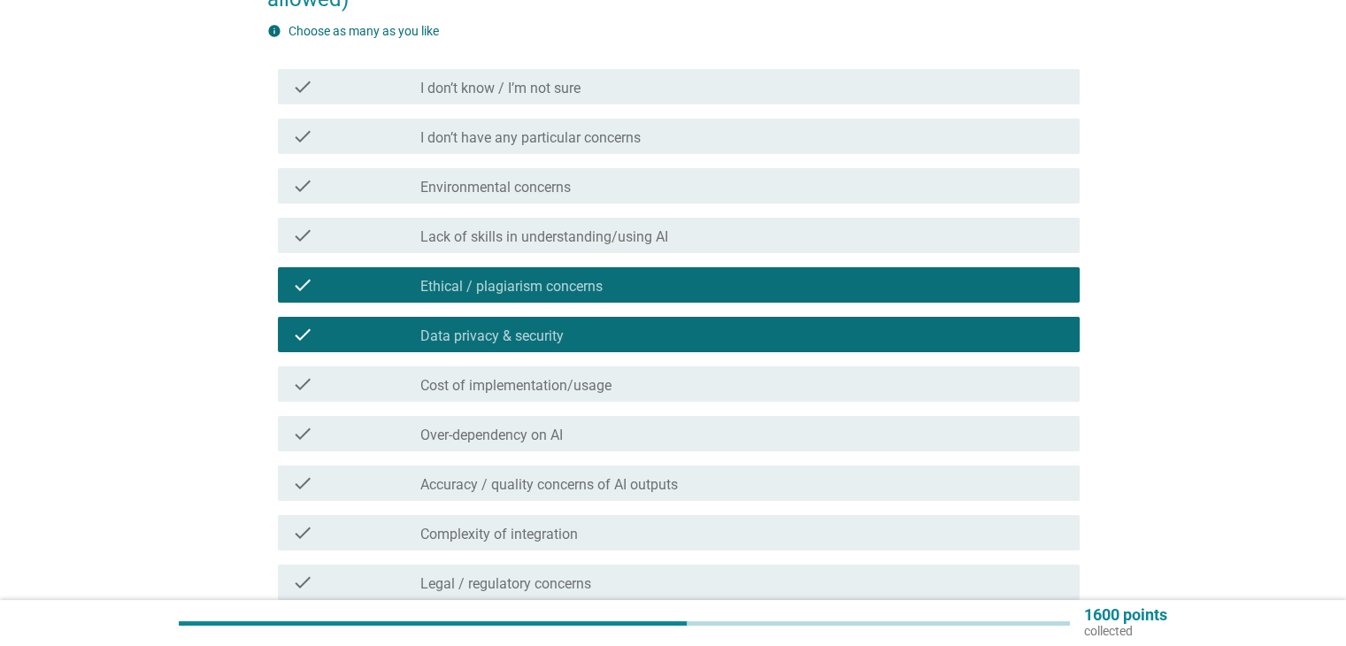
scroll to position [176, 0]
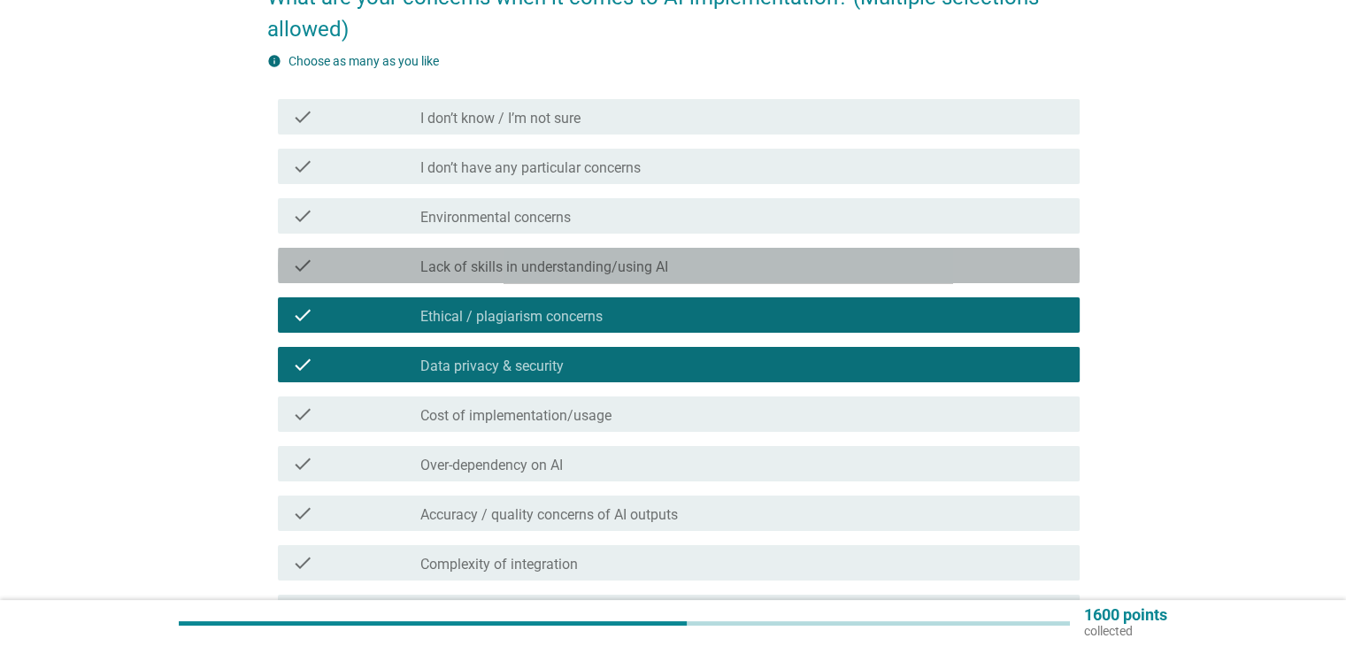
click at [727, 267] on div "check_box_outline_blank Lack of skills in understanding/using AI" at bounding box center [742, 265] width 644 height 21
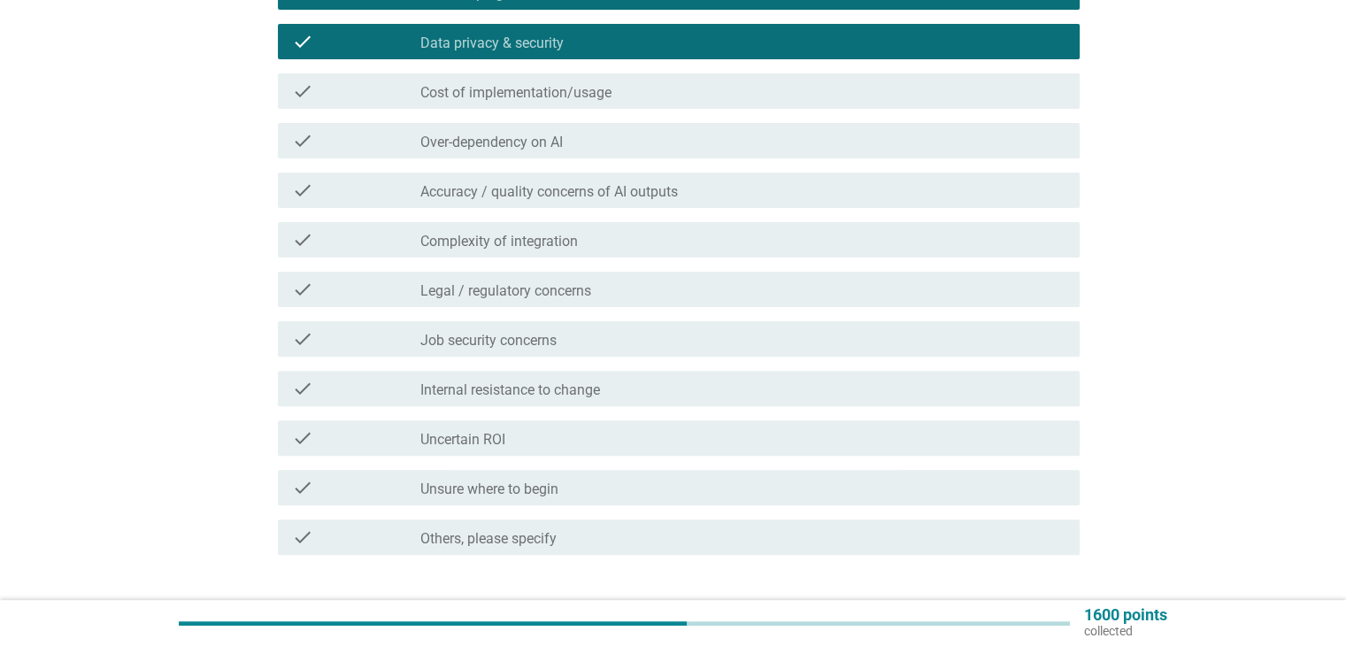
scroll to position [530, 0]
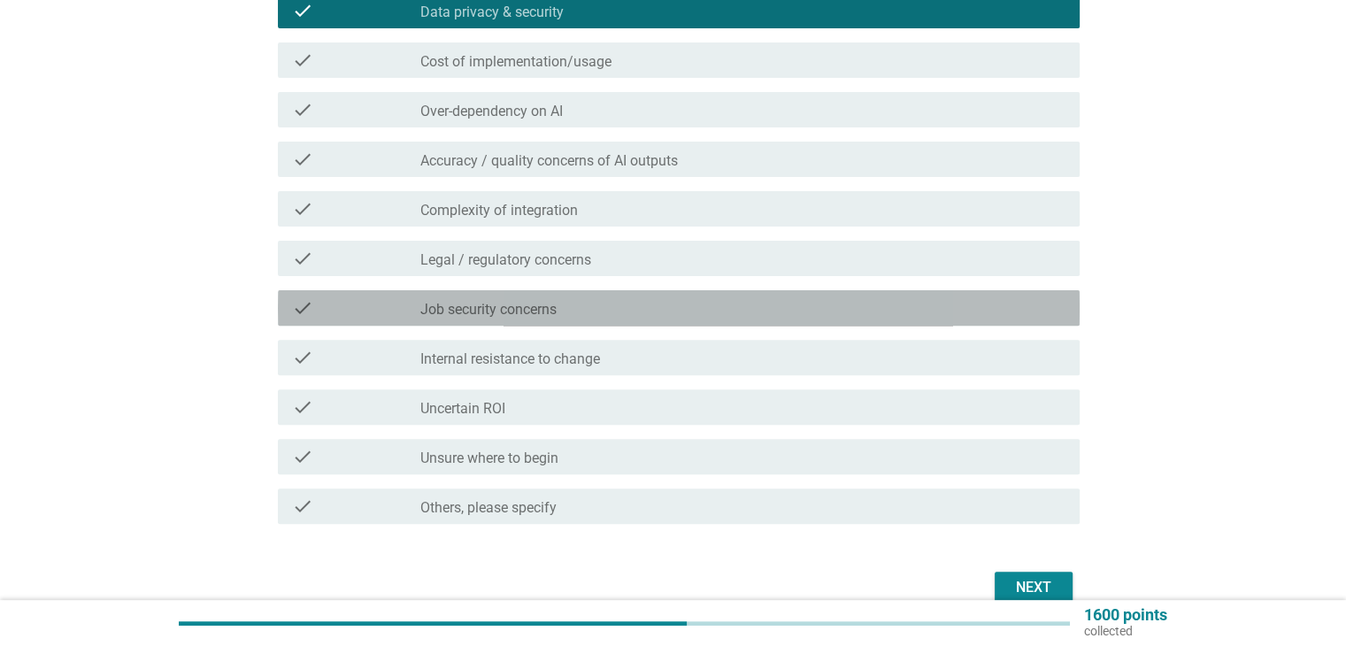
click at [729, 312] on div "check_box_outline_blank Job security concerns" at bounding box center [742, 307] width 644 height 21
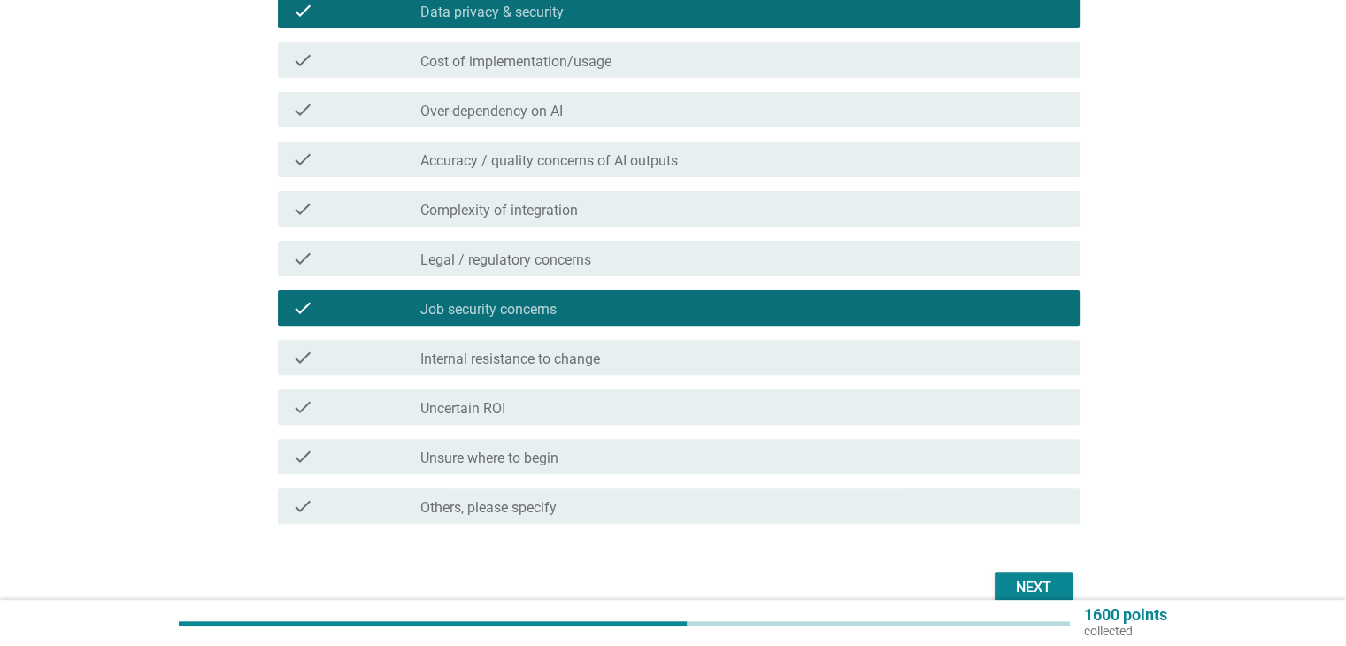
click at [707, 157] on div "check_box_outline_blank Accuracy / quality concerns of AI outputs" at bounding box center [742, 159] width 644 height 21
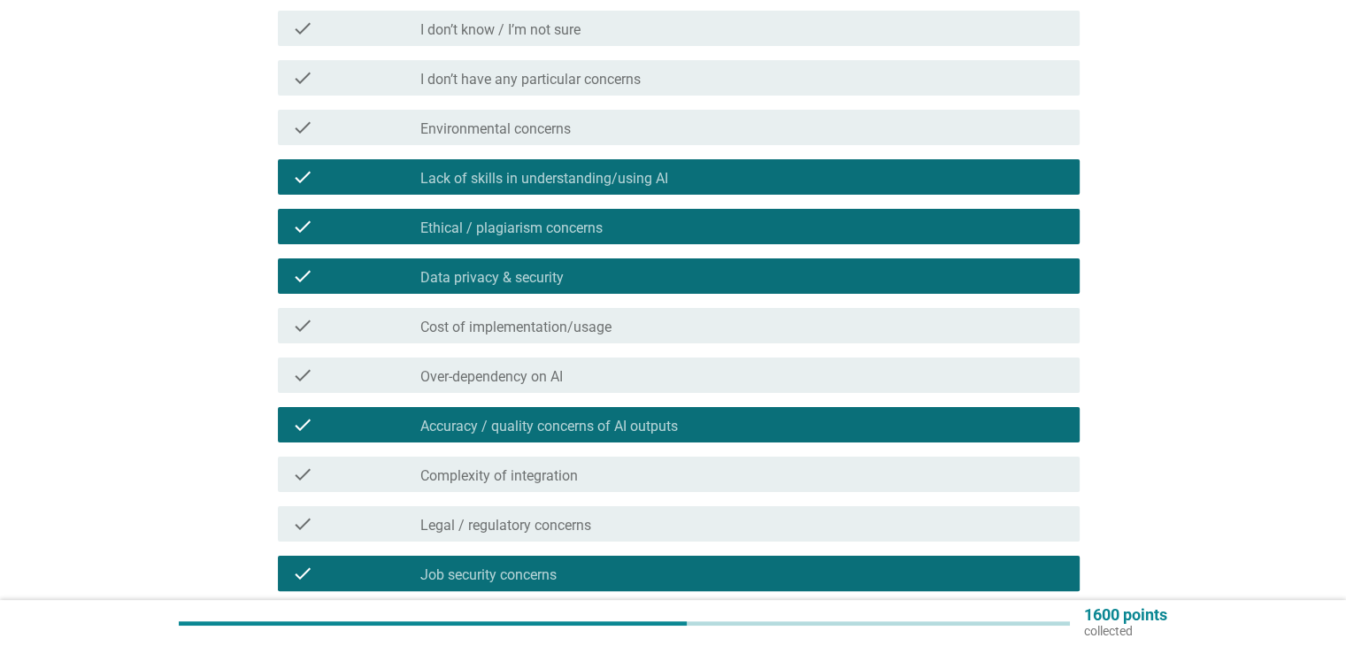
click at [679, 380] on div "check_box_outline_blank Over-dependency on AI" at bounding box center [742, 374] width 644 height 21
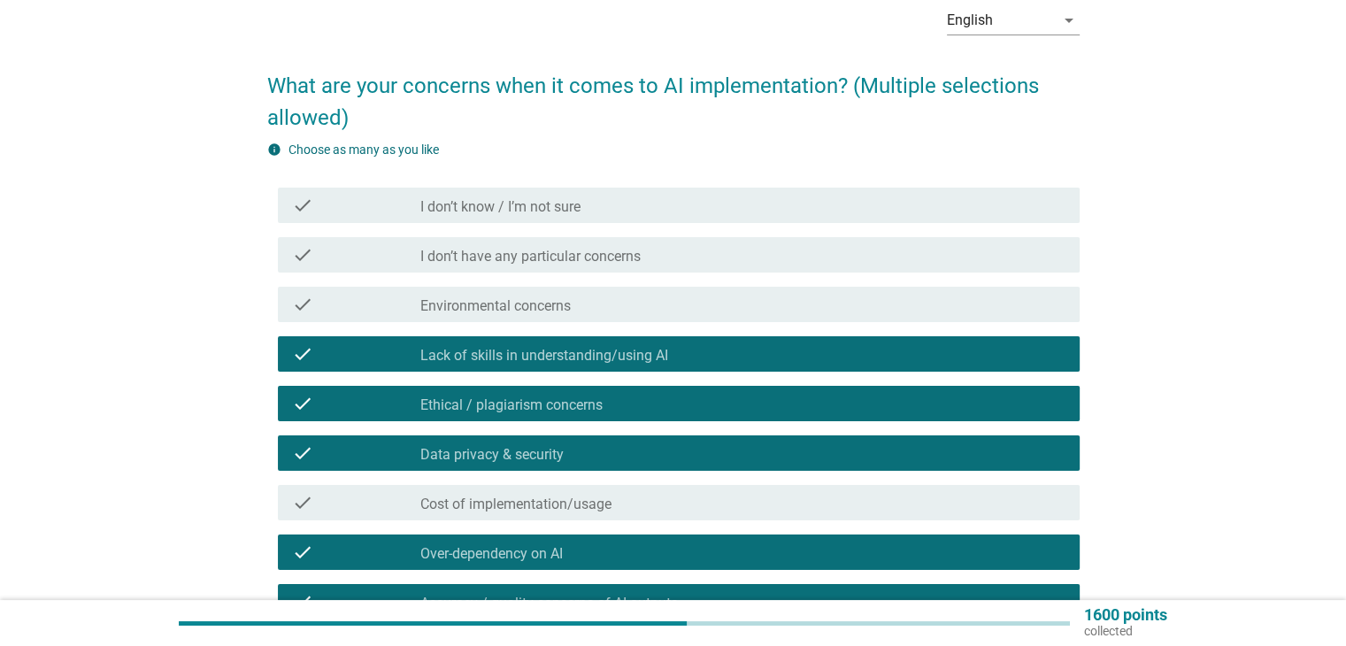
scroll to position [618, 0]
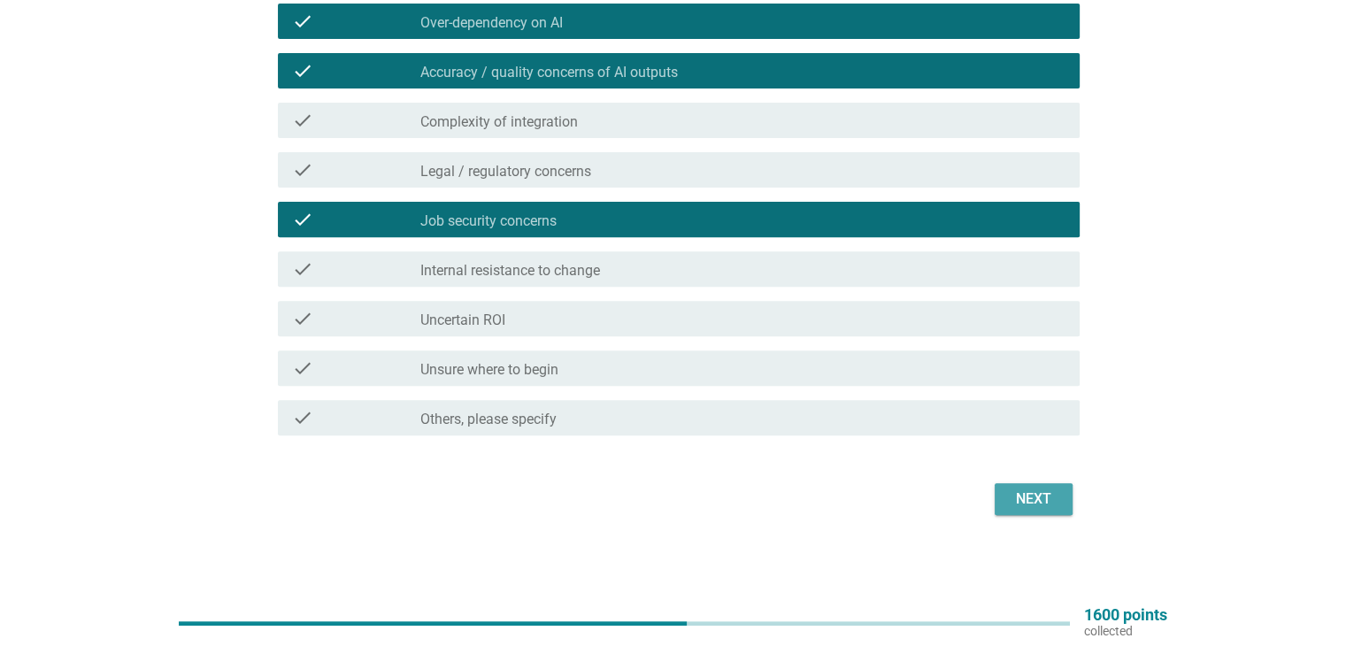
click at [1043, 489] on div "Next" at bounding box center [1034, 498] width 50 height 21
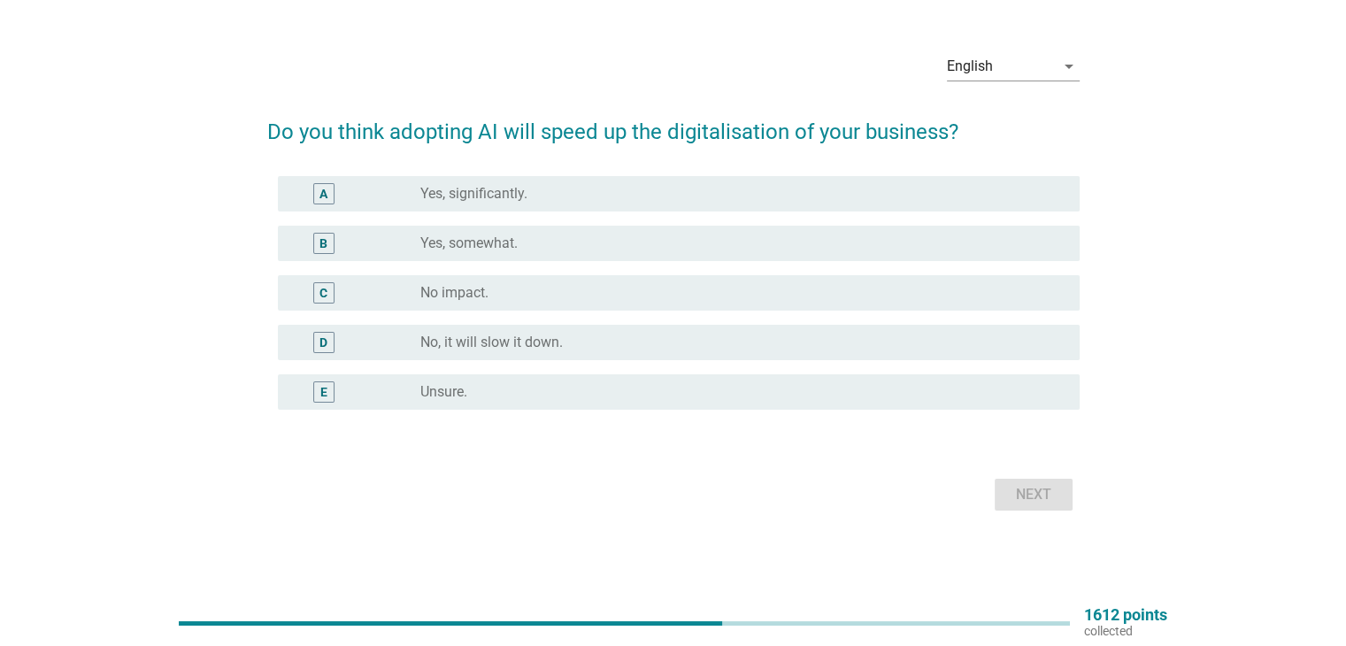
scroll to position [0, 0]
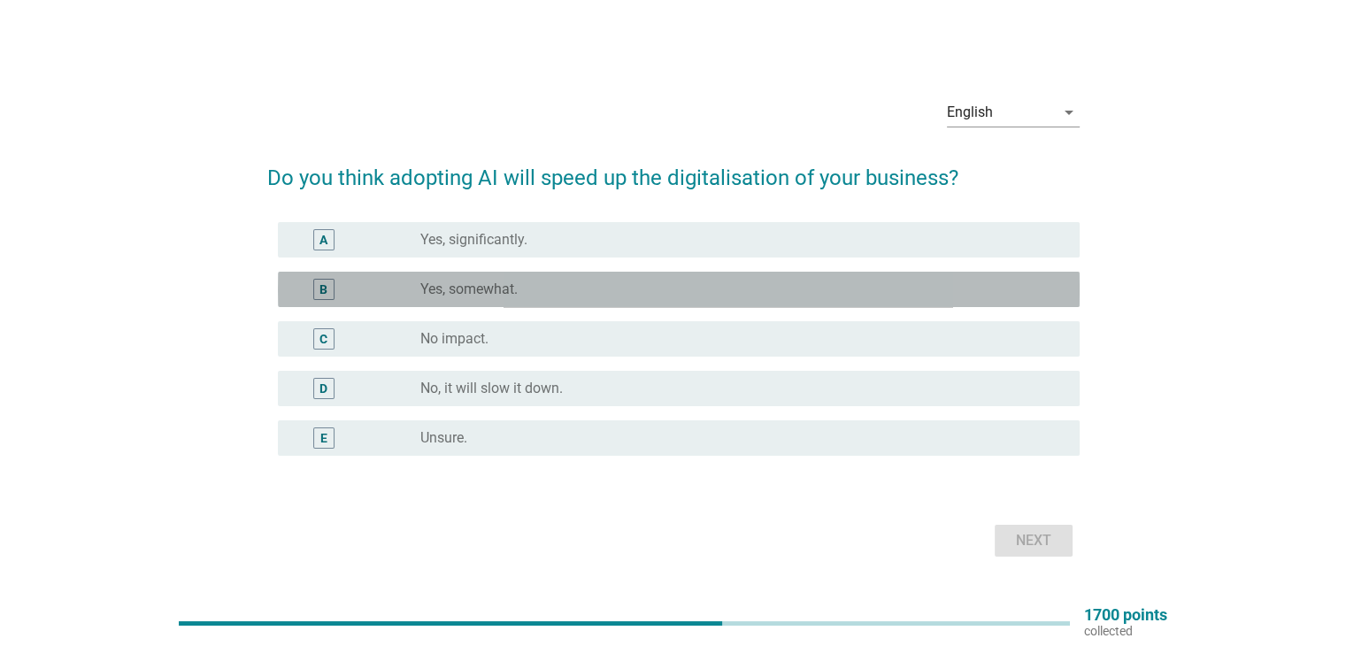
drag, startPoint x: 609, startPoint y: 275, endPoint x: 620, endPoint y: 290, distance: 18.9
click at [610, 280] on div "B radio_button_unchecked Yes, somewhat." at bounding box center [679, 289] width 802 height 35
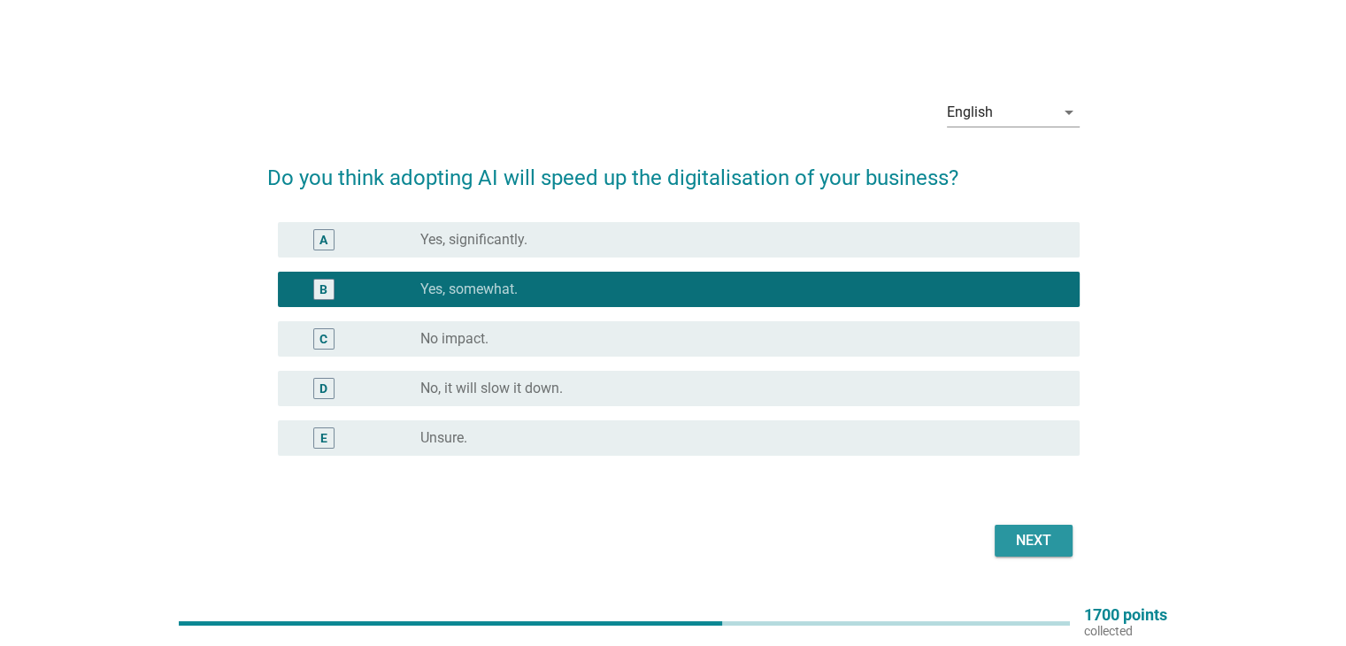
click at [998, 548] on button "Next" at bounding box center [1033, 541] width 78 height 32
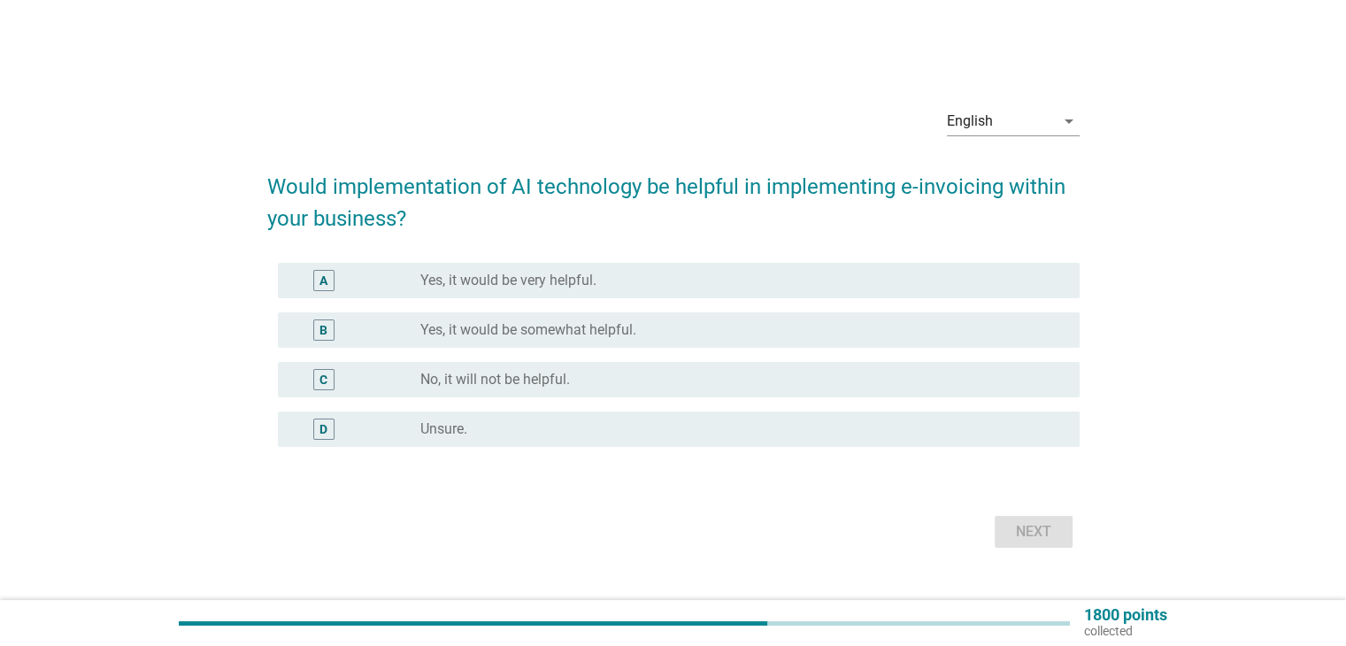
click at [630, 280] on div "radio_button_unchecked Yes, it would be very helpful." at bounding box center [735, 281] width 630 height 18
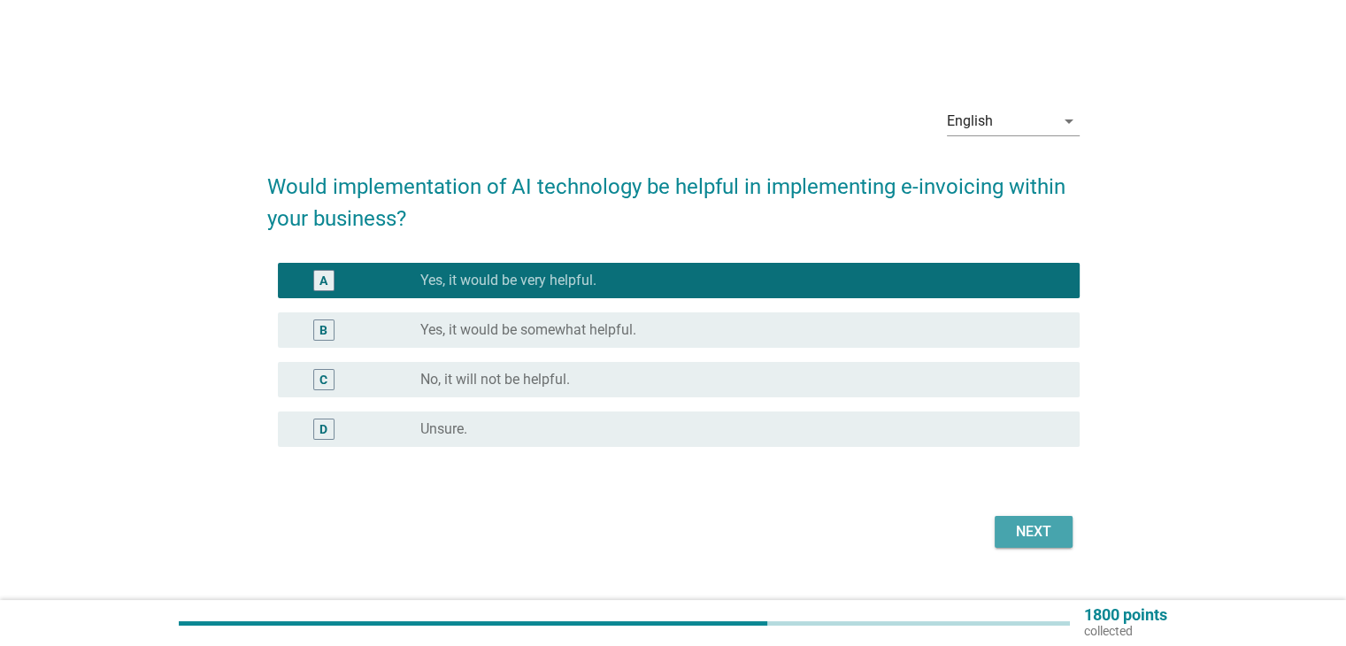
click at [1040, 536] on div "Next" at bounding box center [1034, 531] width 50 height 21
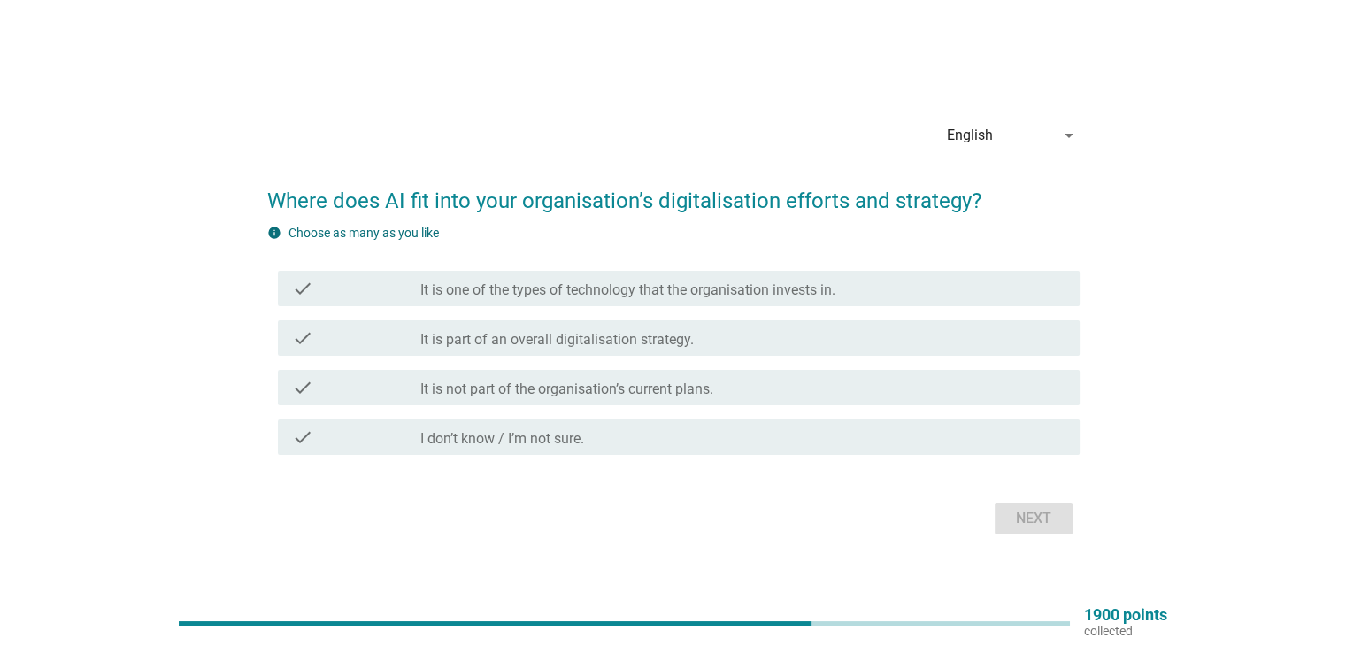
click at [793, 433] on div "check_box_outline_blank I don’t know / I’m not sure." at bounding box center [742, 436] width 644 height 21
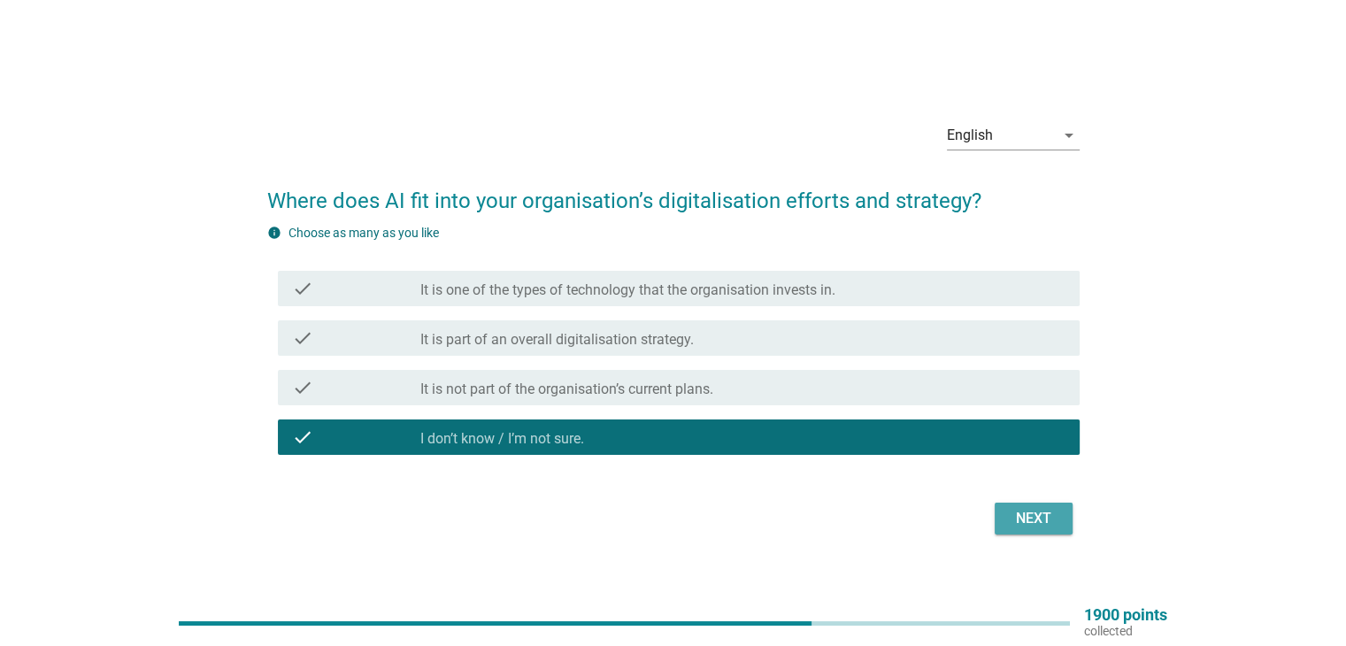
click at [1052, 515] on div "Next" at bounding box center [1034, 518] width 50 height 21
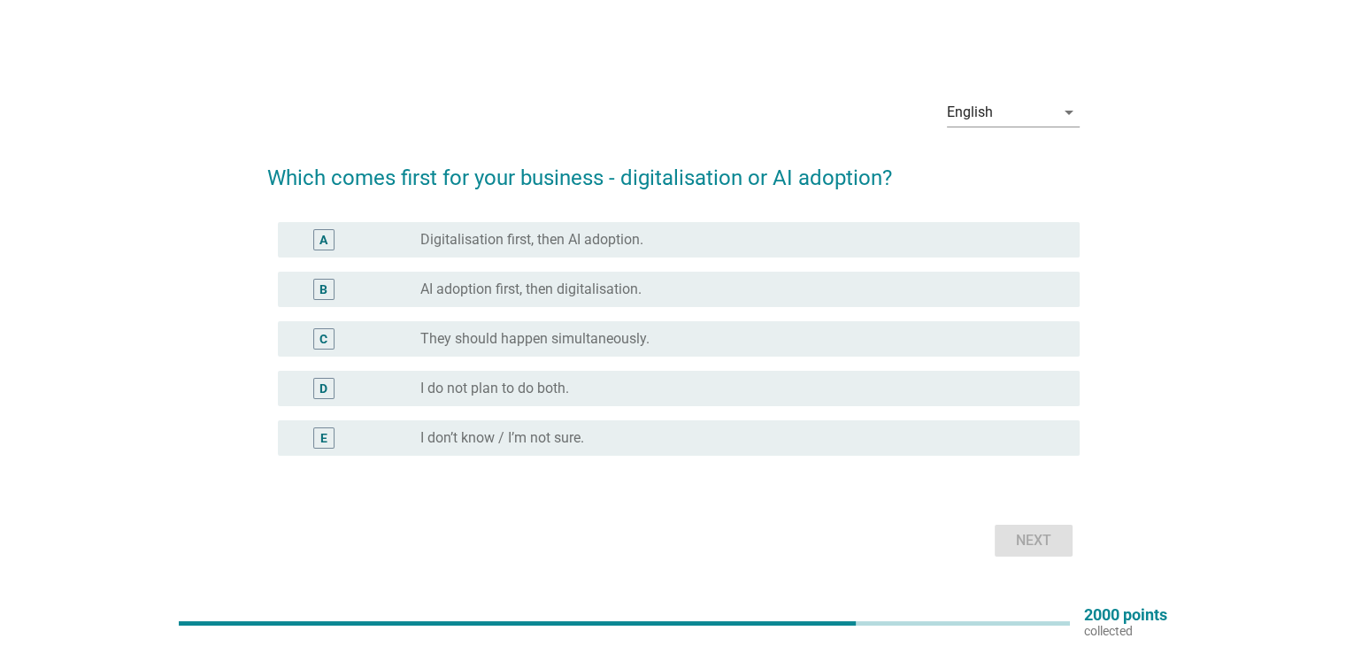
click at [772, 220] on div "A radio_button_unchecked Digitalisation first, then AI adoption." at bounding box center [673, 240] width 812 height 50
click at [793, 242] on div "radio_button_unchecked Digitalisation first, then AI adoption." at bounding box center [735, 240] width 630 height 18
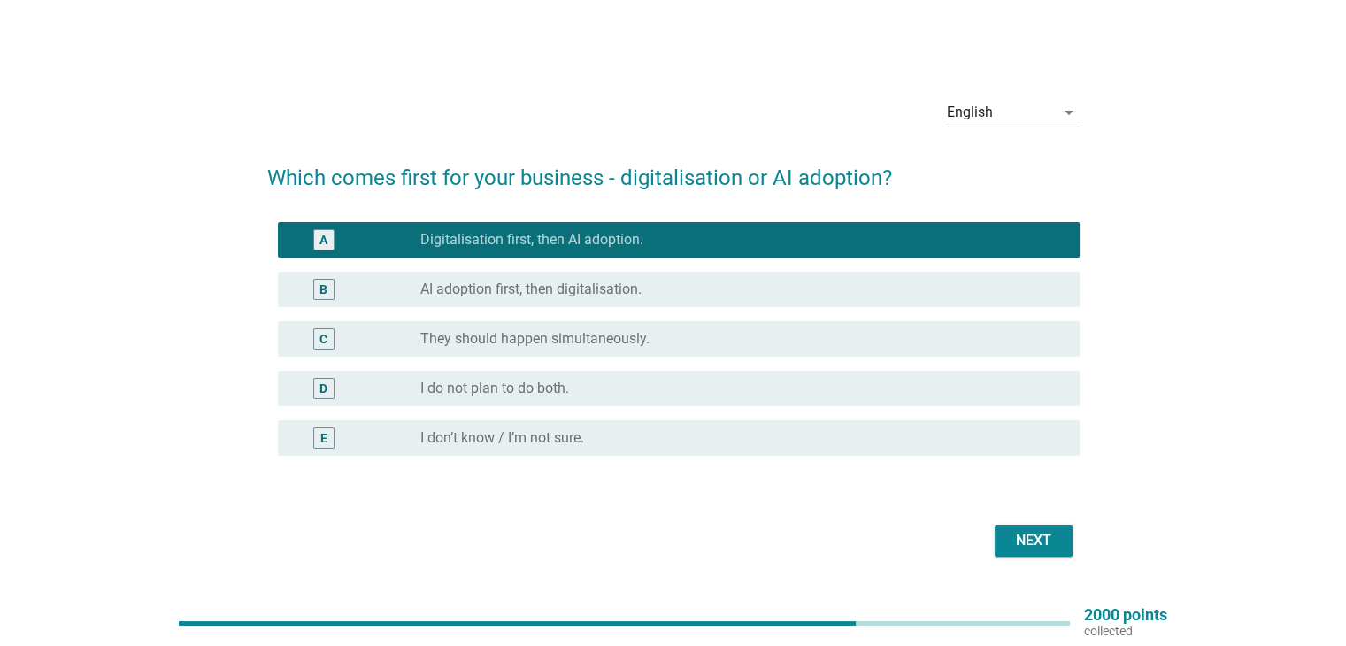
click at [1040, 544] on div "Next" at bounding box center [1034, 540] width 50 height 21
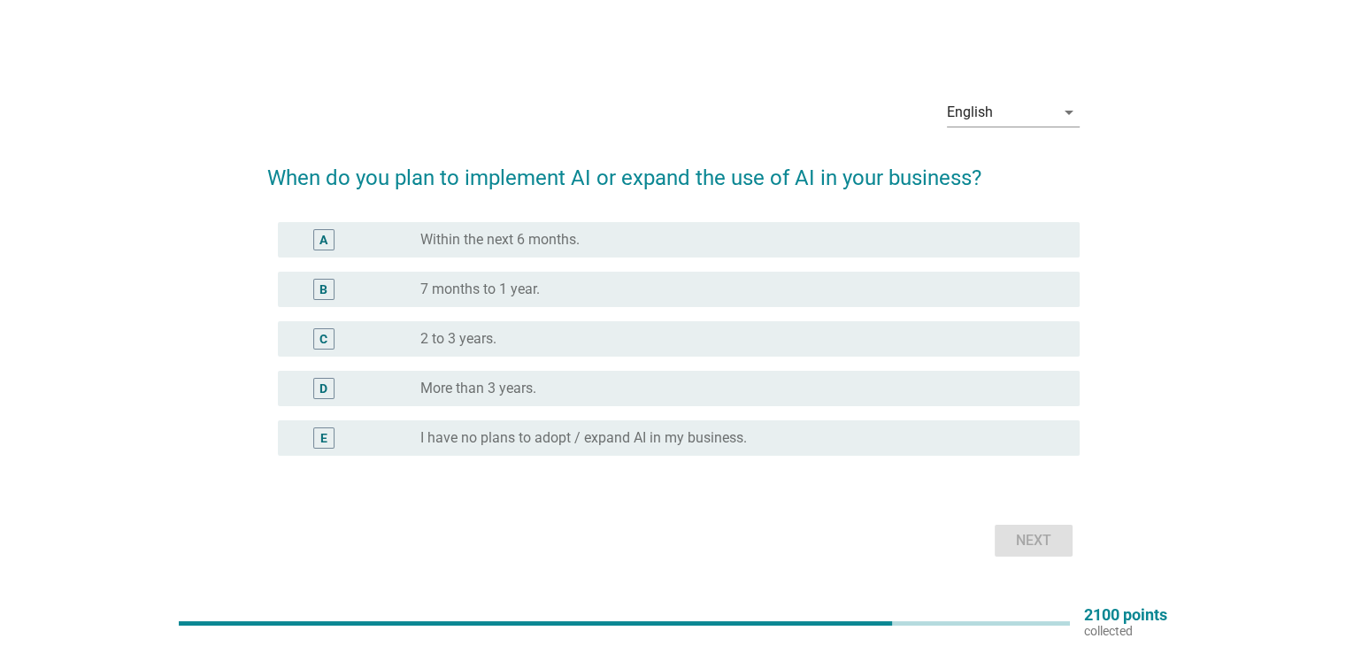
click at [722, 283] on div "radio_button_unchecked 7 months to 1 year." at bounding box center [735, 289] width 630 height 18
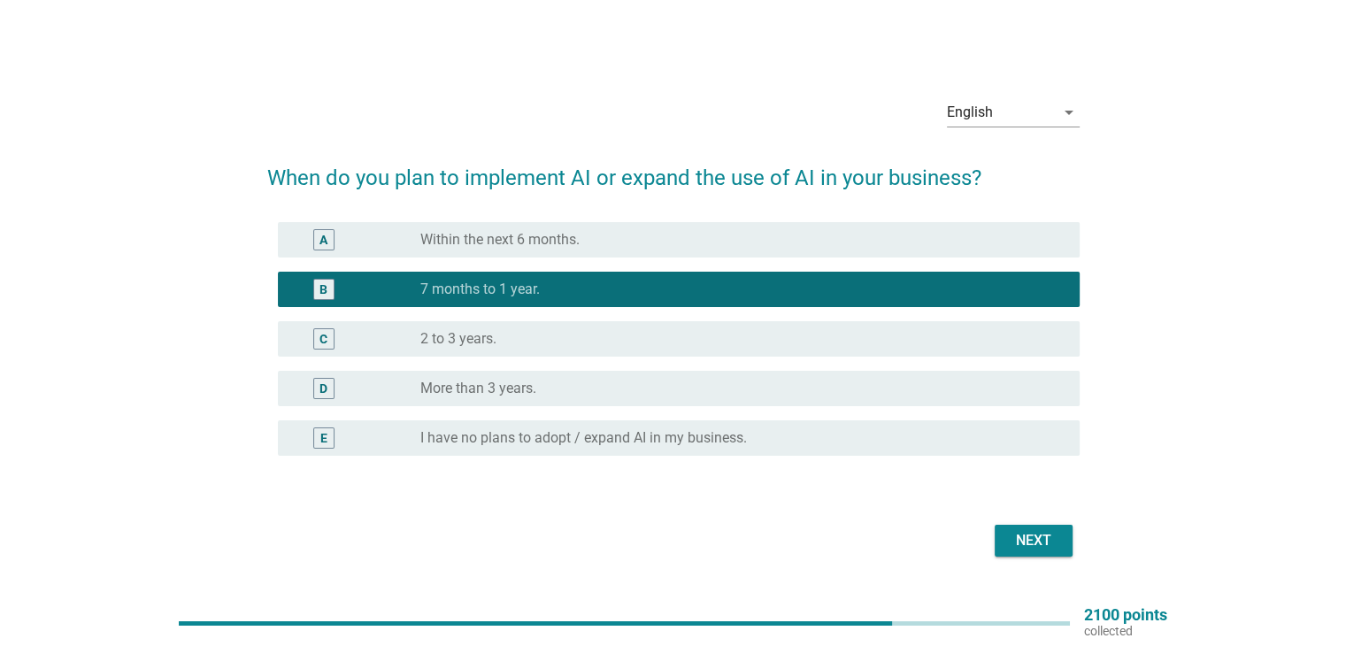
click at [1019, 549] on div "Next" at bounding box center [1034, 540] width 50 height 21
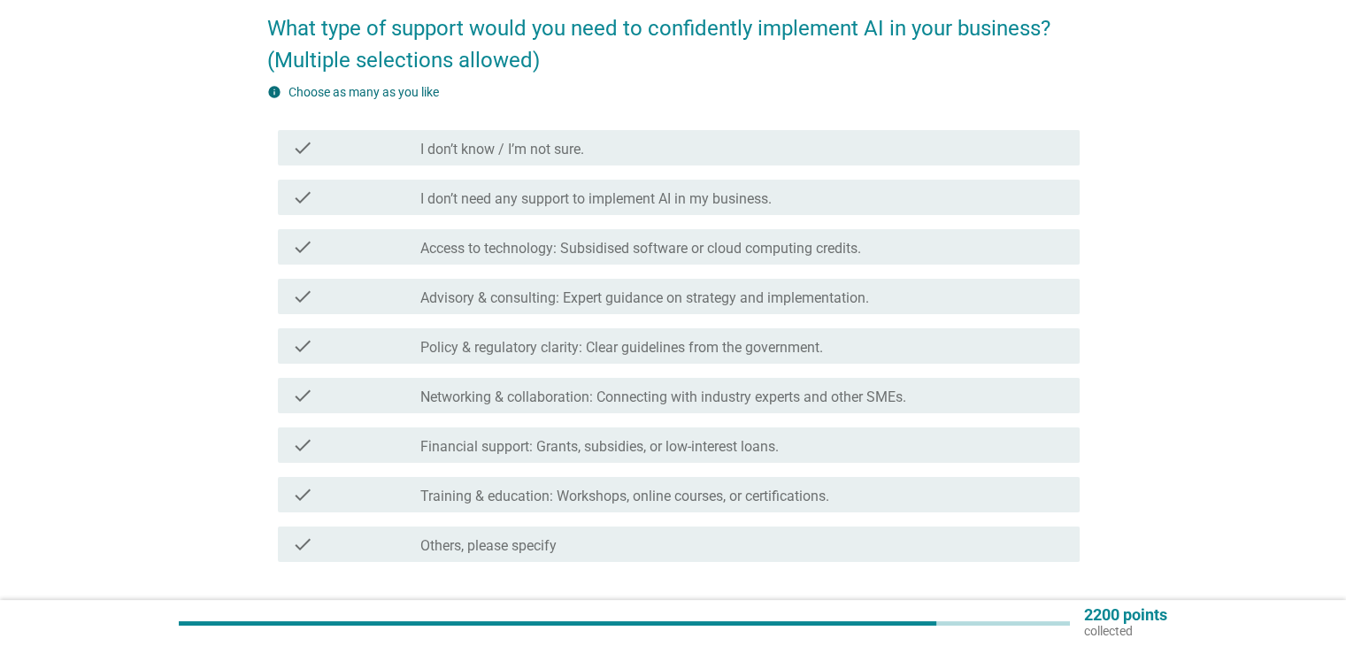
scroll to position [177, 0]
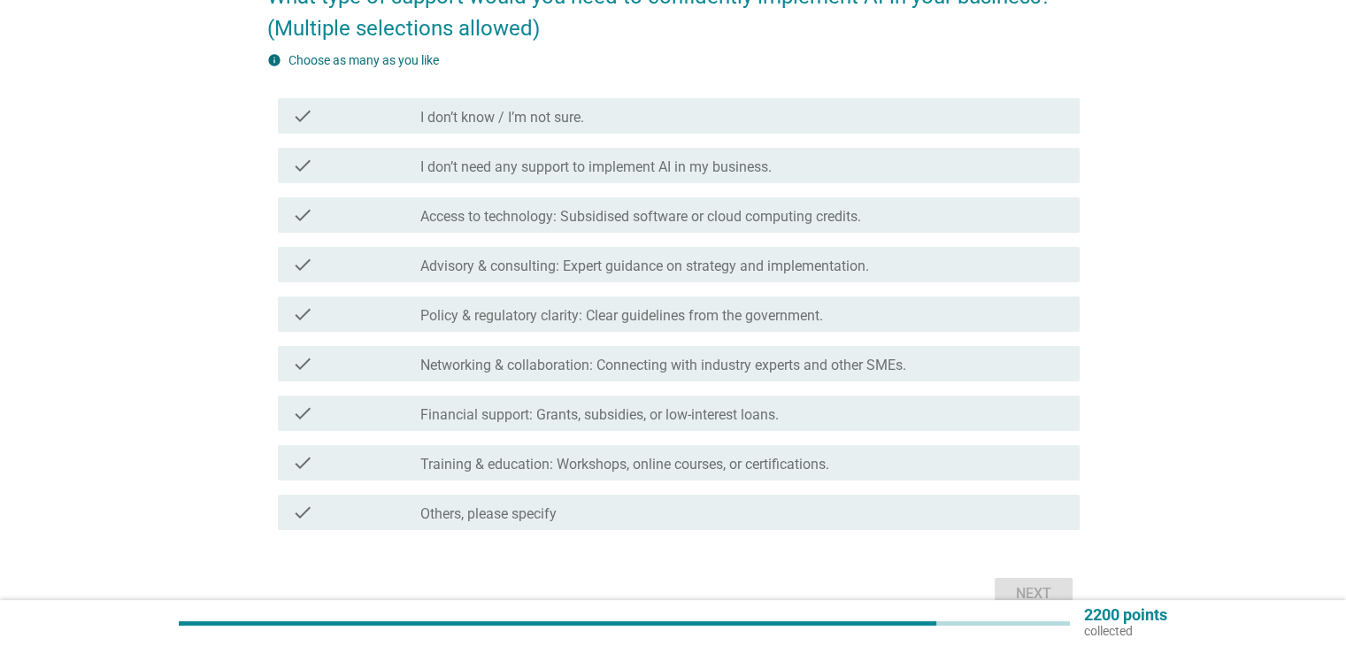
click at [753, 304] on div "check_box_outline_blank Policy & regulatory clarity: Clear guidelines from the …" at bounding box center [742, 313] width 644 height 21
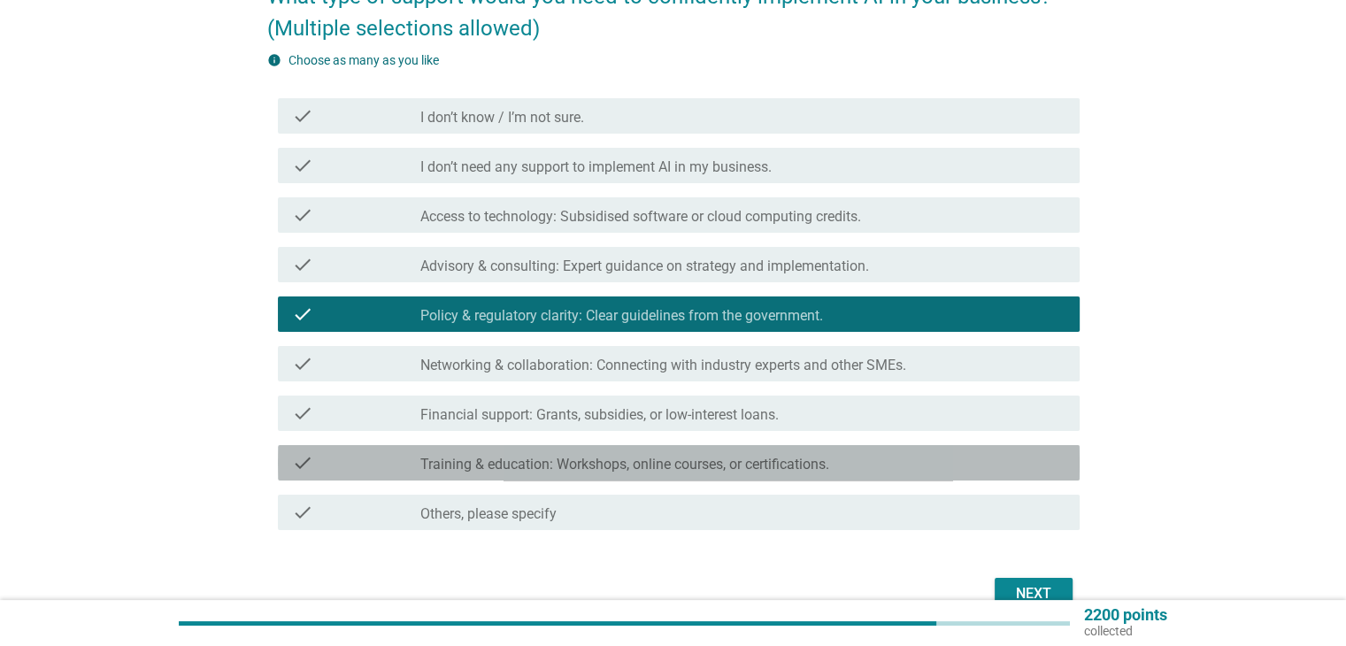
click at [829, 468] on label "Training & education: Workshops, online courses, or certifications." at bounding box center [624, 465] width 409 height 18
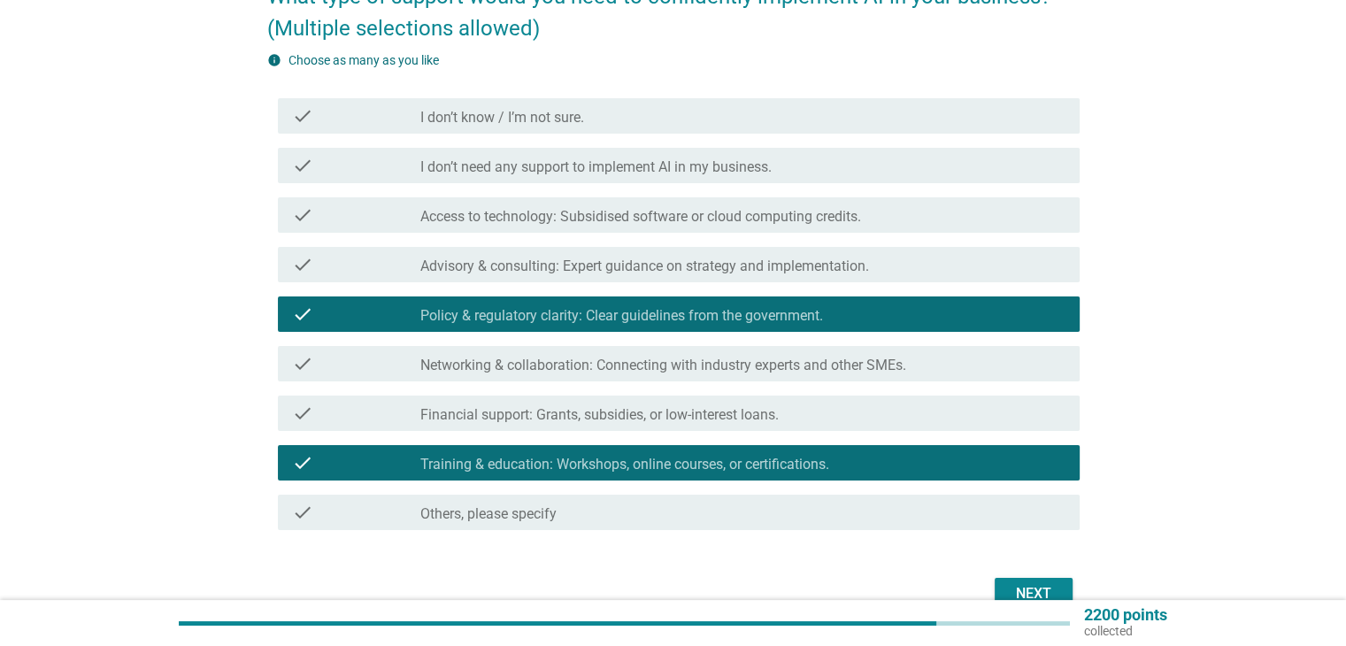
click at [840, 268] on label "Advisory & consulting: Expert guidance on strategy and implementation." at bounding box center [644, 266] width 449 height 18
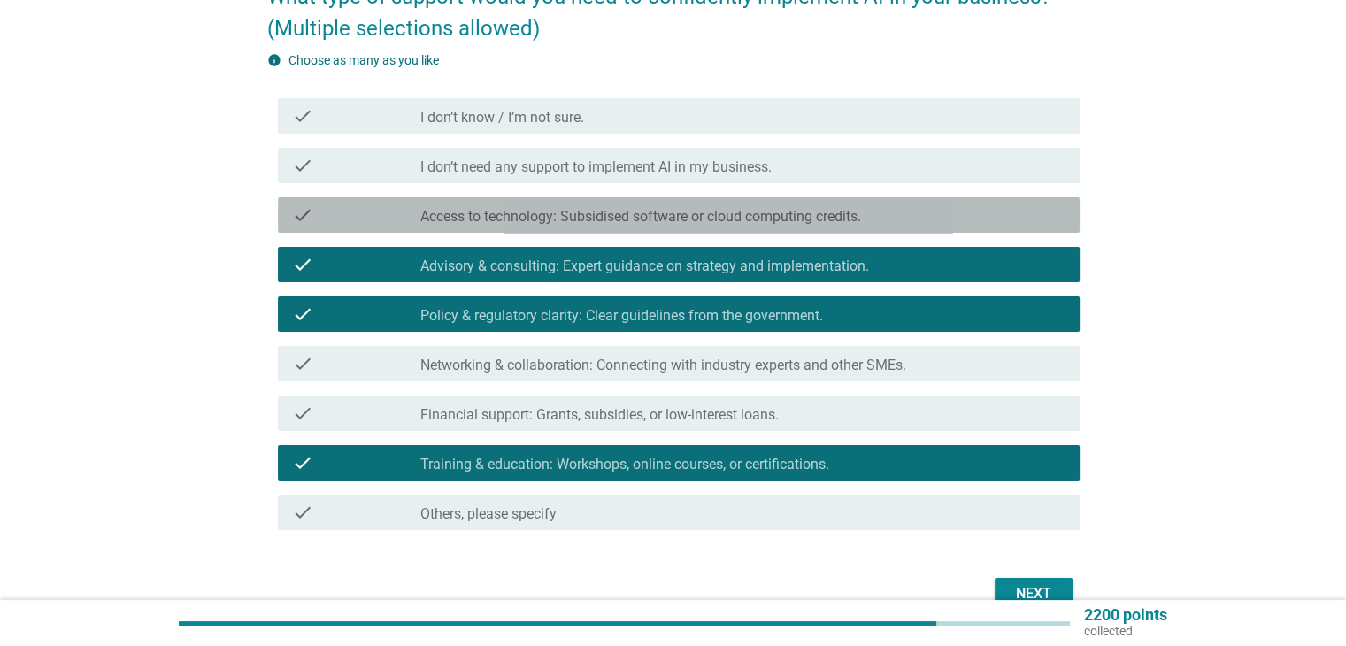
click at [836, 216] on label "Access to technology: Subsidised software or cloud computing credits." at bounding box center [640, 217] width 441 height 18
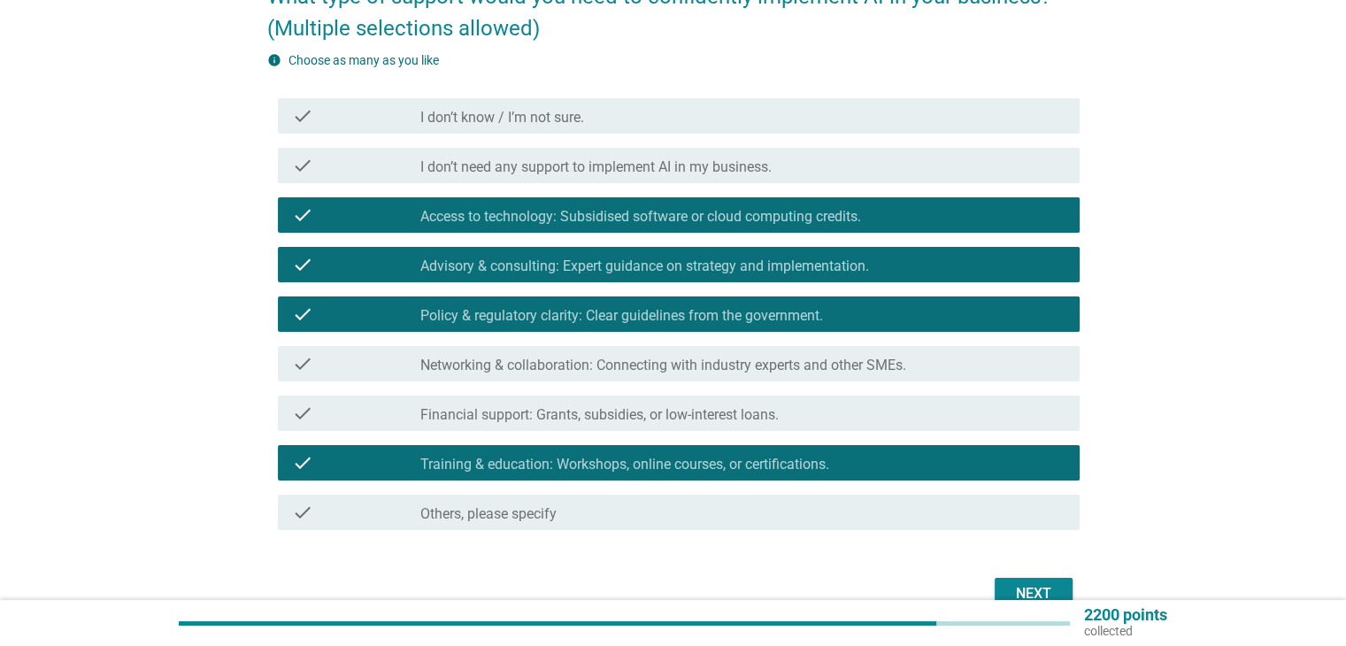
click at [1023, 597] on div "Next" at bounding box center [1034, 593] width 50 height 21
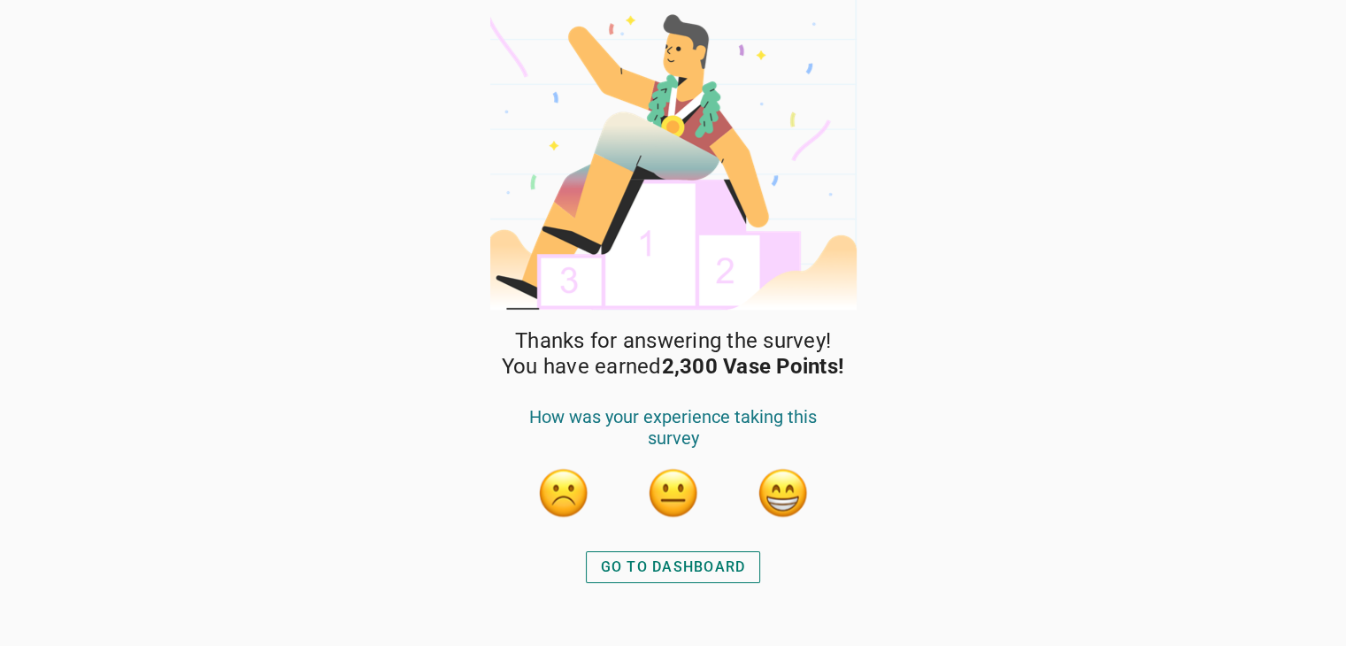
click at [724, 553] on button "GO TO DASHBOARD" at bounding box center [673, 567] width 175 height 32
